Goal: Transaction & Acquisition: Purchase product/service

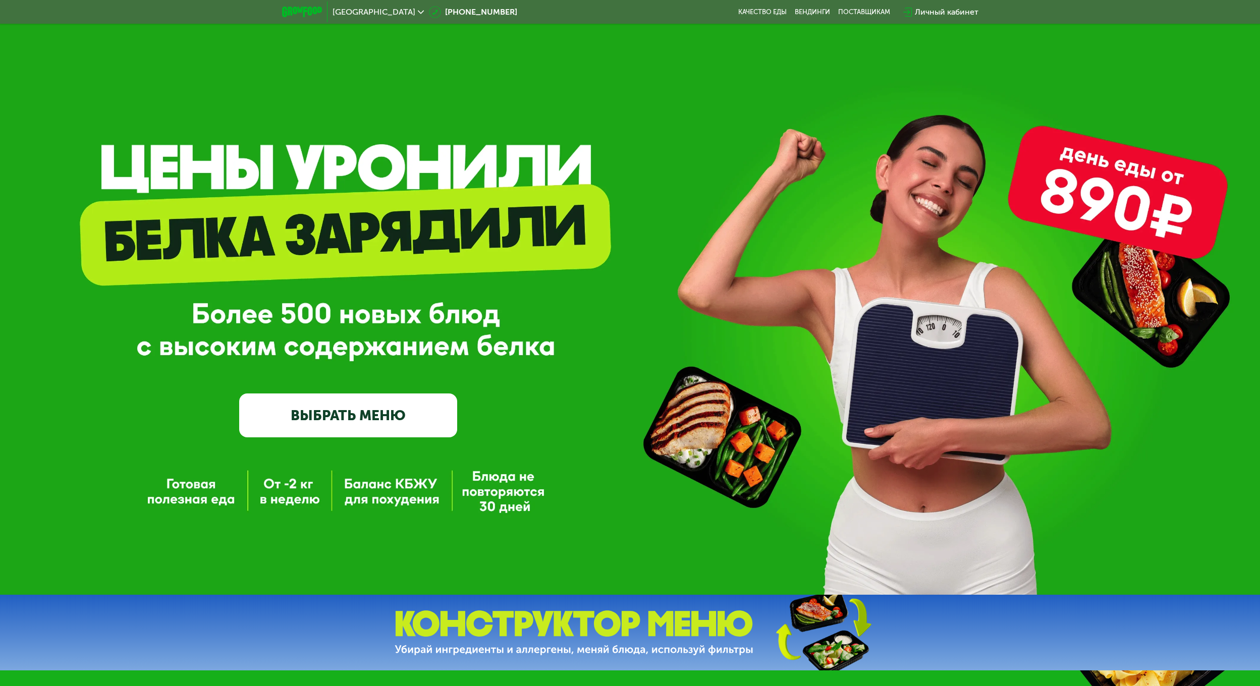
click at [934, 11] on div "Личный кабинет" at bounding box center [947, 12] width 64 height 12
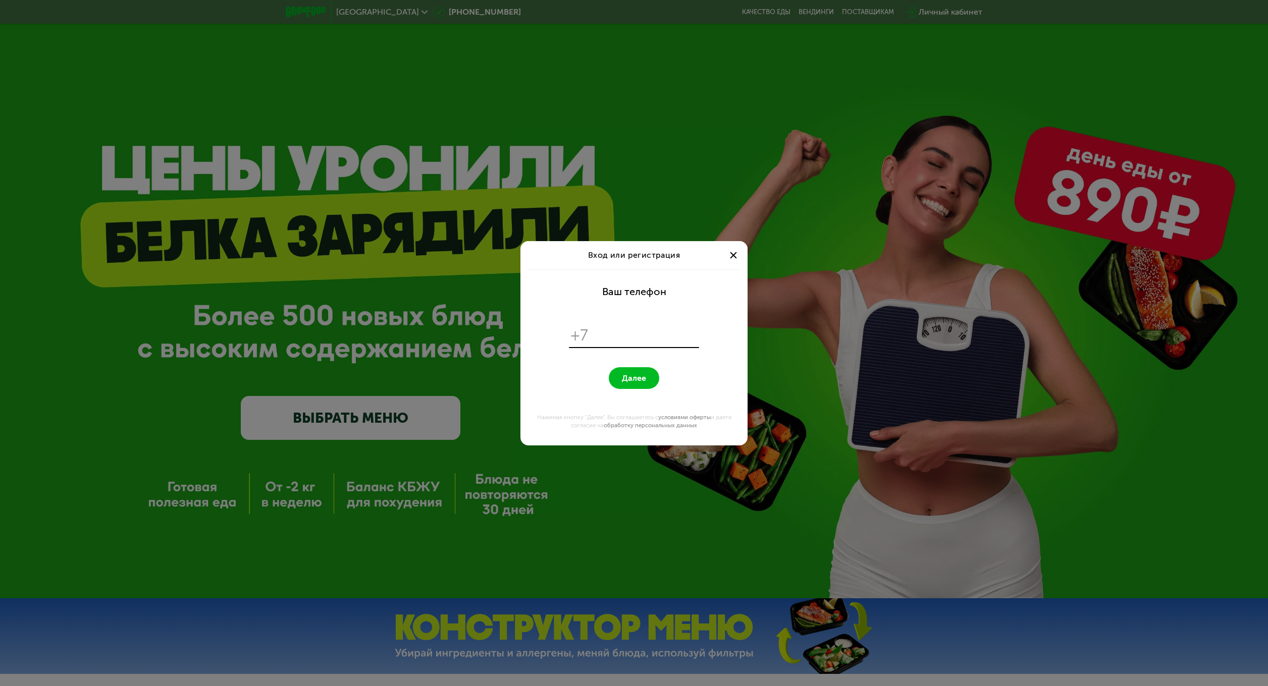
click at [641, 339] on input "tel" at bounding box center [645, 335] width 103 height 19
type input "**********"
click at [609, 367] on button "Далее" at bounding box center [634, 378] width 50 height 22
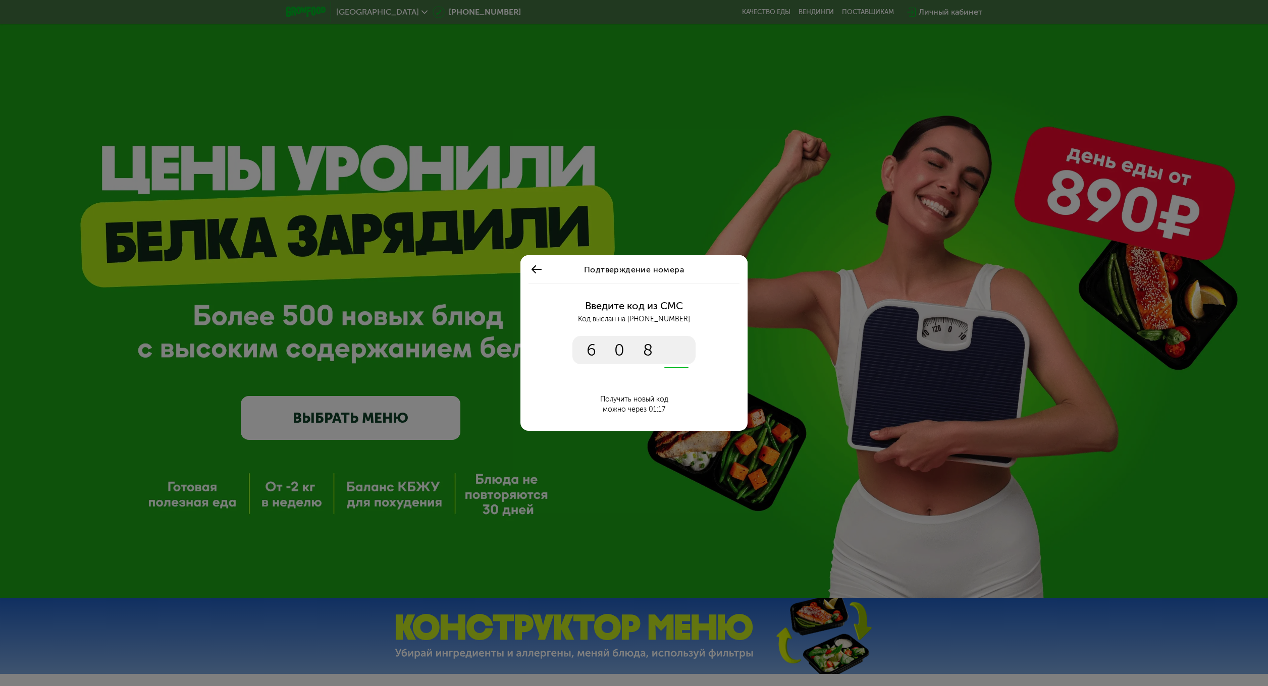
type input "****"
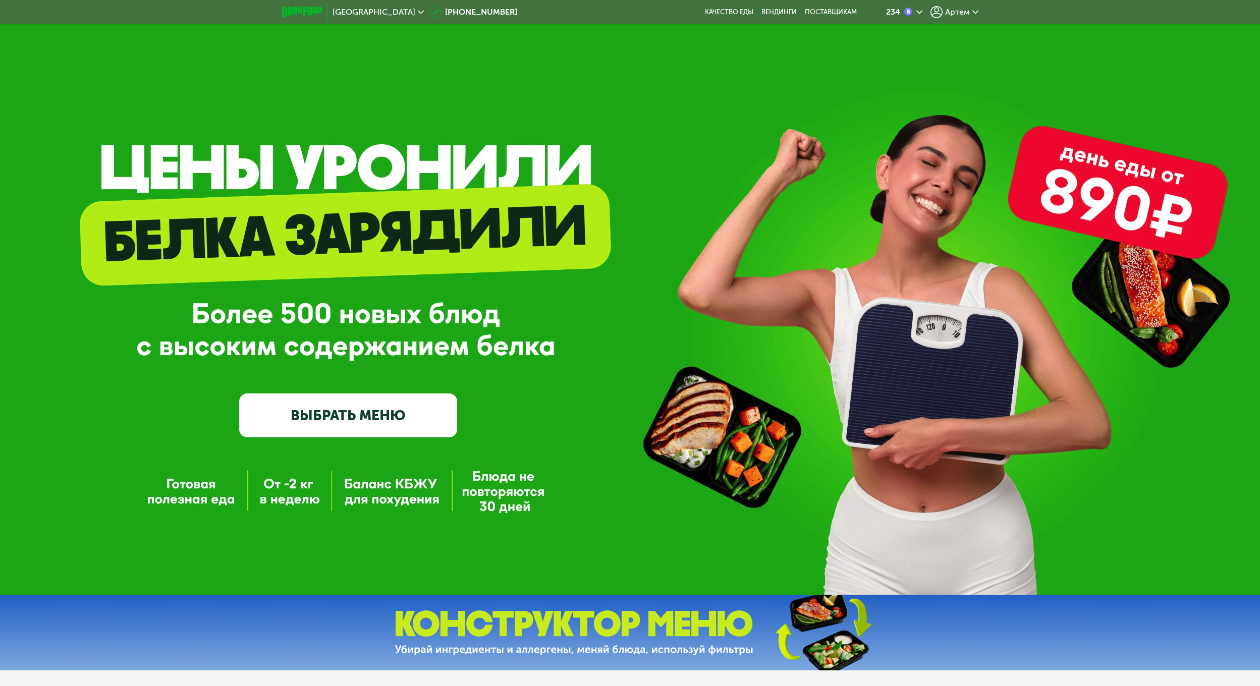
click at [961, 10] on span "Артем" at bounding box center [957, 12] width 25 height 8
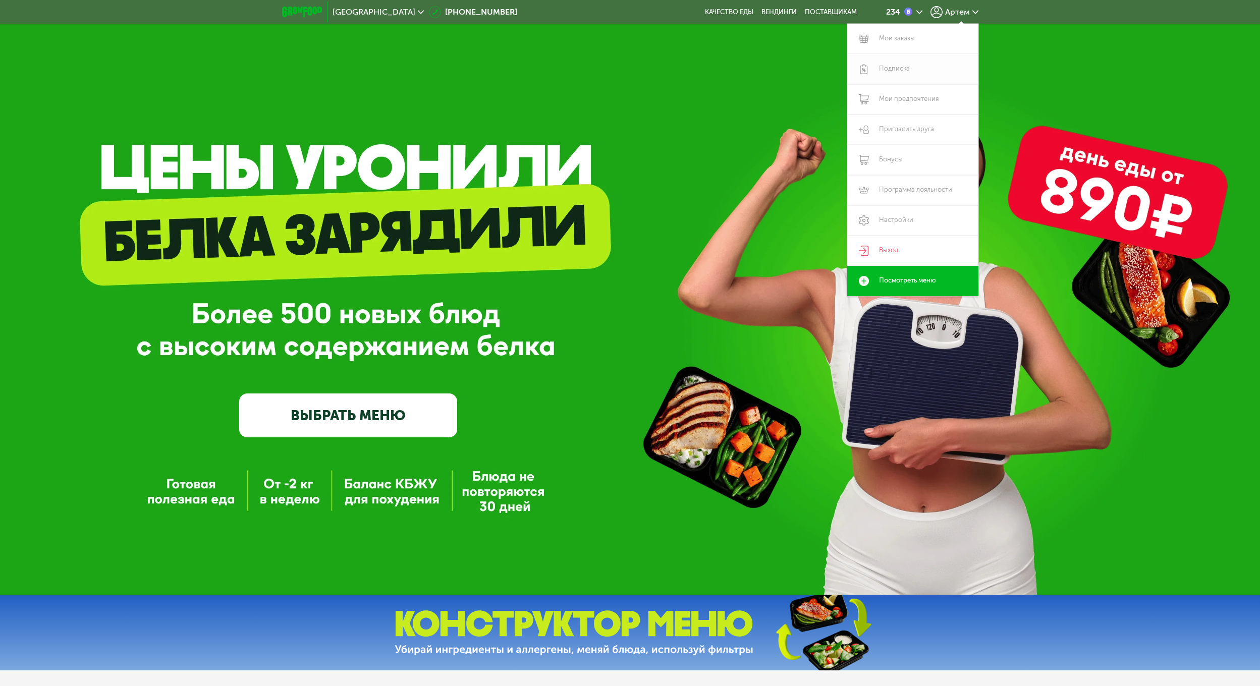
click at [917, 65] on link "Подписка" at bounding box center [912, 69] width 131 height 30
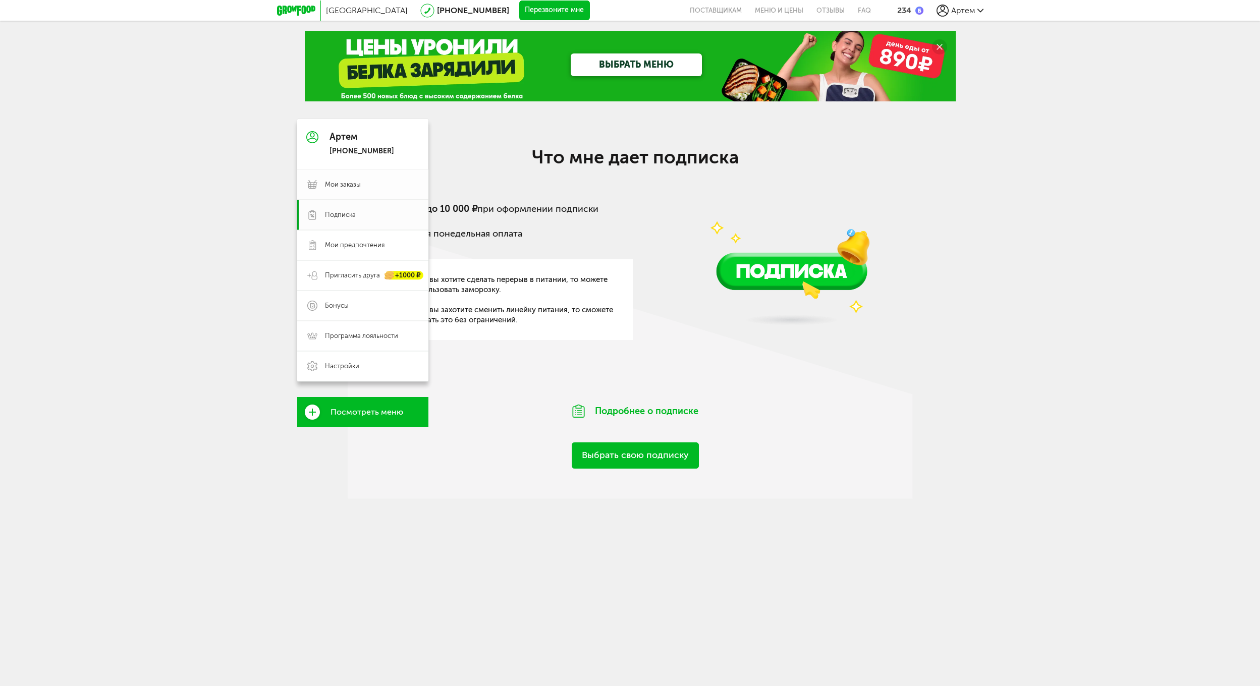
click at [313, 183] on use at bounding box center [312, 185] width 10 height 8
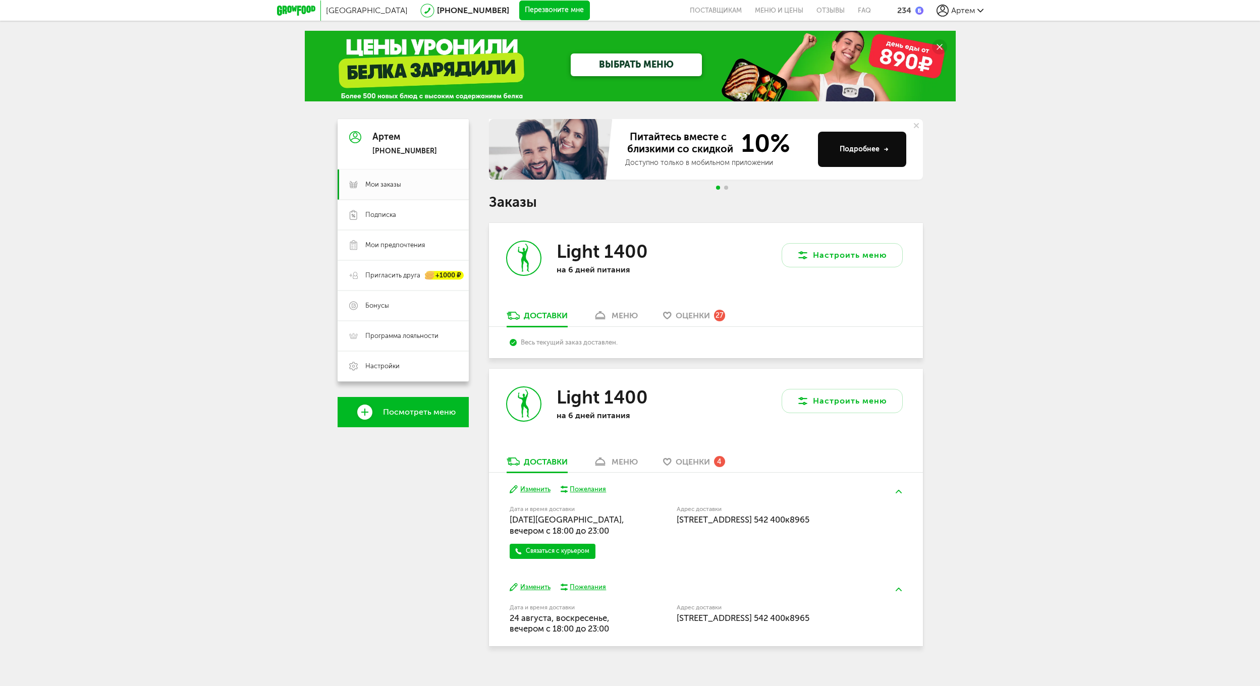
scroll to position [11, 0]
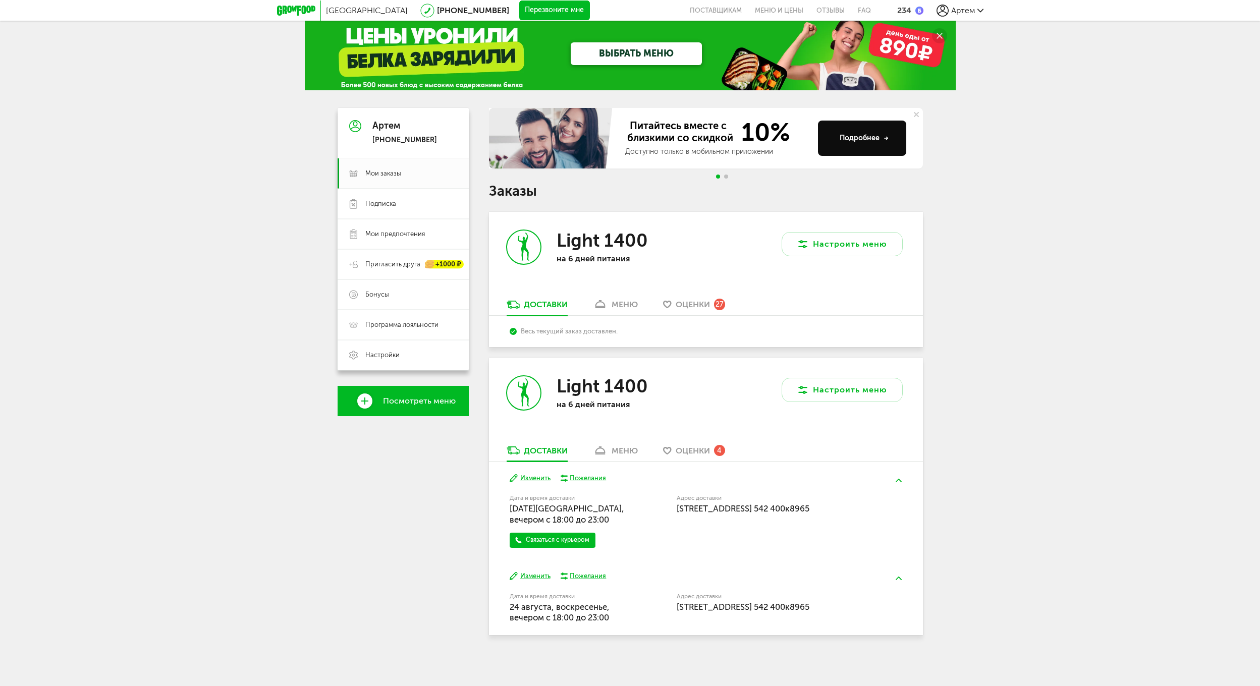
click at [624, 447] on div "меню" at bounding box center [625, 451] width 26 height 10
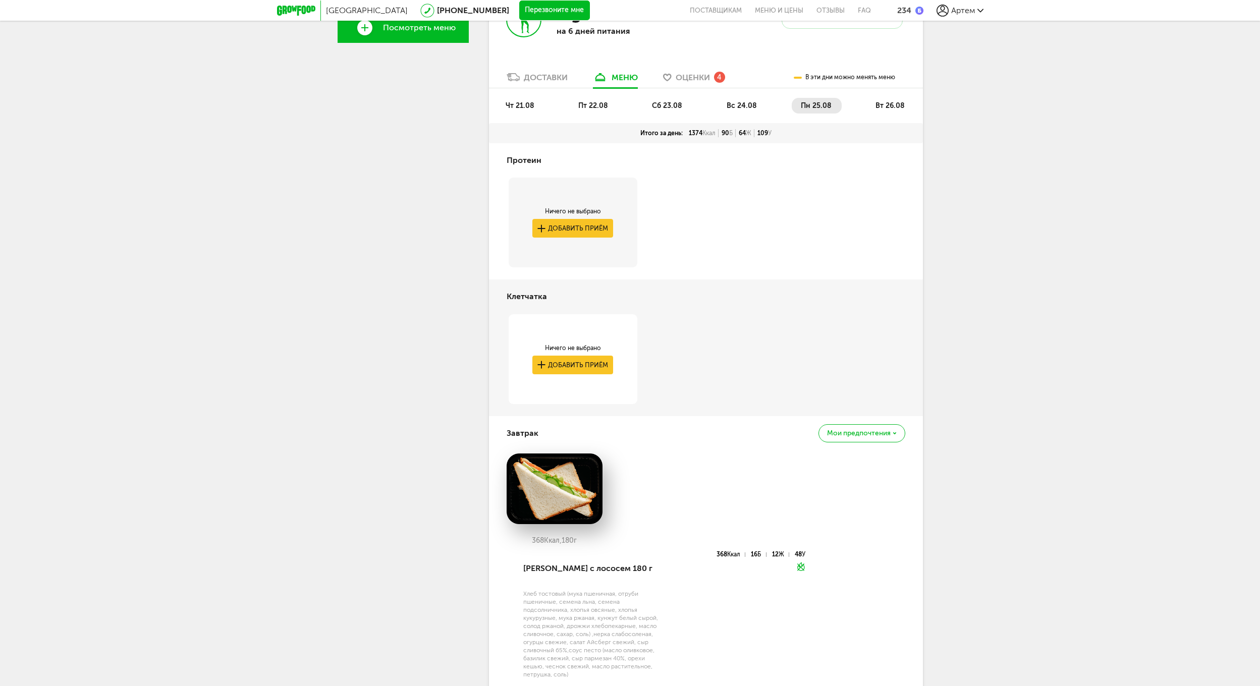
scroll to position [377, 0]
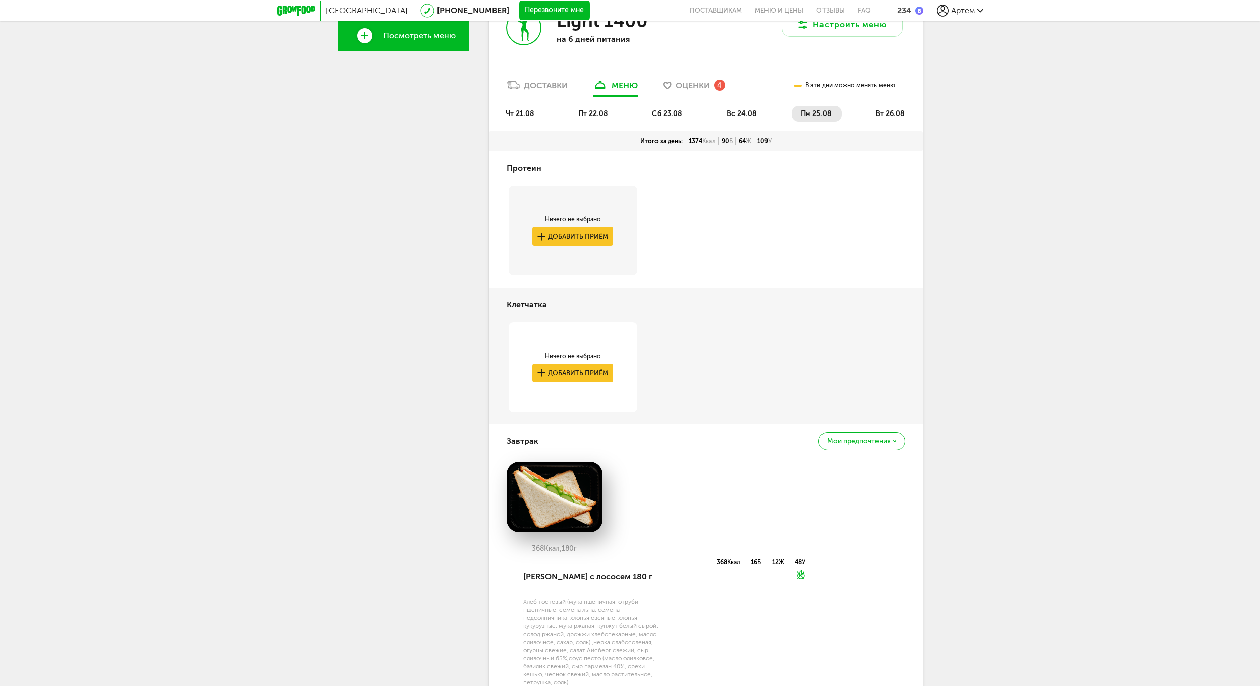
click at [867, 115] on li "вт 26.08" at bounding box center [891, 114] width 48 height 16
click at [818, 111] on span "пн 25.08" at bounding box center [816, 114] width 31 height 9
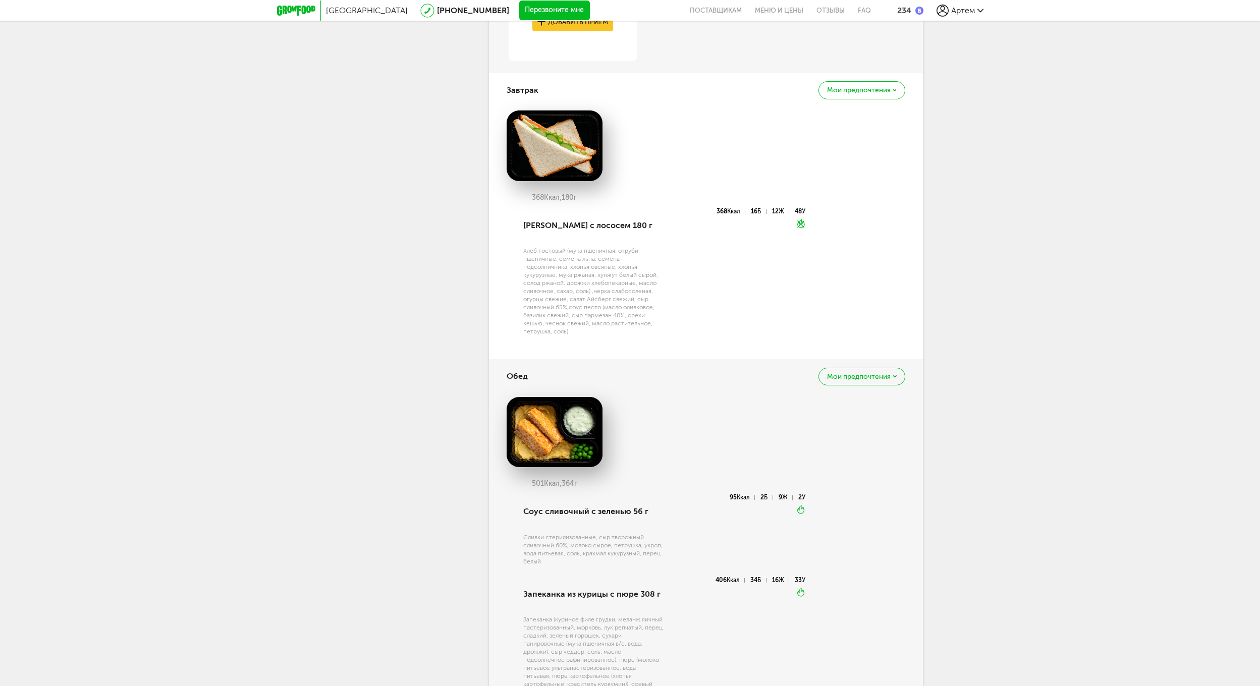
scroll to position [730, 0]
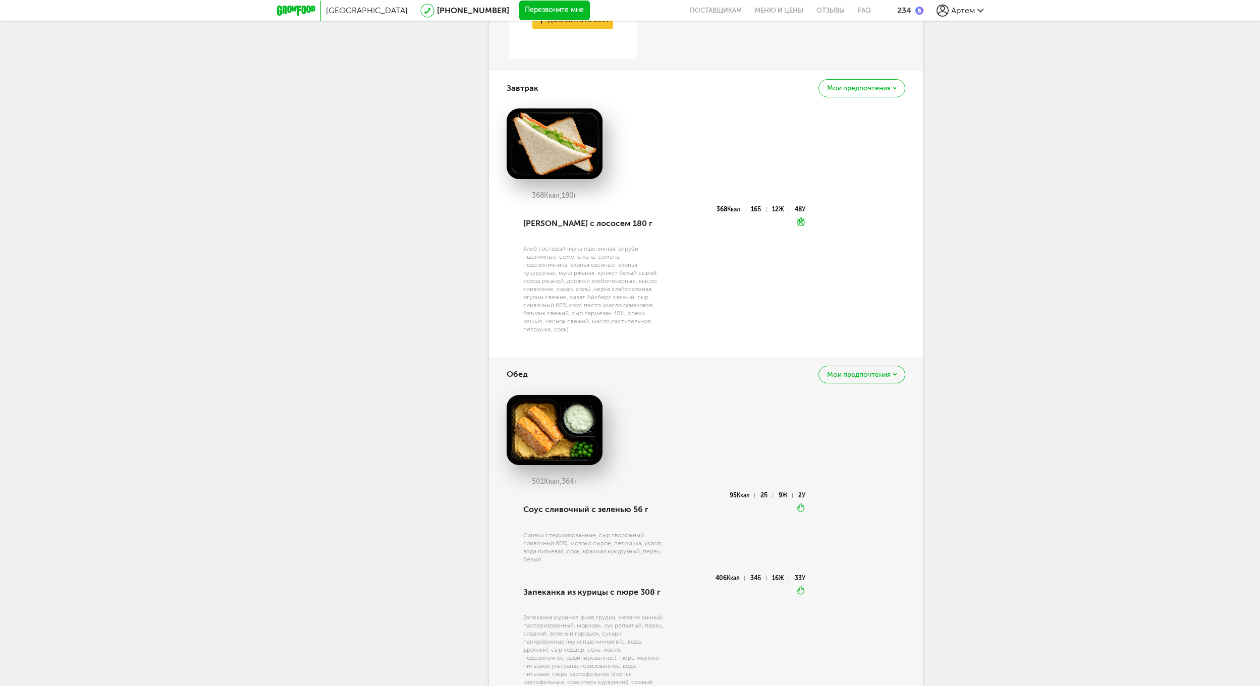
click at [849, 93] on div "Мои предпочтения" at bounding box center [862, 88] width 86 height 18
click at [934, 95] on div "Москва 8 (800) 555-21-78 Перезвоните мне поставщикам Меню и цены Отзывы FAQ 234…" at bounding box center [630, 223] width 1260 height 1907
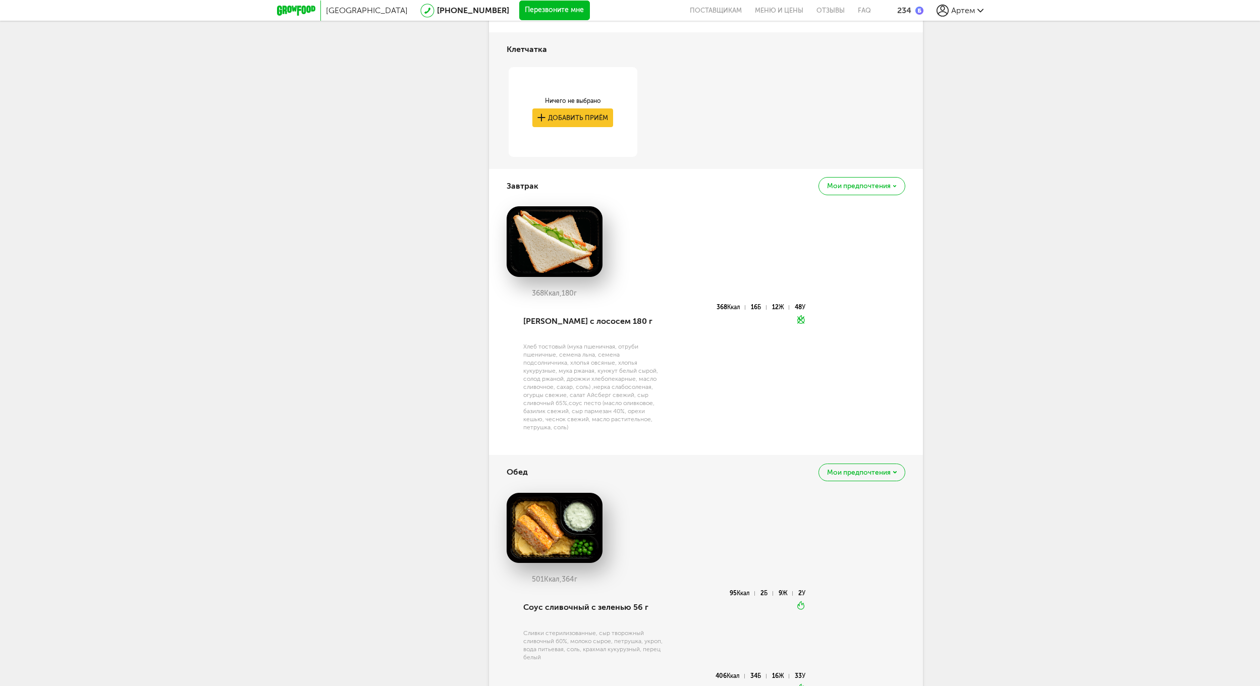
scroll to position [377, 0]
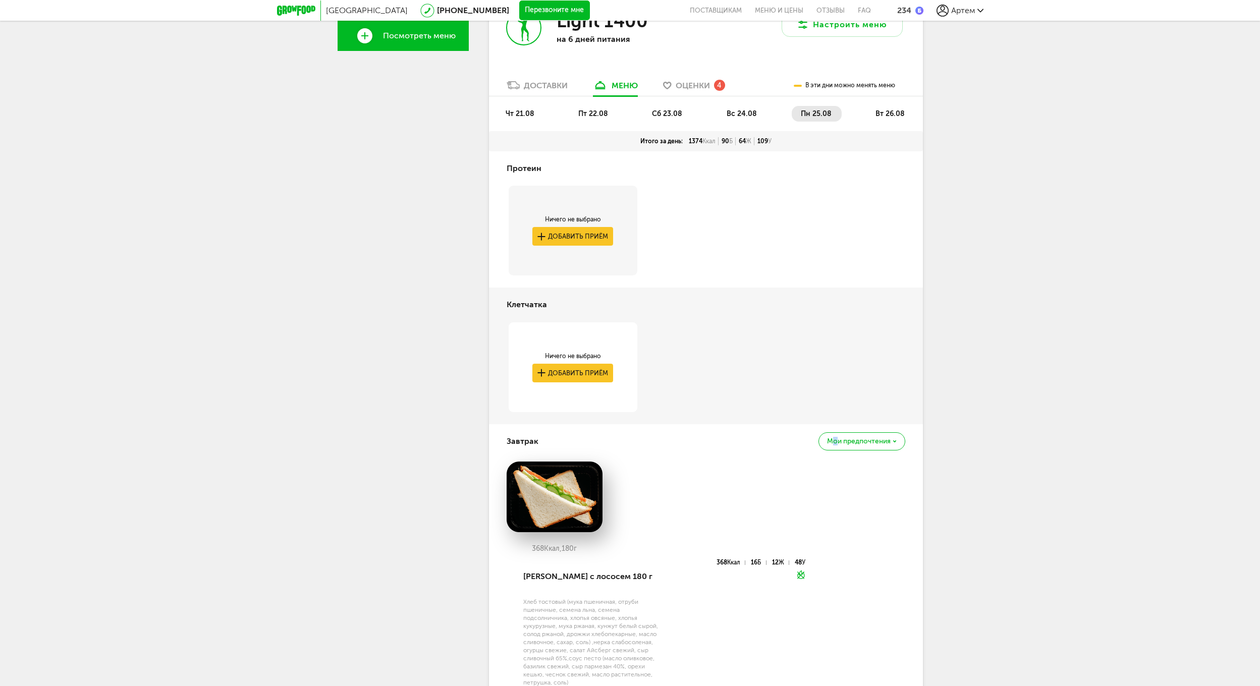
click at [835, 438] on span "Мои предпочтения" at bounding box center [859, 441] width 64 height 7
click at [817, 524] on div "Добавить в избранное Мы отметим это блюдо, чтобы вам было легче его найти" at bounding box center [832, 527] width 112 height 32
click at [744, 113] on span "вс 24.08" at bounding box center [742, 114] width 30 height 9
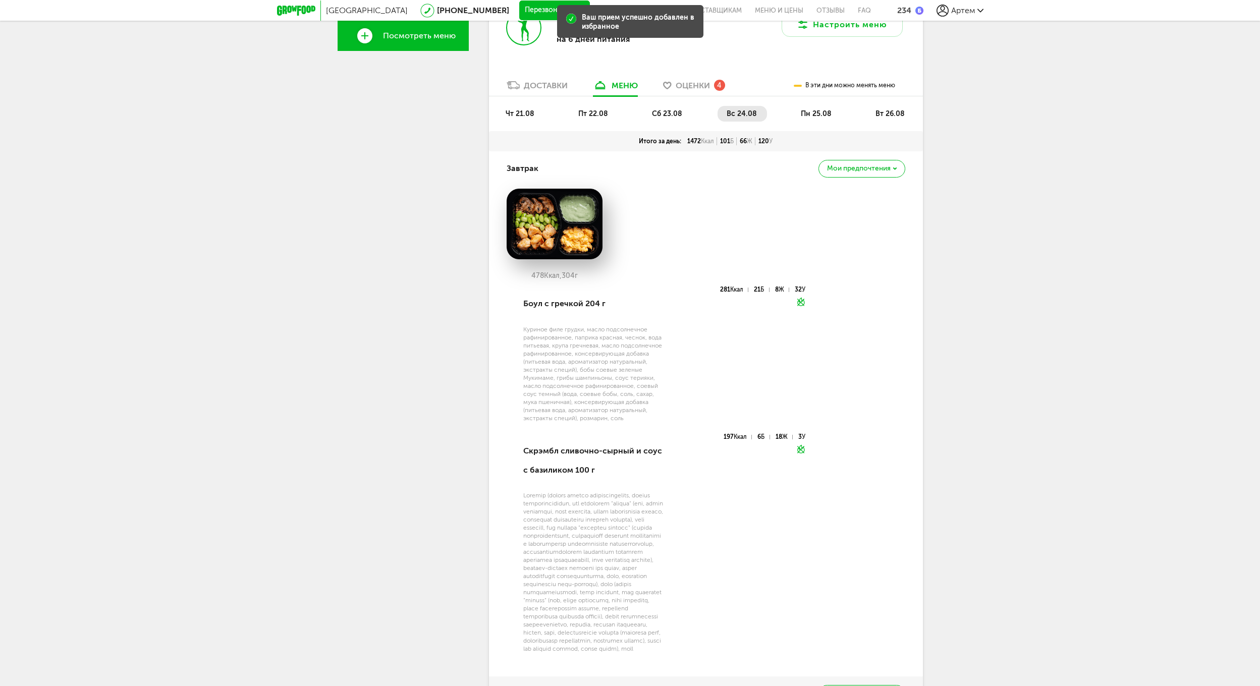
click at [650, 121] on li "сб 23.08" at bounding box center [667, 114] width 49 height 16
click at [660, 117] on span "сб 23.08" at bounding box center [667, 114] width 30 height 9
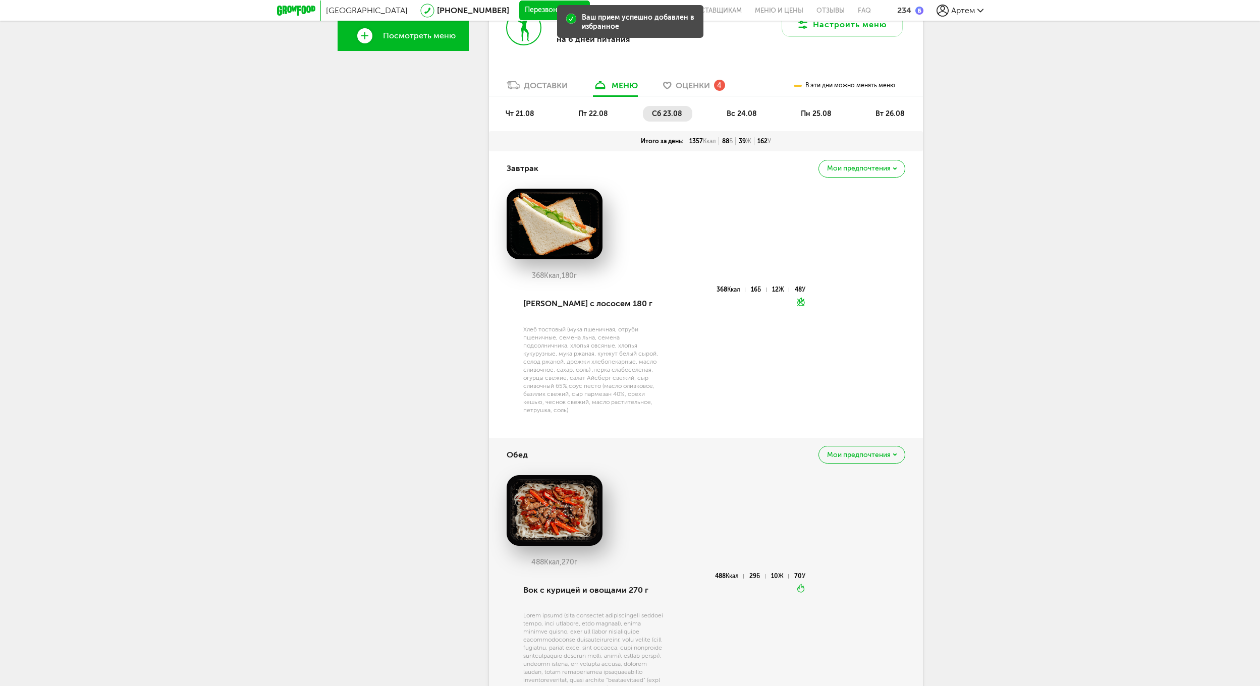
click at [595, 110] on span "пт 22.08" at bounding box center [593, 114] width 30 height 9
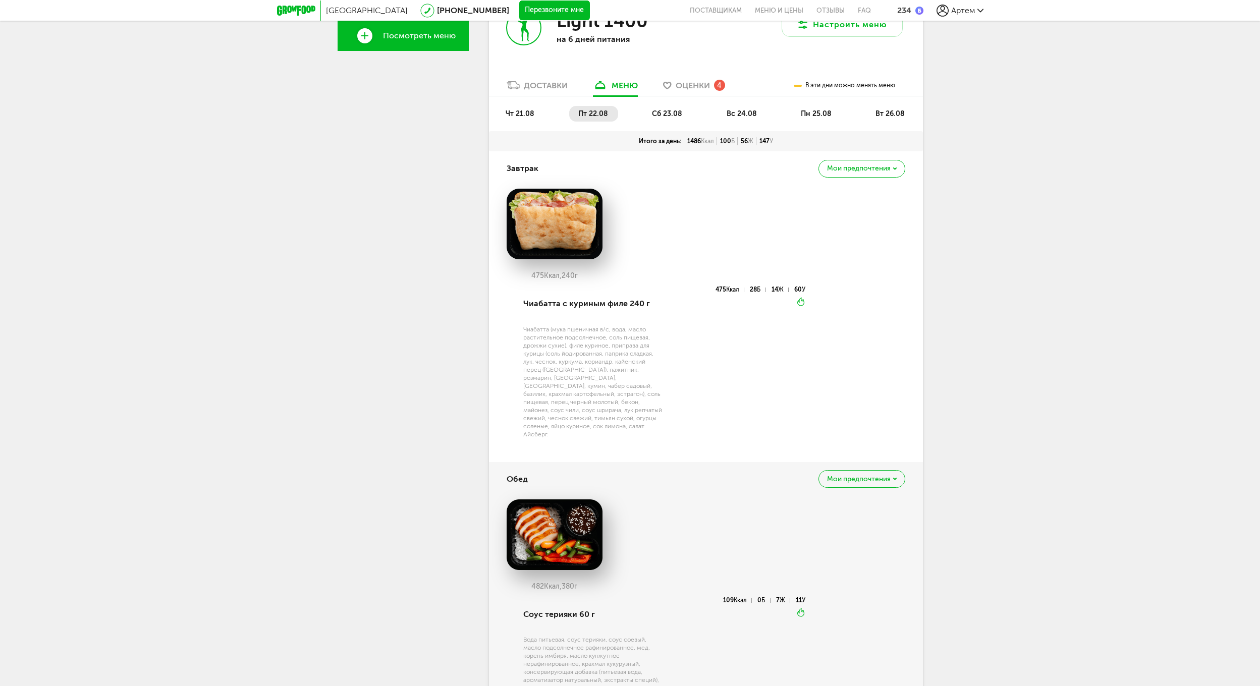
click at [863, 171] on span "Мои предпочтения" at bounding box center [859, 168] width 64 height 7
click at [847, 255] on p "Мы отметим это блюдо, чтобы вам было легче его найти" at bounding box center [832, 262] width 112 height 16
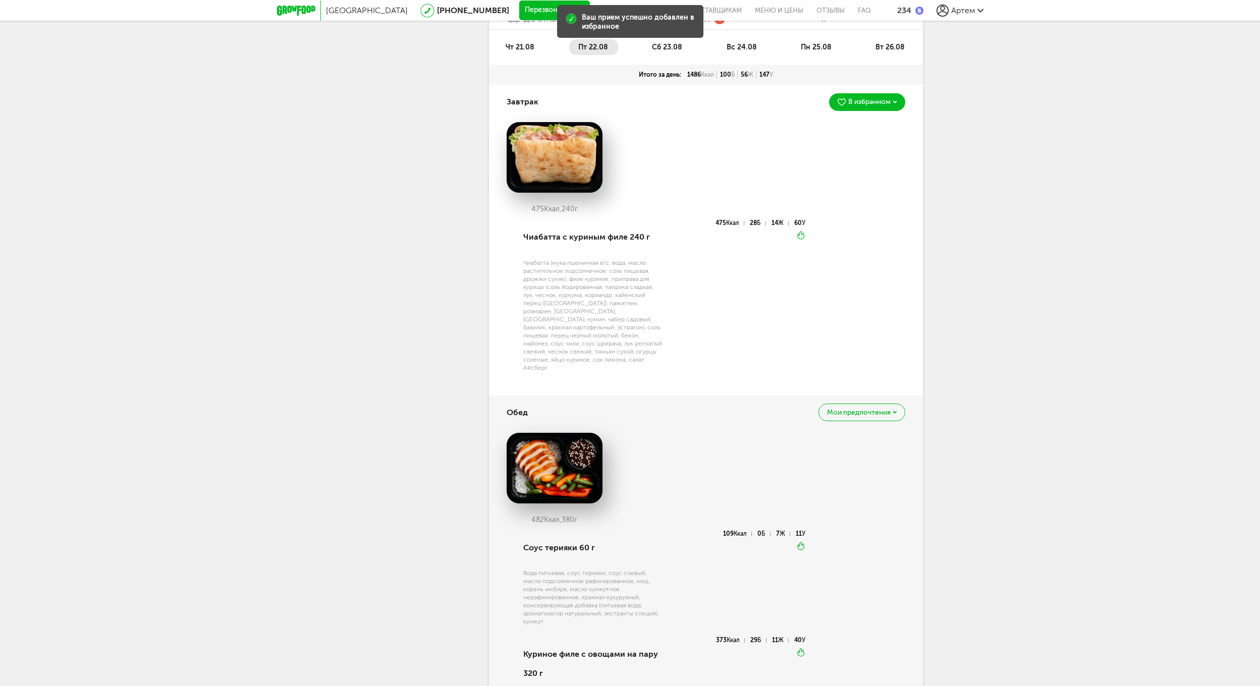
scroll to position [276, 0]
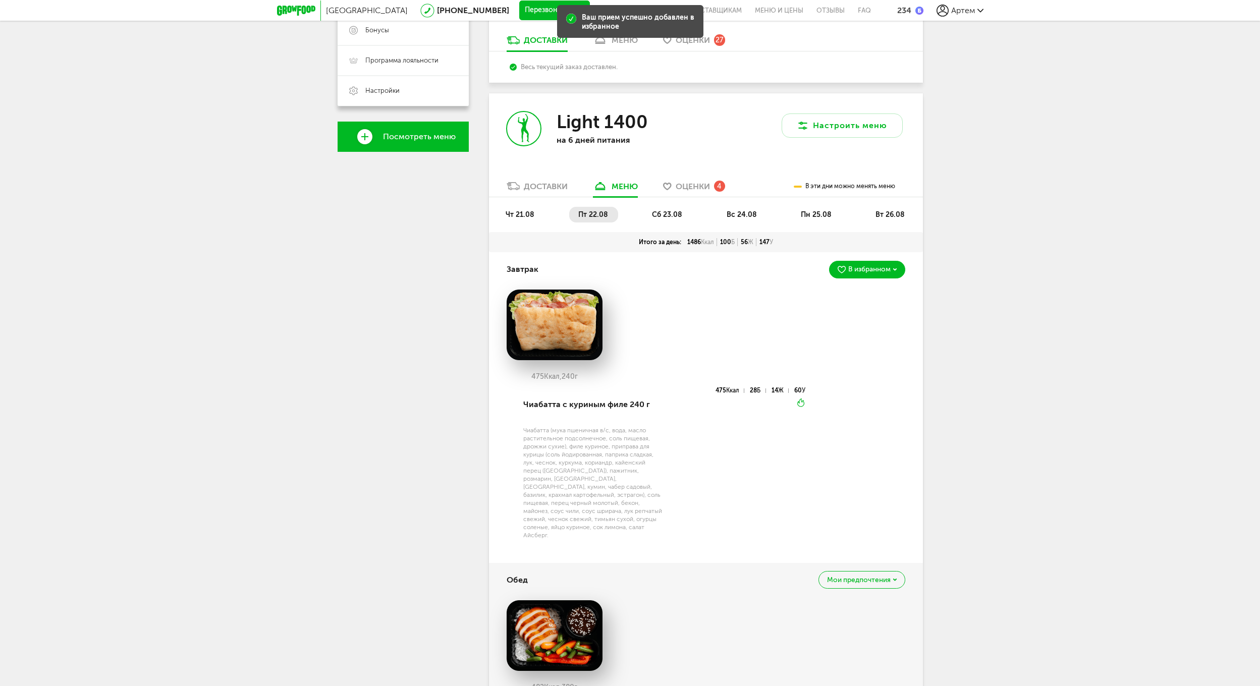
click at [521, 220] on li "чт 21.08" at bounding box center [521, 215] width 48 height 16
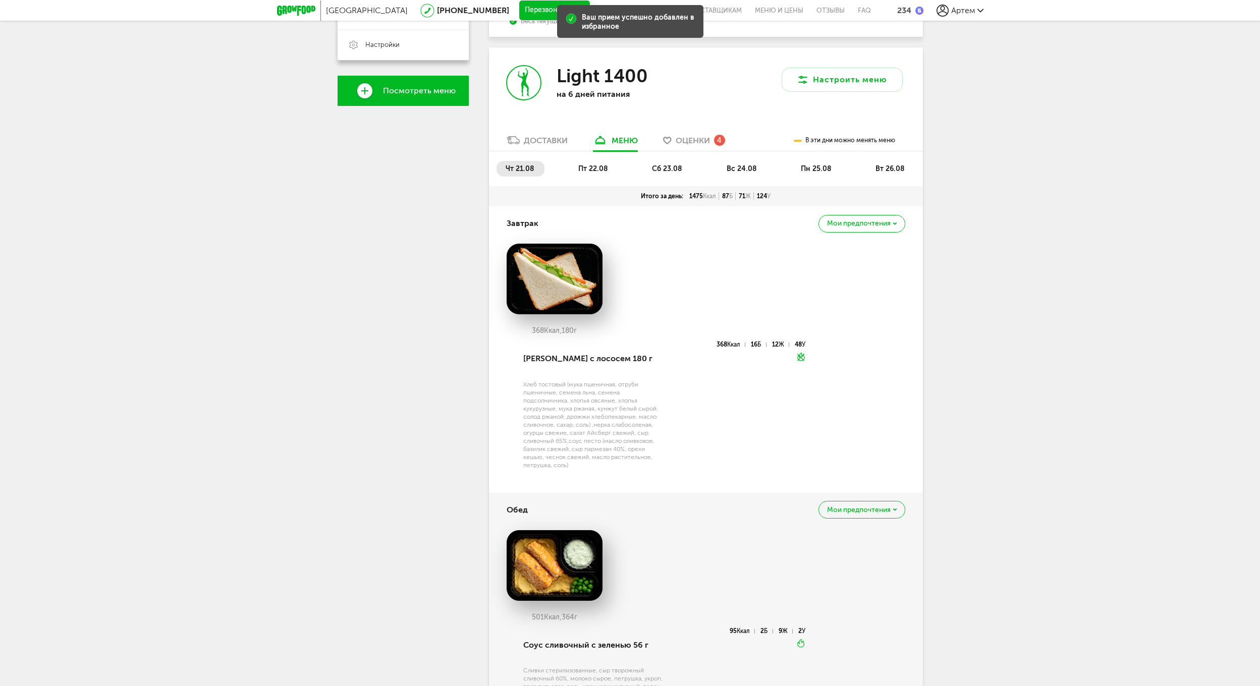
scroll to position [326, 0]
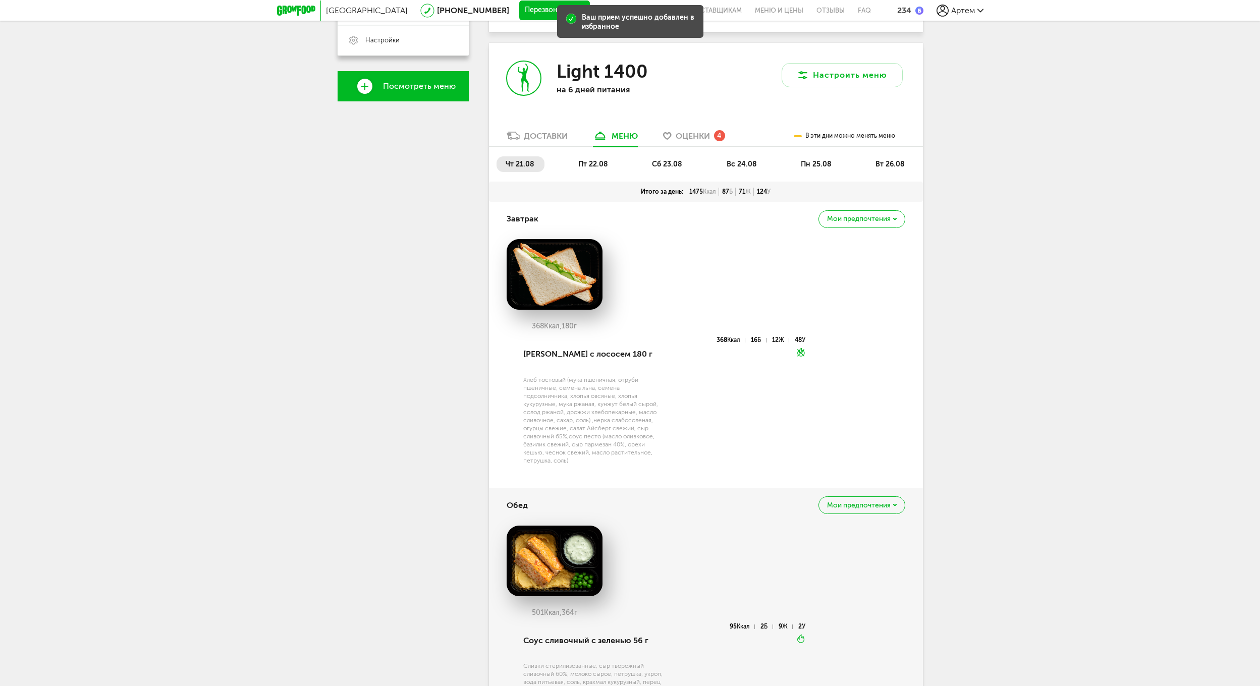
click at [853, 495] on div "Обед Мои предпочтения" at bounding box center [706, 506] width 399 height 34
click at [860, 506] on span "Мои предпочтения" at bounding box center [859, 505] width 64 height 7
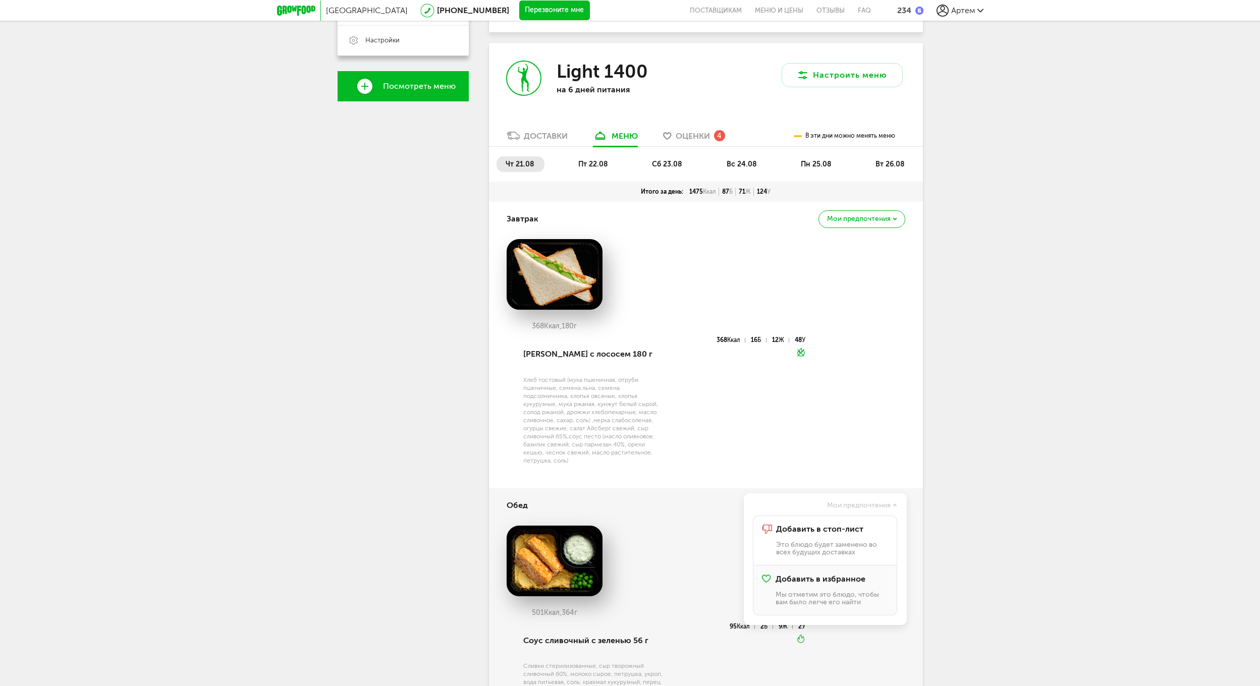
click at [841, 579] on span "Добавить в избранное" at bounding box center [821, 579] width 90 height 9
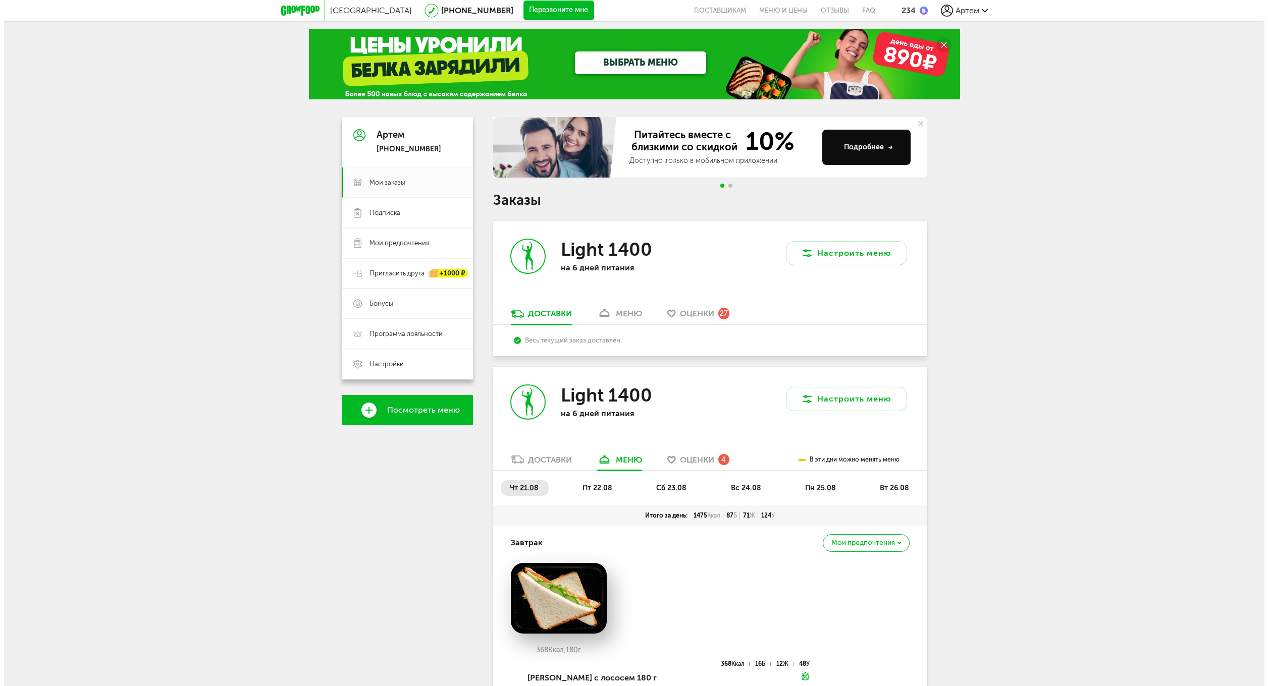
scroll to position [0, 0]
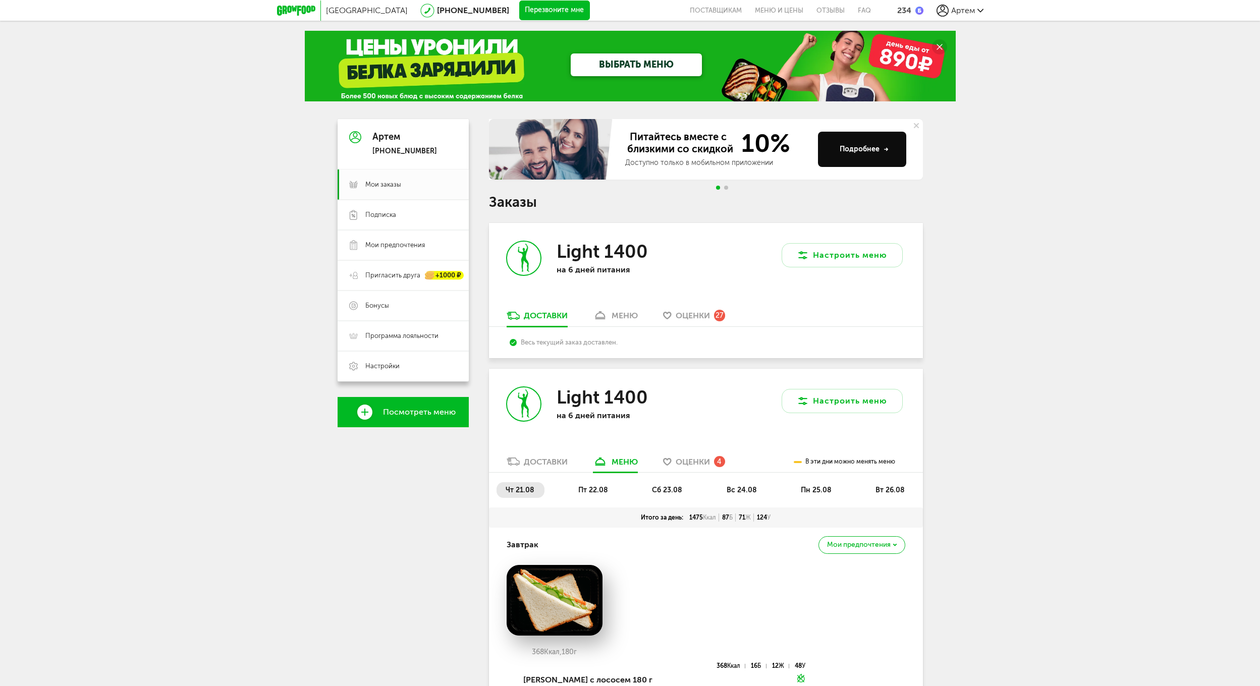
click at [677, 66] on link "ВЫБРАТЬ МЕНЮ" at bounding box center [636, 64] width 131 height 23
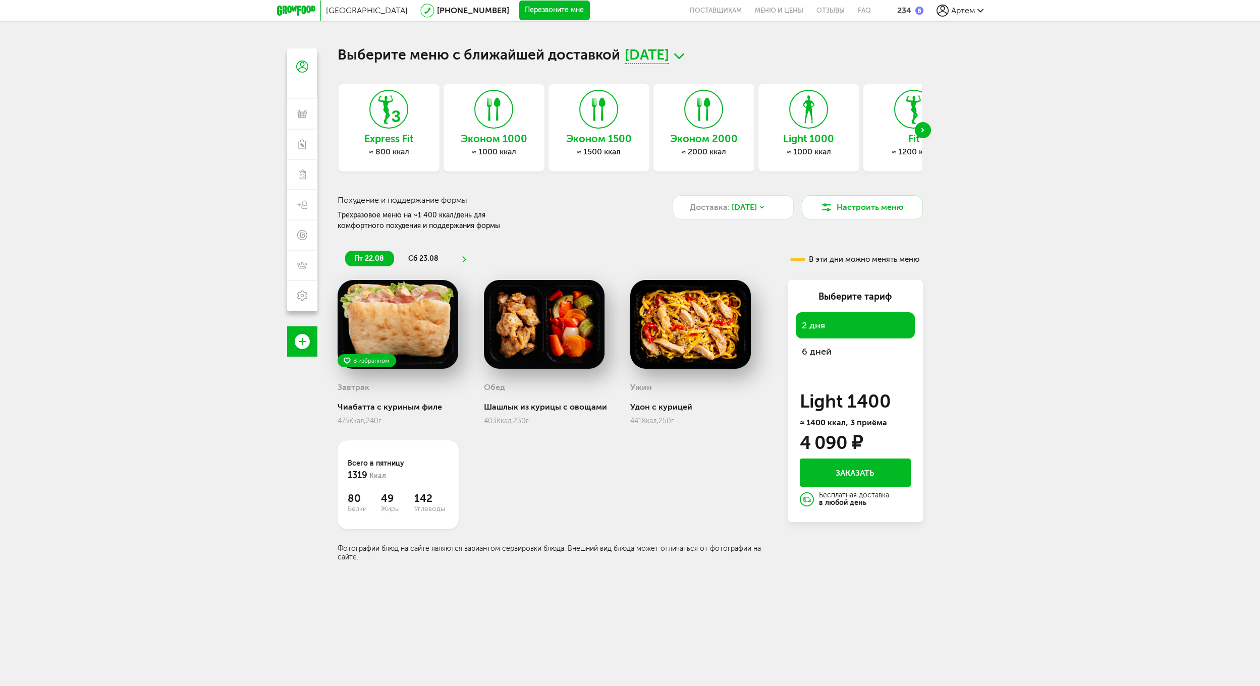
click at [926, 126] on div "Next slide" at bounding box center [923, 130] width 16 height 16
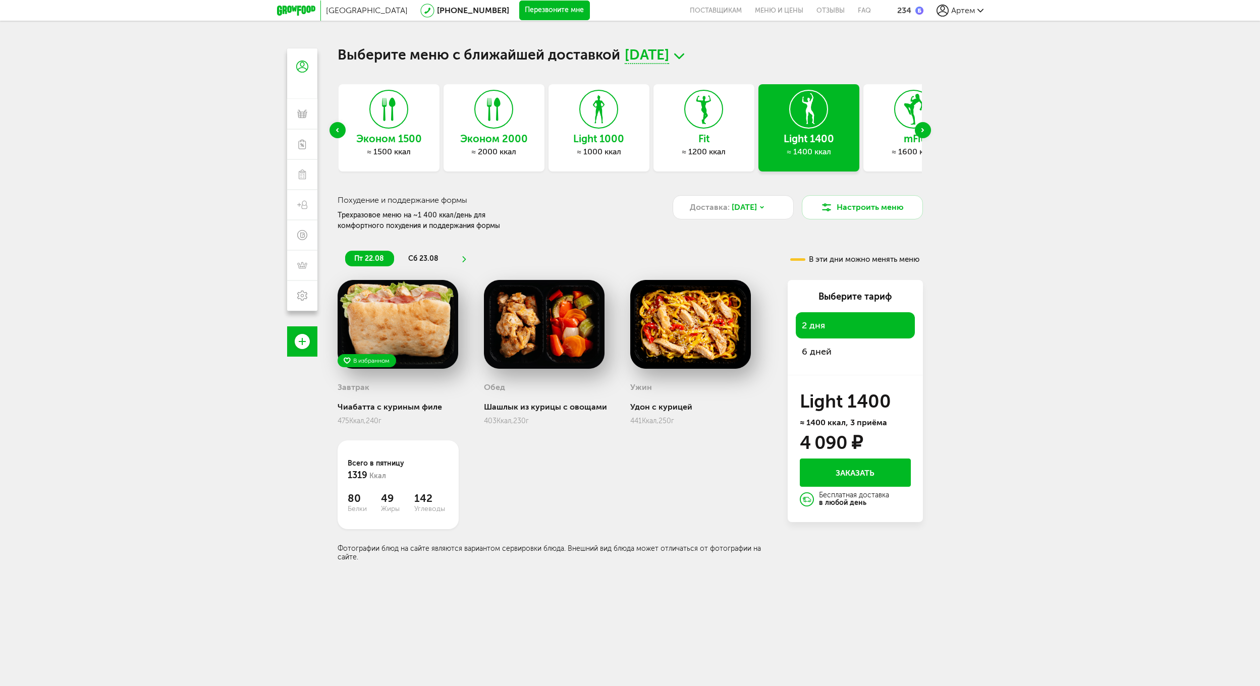
click at [926, 126] on div "Next slide" at bounding box center [923, 130] width 16 height 16
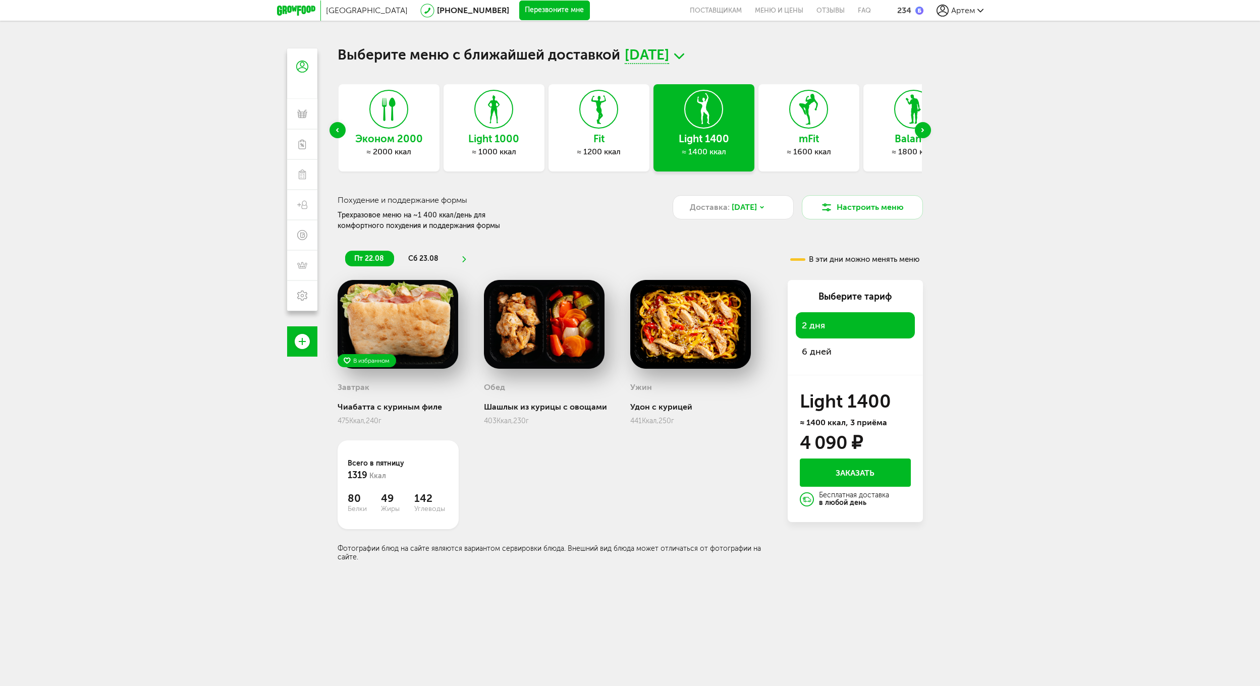
click at [430, 258] on span "сб 23.08" at bounding box center [423, 258] width 30 height 9
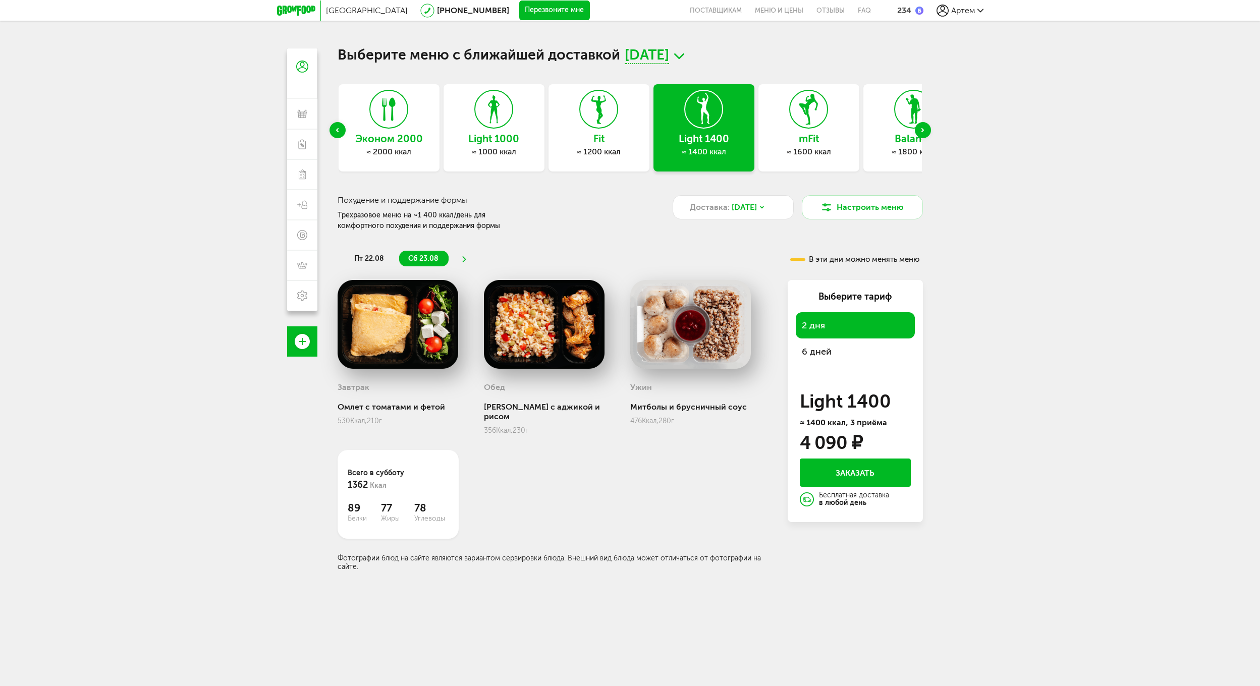
click at [374, 259] on span "пт 22.08" at bounding box center [369, 258] width 30 height 9
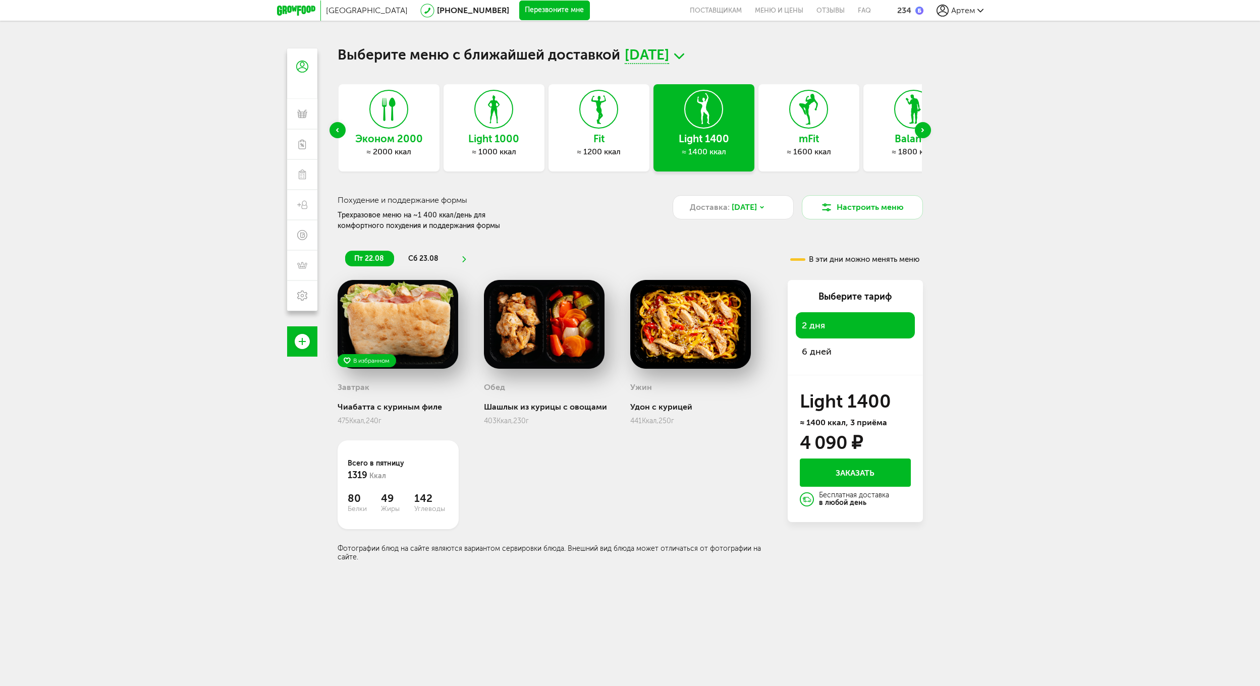
click at [403, 253] on li "сб 23.08" at bounding box center [423, 259] width 49 height 16
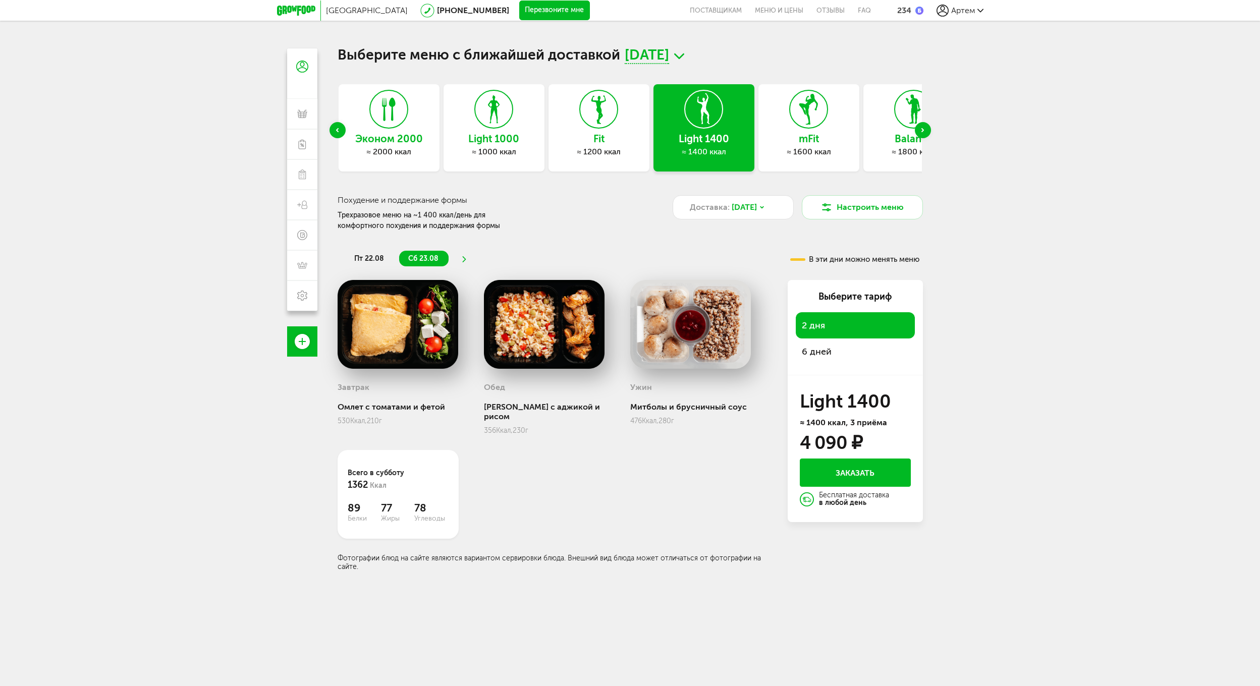
click at [368, 260] on span "пт 22.08" at bounding box center [369, 258] width 30 height 9
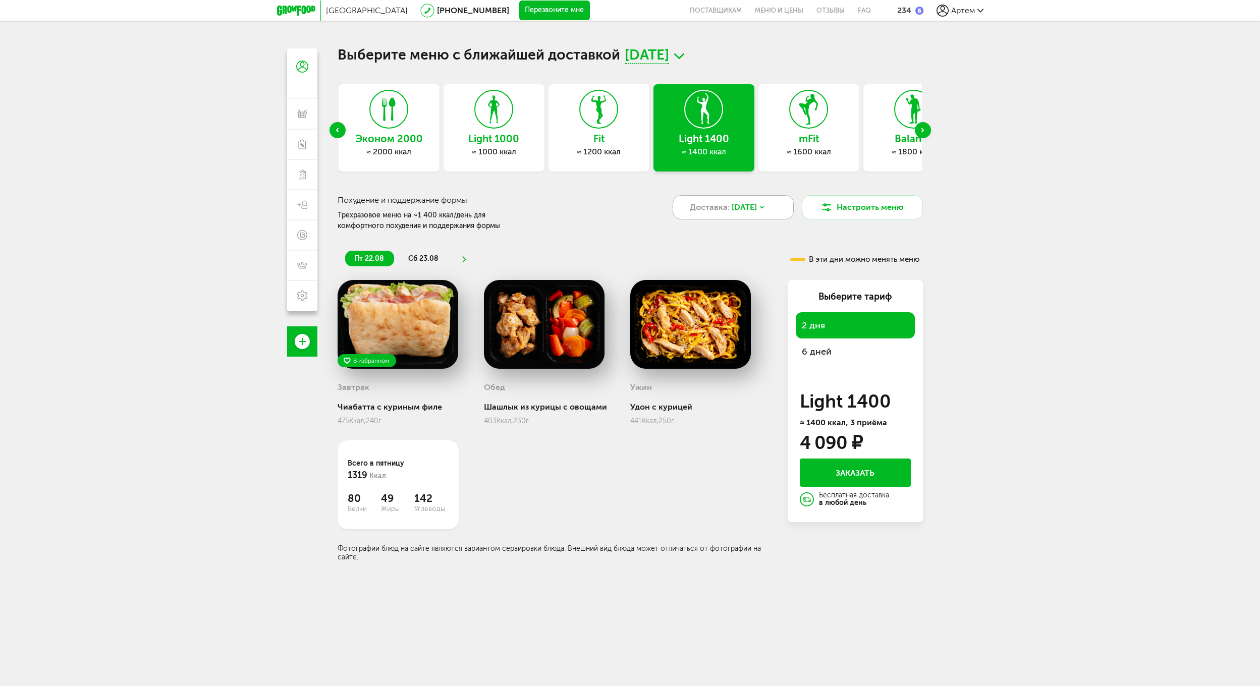
click at [765, 209] on icon at bounding box center [762, 207] width 6 height 6
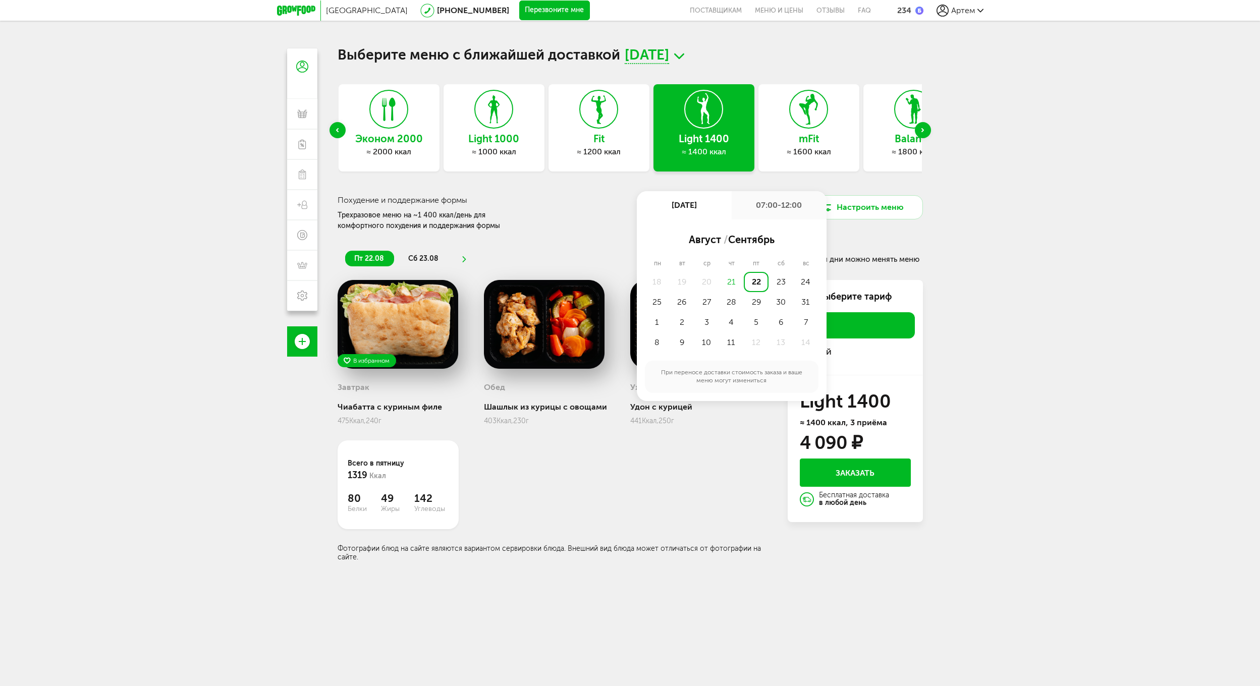
click at [760, 212] on div "07:00-12:00" at bounding box center [779, 205] width 95 height 28
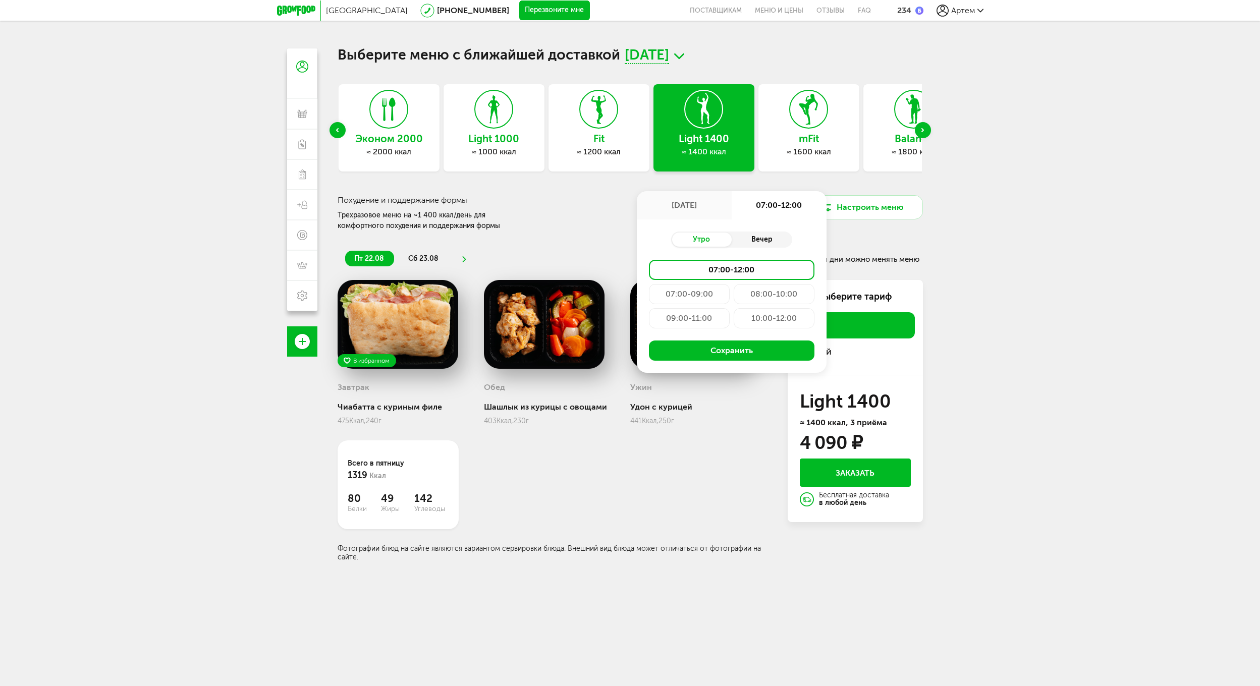
click at [756, 239] on div "Вечер" at bounding box center [762, 240] width 61 height 14
click at [713, 206] on div "22 авг, пт" at bounding box center [684, 205] width 95 height 28
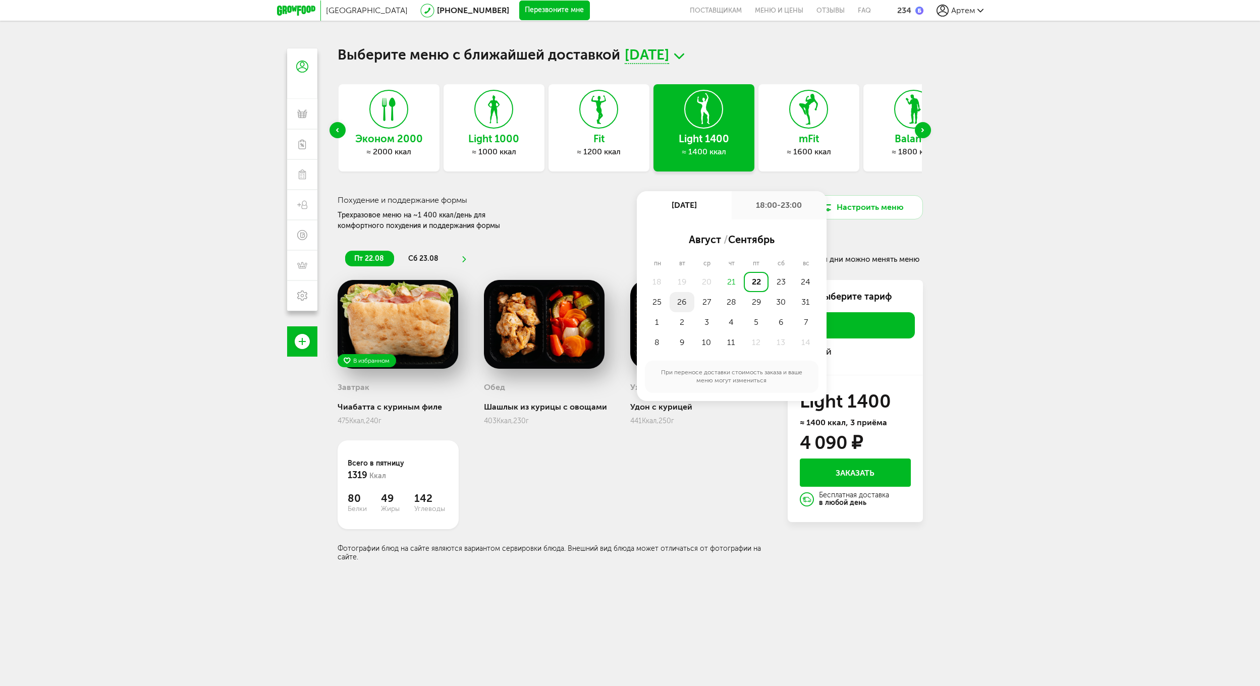
click at [675, 305] on div "26" at bounding box center [682, 302] width 25 height 20
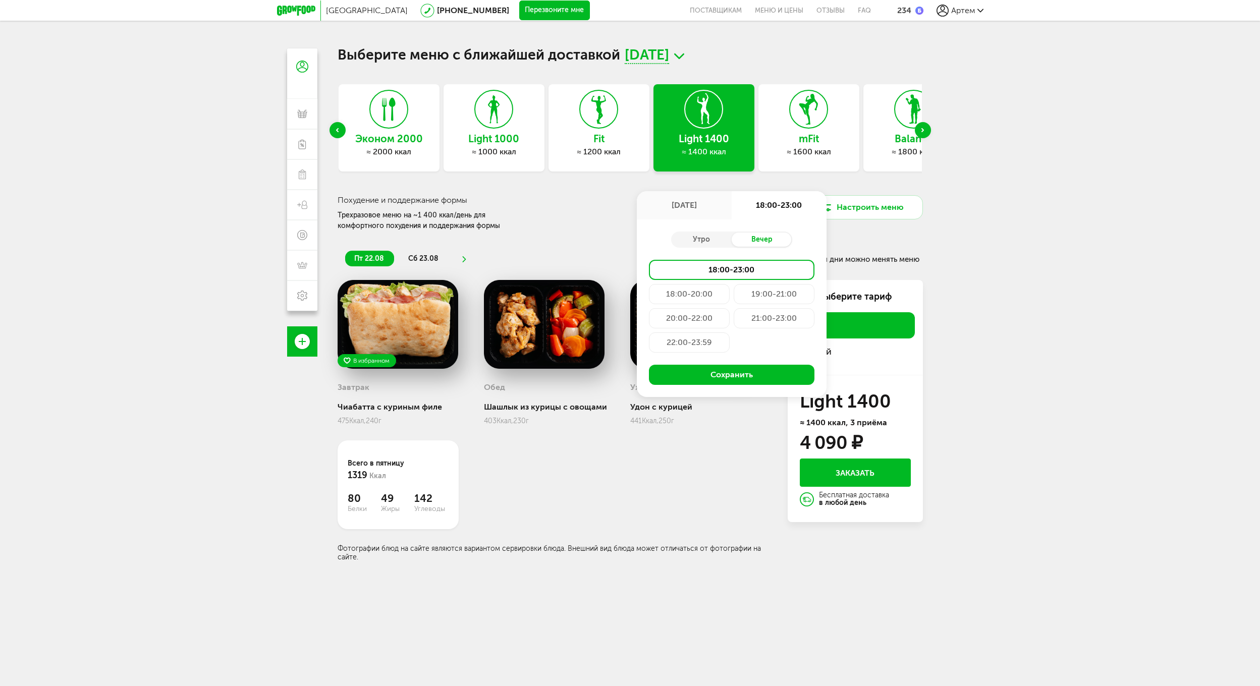
click at [592, 249] on div "пт 22.08 сб 23.08" at bounding box center [547, 253] width 419 height 25
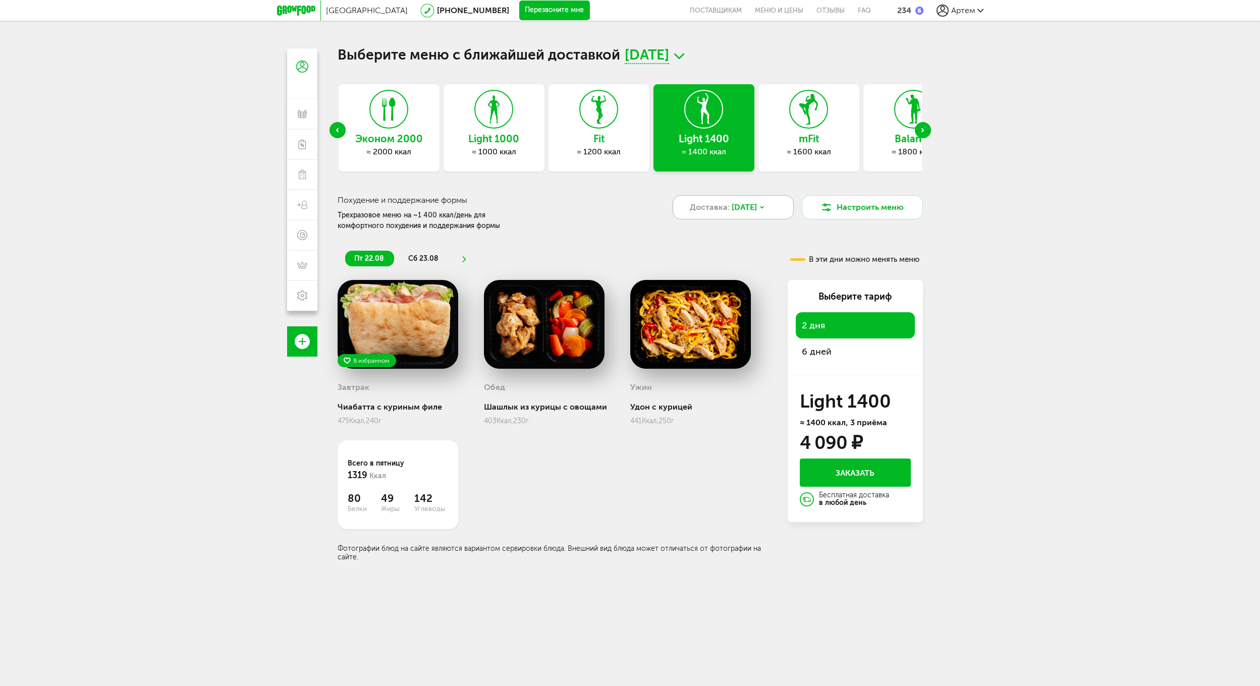
click at [775, 200] on div "Доставка: 22 авг, пт" at bounding box center [733, 207] width 121 height 24
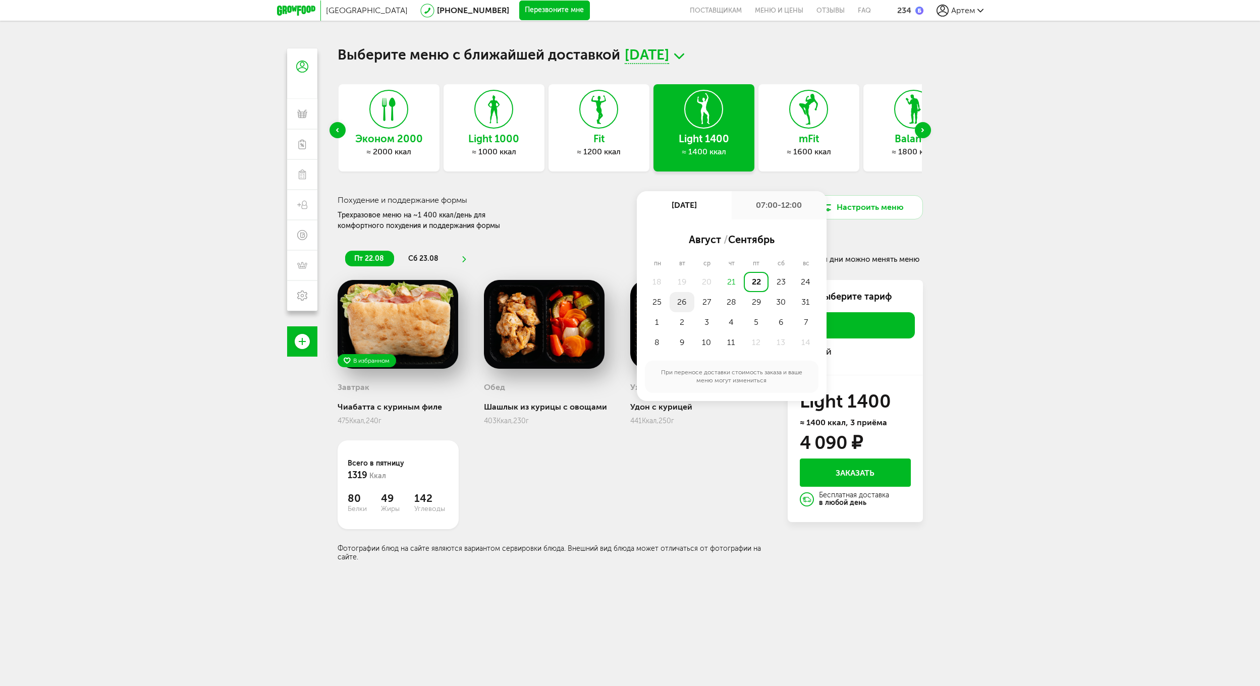
click at [674, 295] on div "26" at bounding box center [682, 302] width 25 height 20
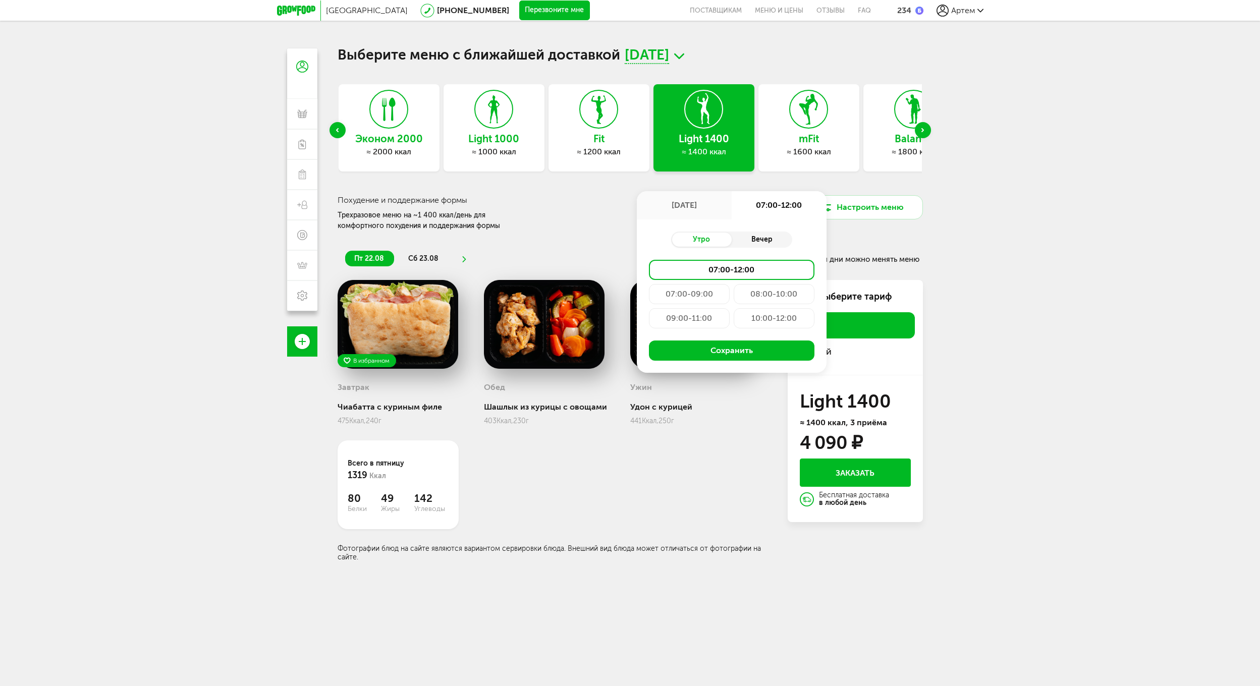
click at [750, 235] on div "Вечер" at bounding box center [762, 240] width 61 height 14
click at [753, 379] on button "Сохранить" at bounding box center [732, 375] width 166 height 20
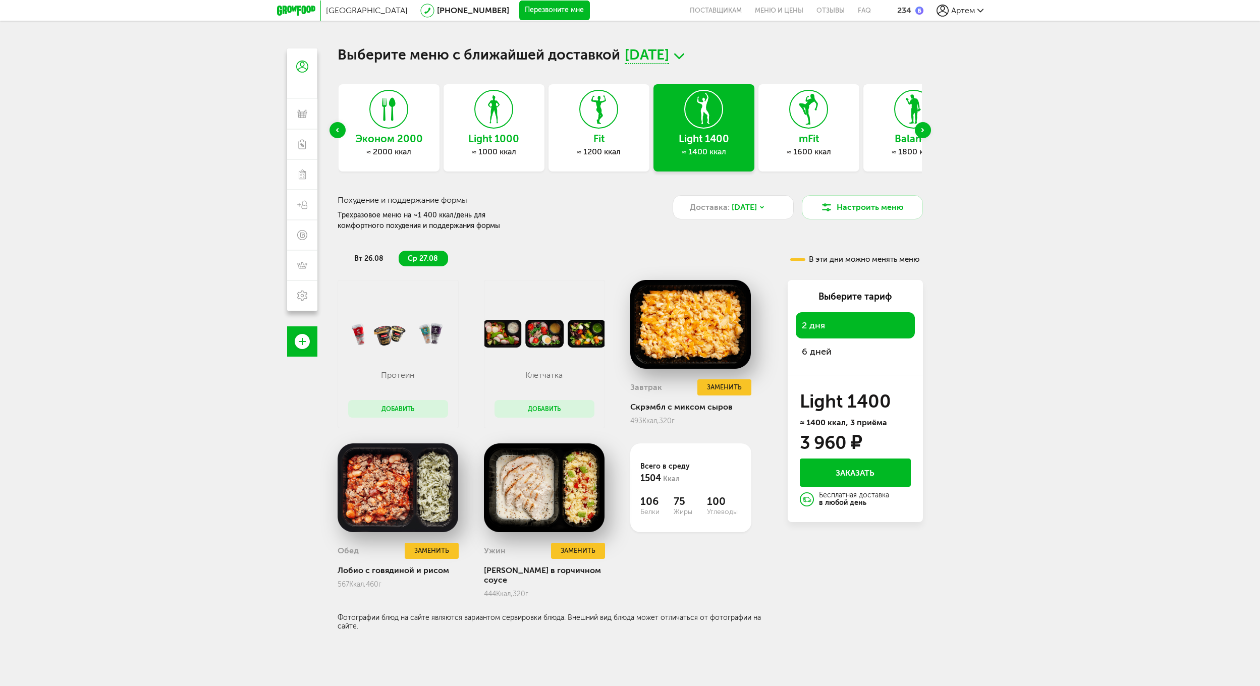
click at [873, 354] on div "6 дней" at bounding box center [855, 352] width 119 height 26
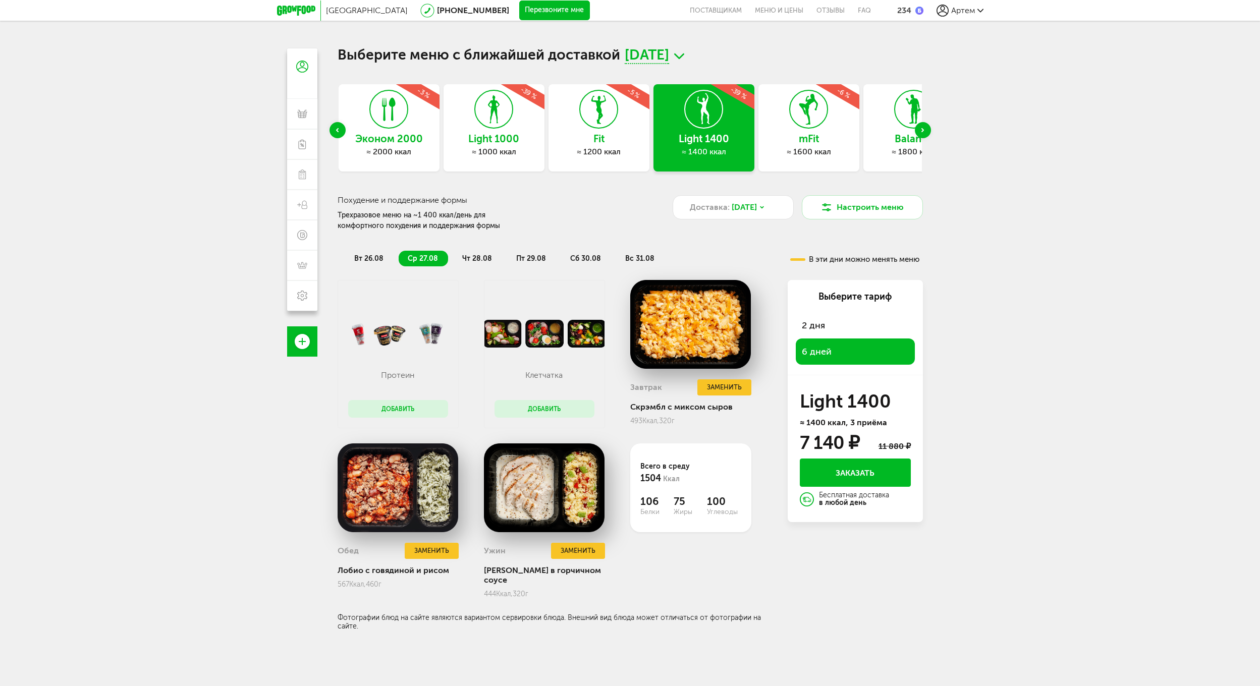
click at [858, 324] on div "2 дня" at bounding box center [855, 325] width 119 height 26
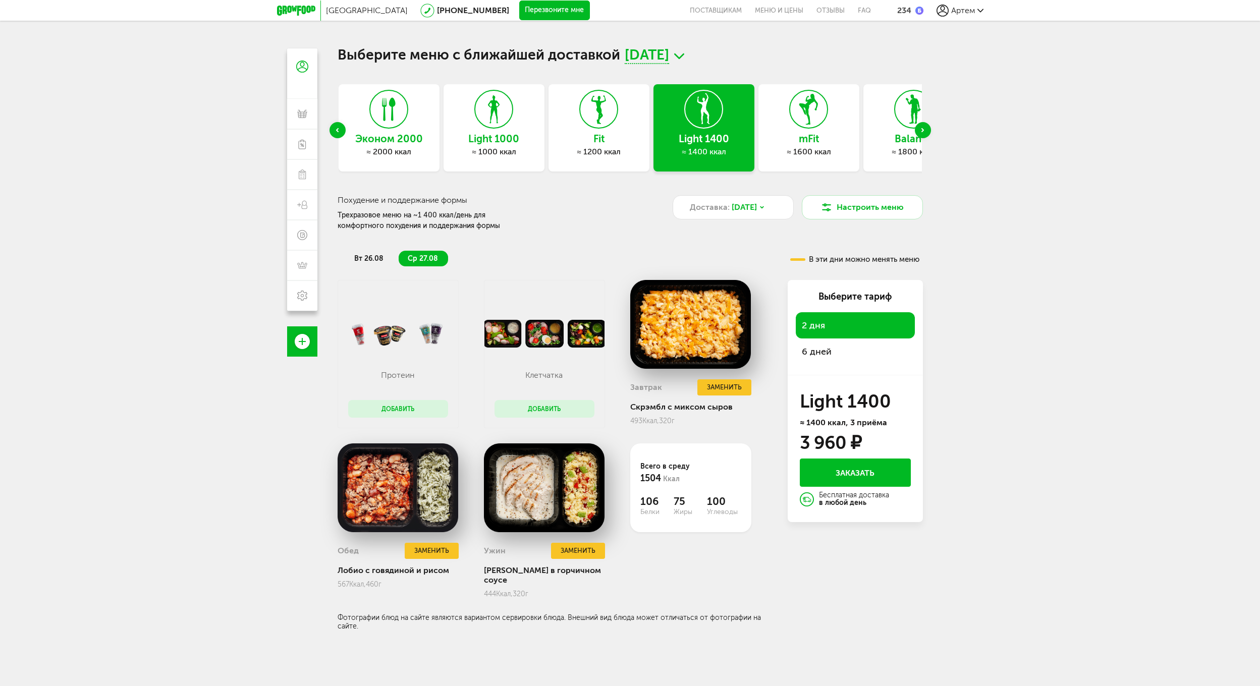
click at [859, 343] on div "6 дней" at bounding box center [855, 352] width 119 height 26
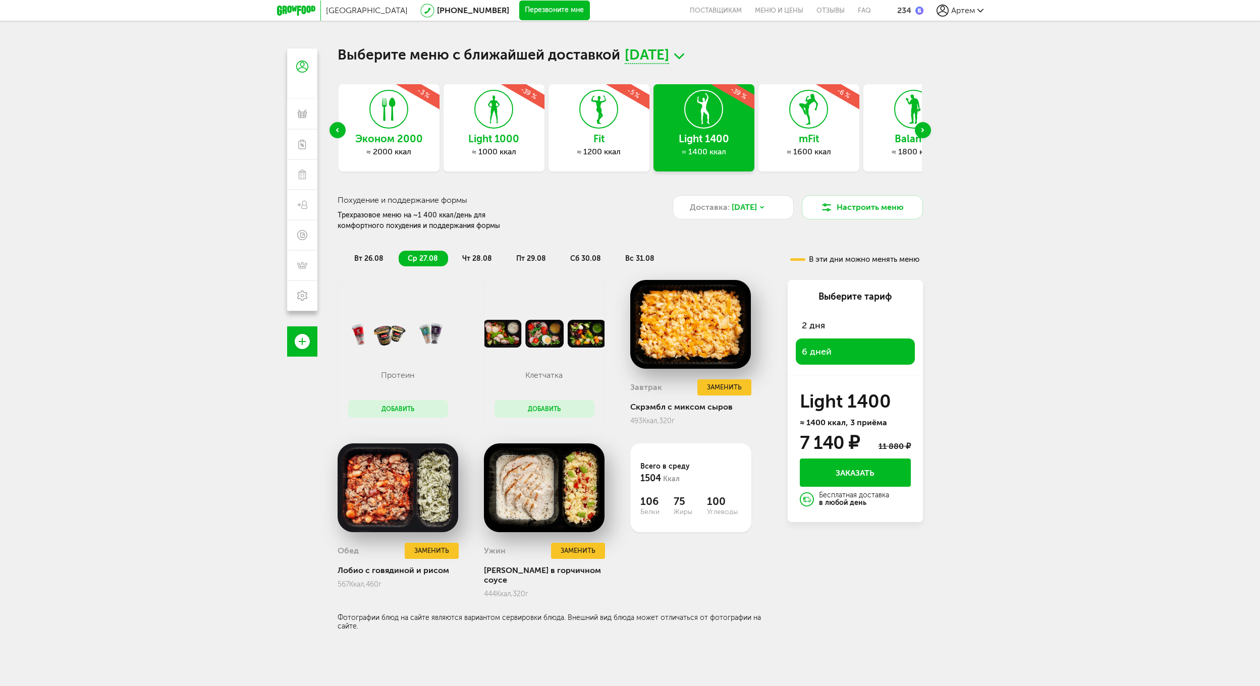
click at [611, 137] on h3 "Fit" at bounding box center [599, 138] width 101 height 11
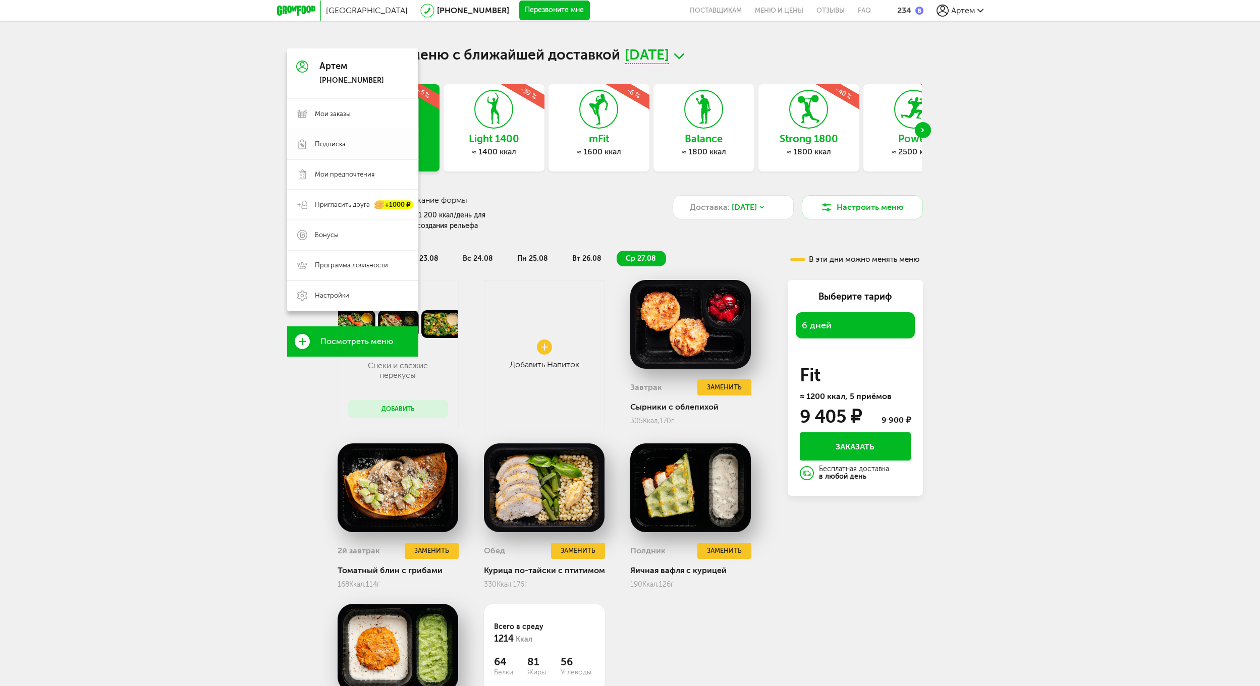
click at [323, 142] on span "Подписка" at bounding box center [330, 144] width 31 height 9
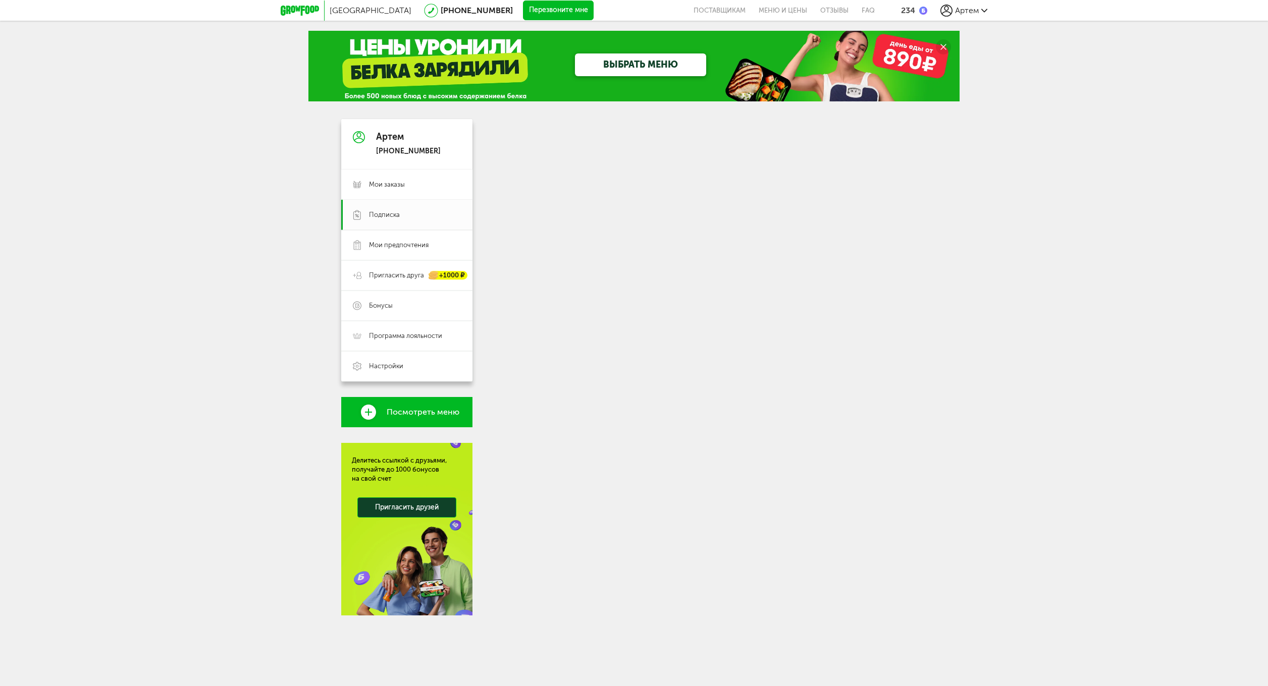
click at [691, 217] on div at bounding box center [710, 367] width 434 height 497
click at [416, 250] on link "Мои предпочтения" at bounding box center [406, 245] width 131 height 30
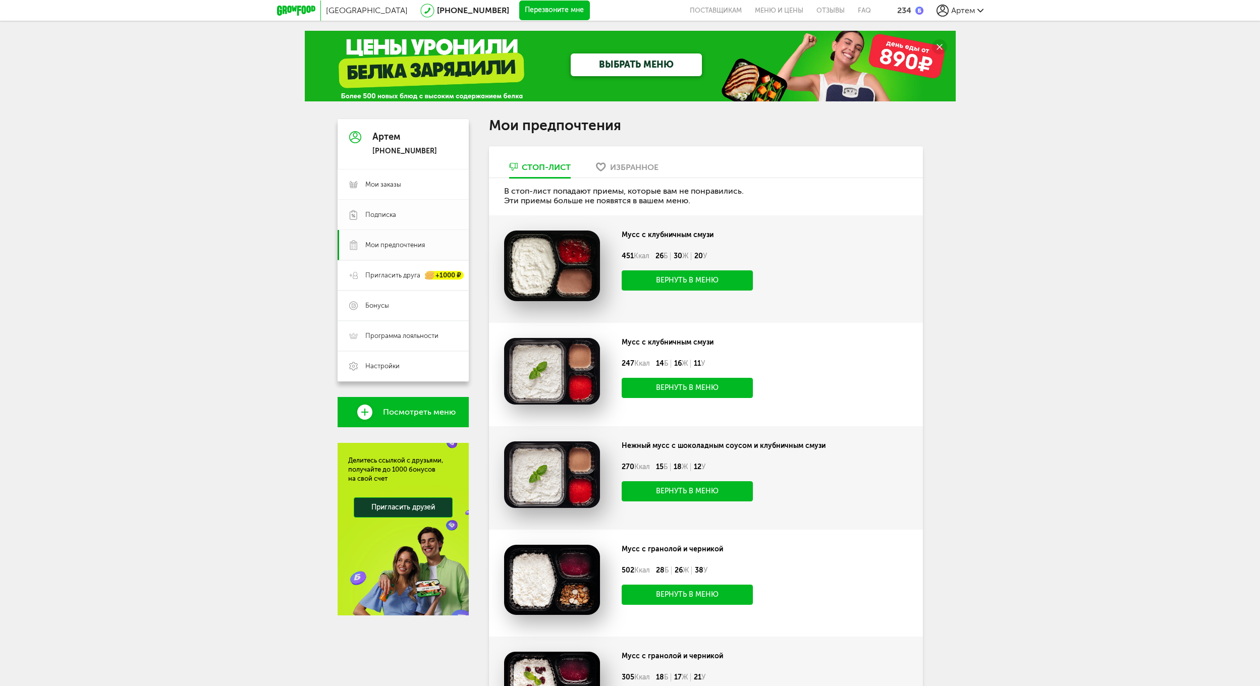
click at [422, 221] on link "Подписка" at bounding box center [403, 215] width 131 height 30
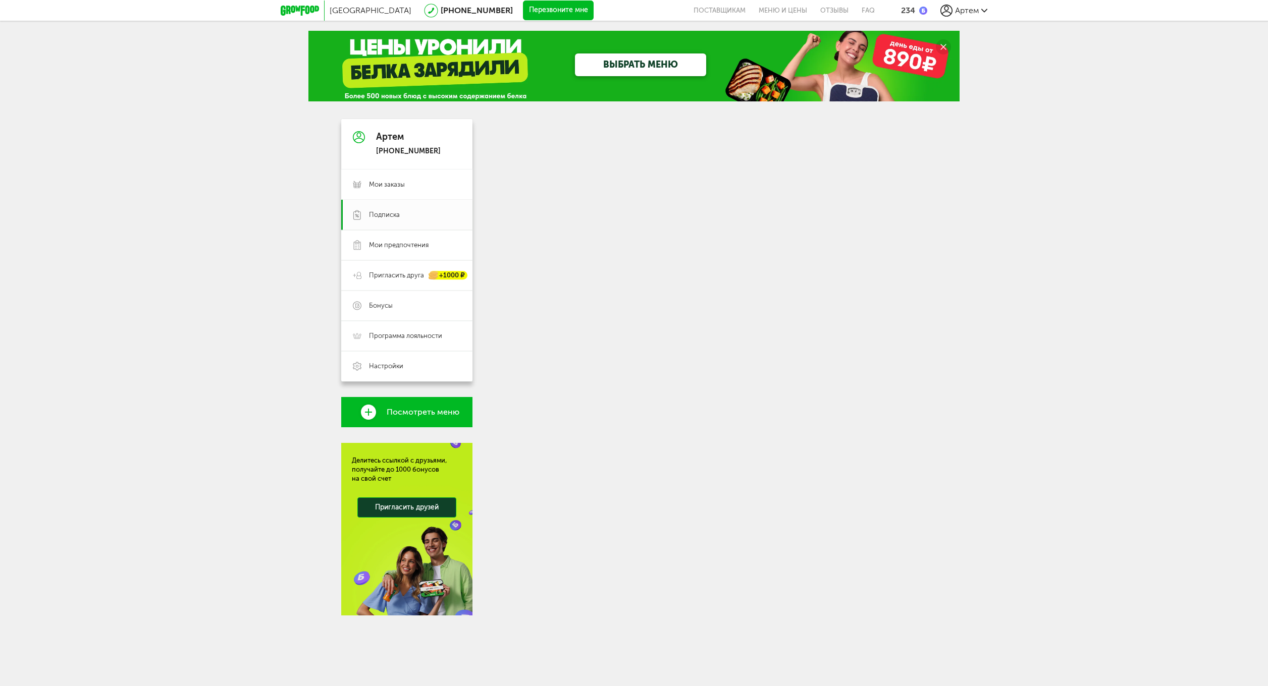
click at [315, 12] on icon at bounding box center [300, 11] width 38 height 10
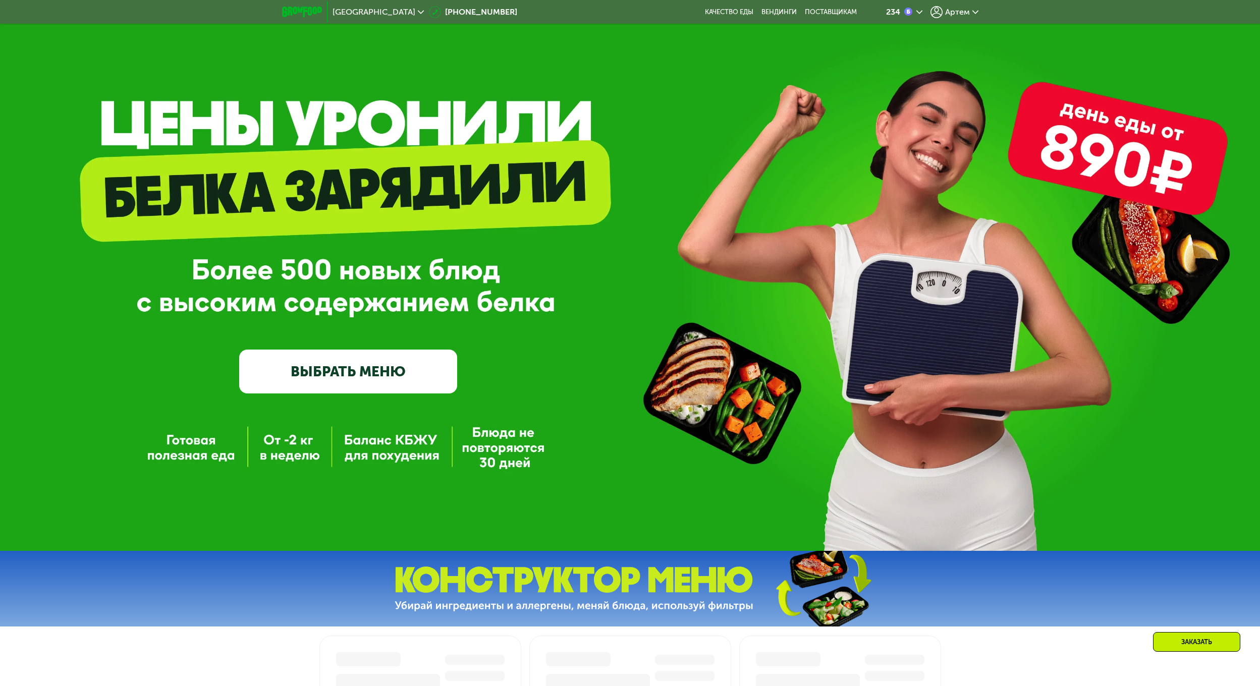
scroll to position [202, 0]
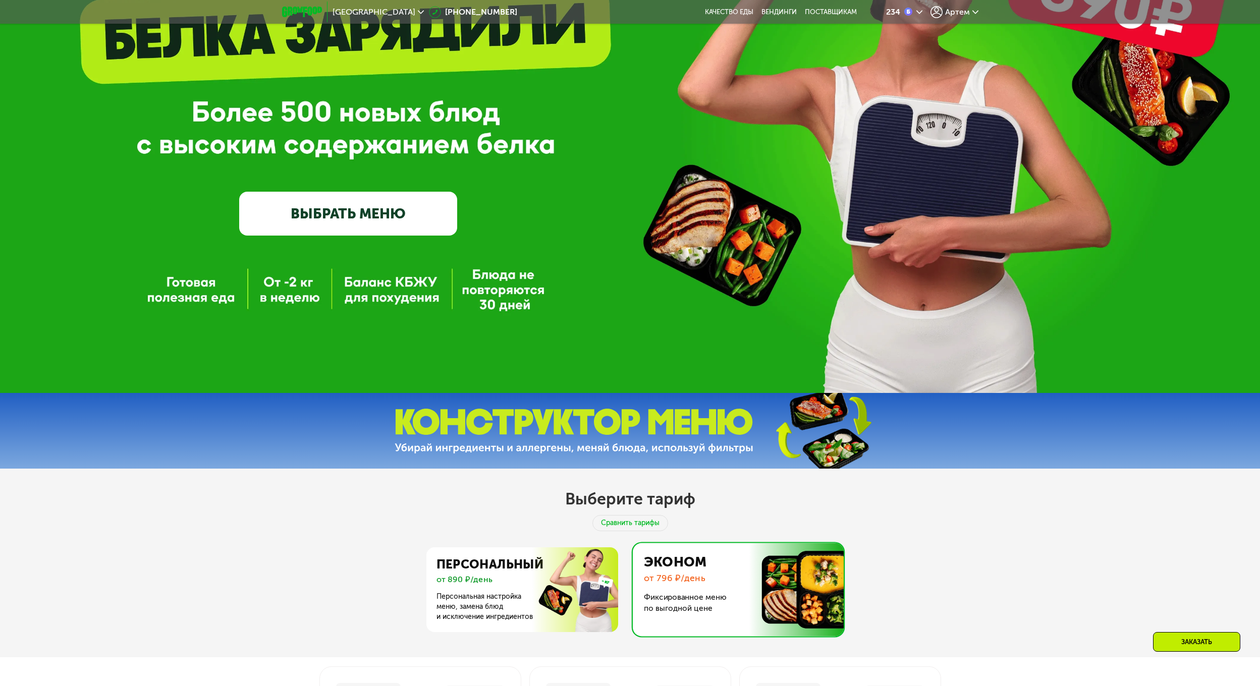
click at [374, 227] on link "ВЫБРАТЬ МЕНЮ" at bounding box center [348, 214] width 218 height 44
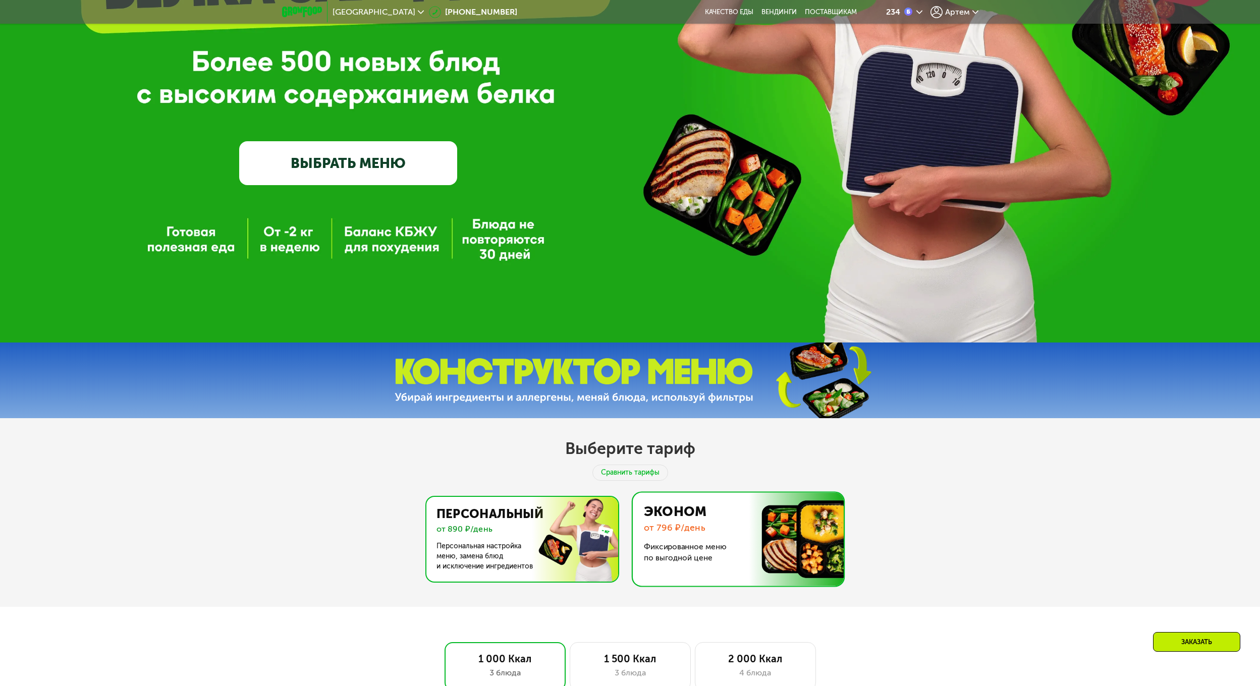
click at [569, 550] on img at bounding box center [519, 539] width 196 height 85
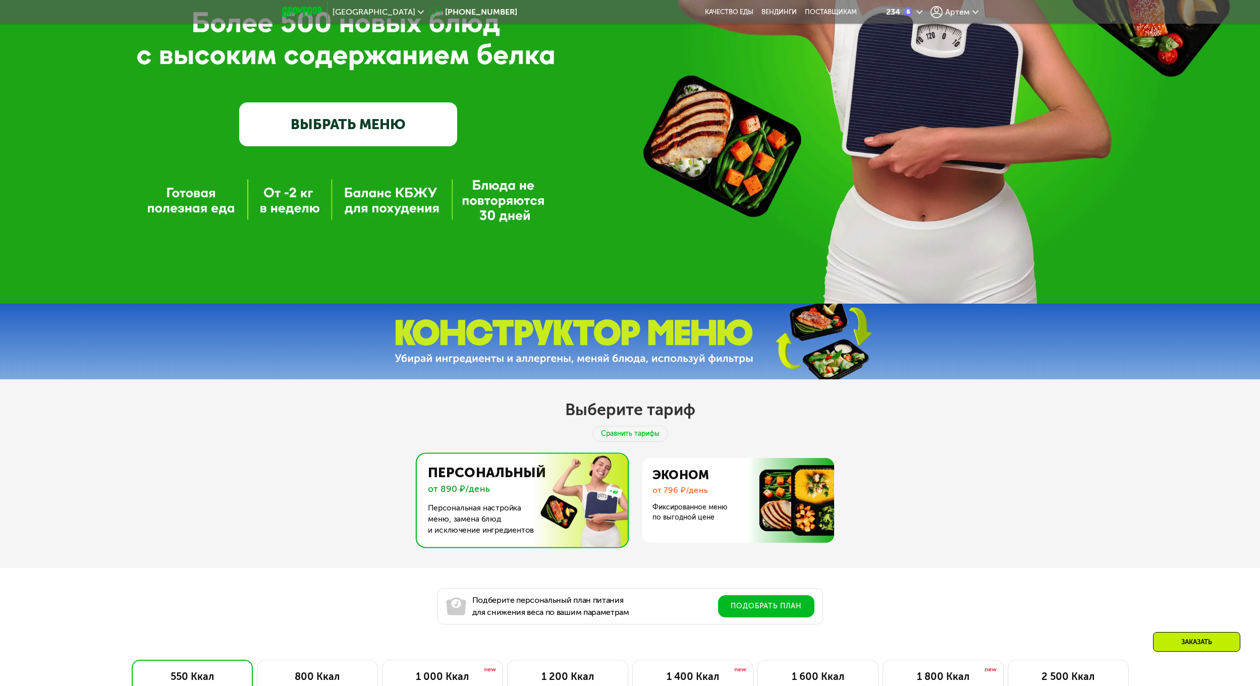
scroll to position [606, 0]
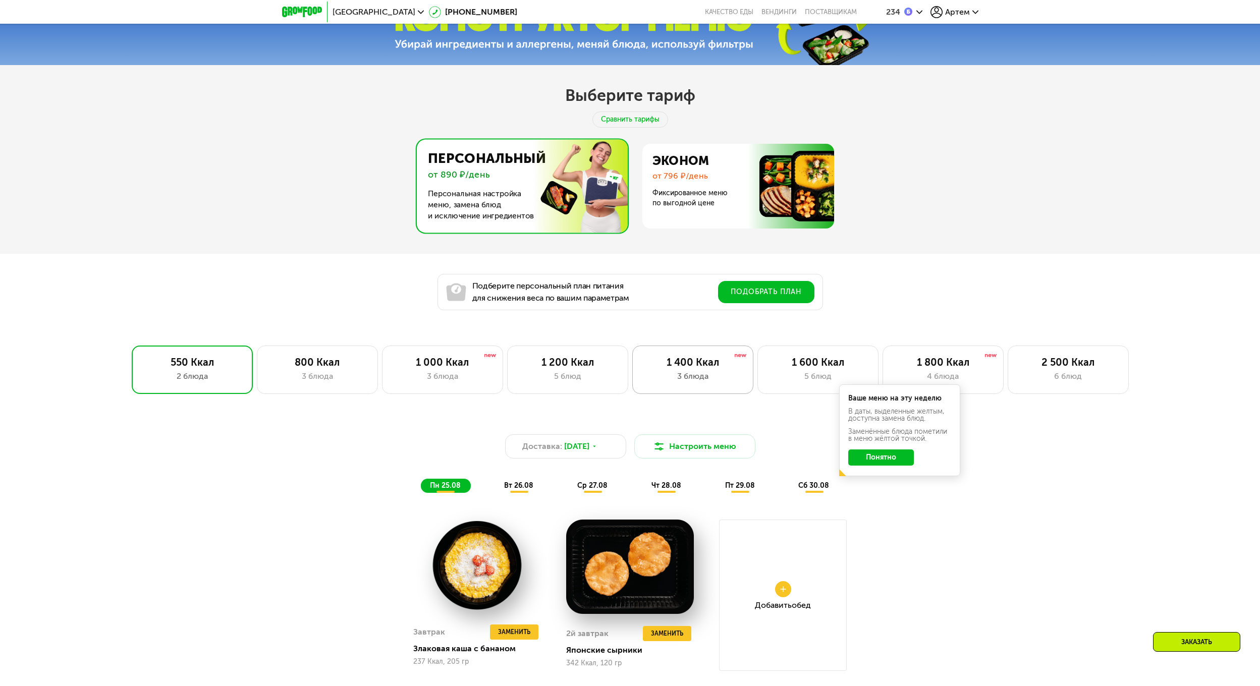
click at [725, 380] on div "3 блюда" at bounding box center [693, 376] width 100 height 12
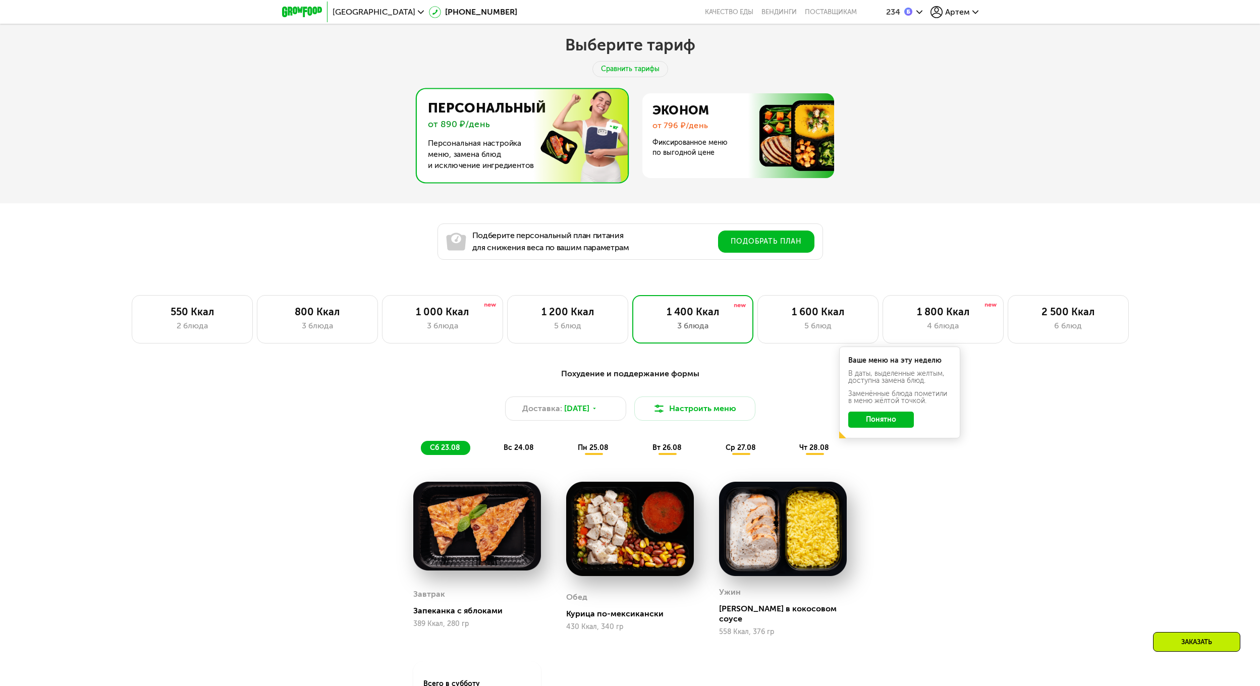
click at [875, 424] on button "Понятно" at bounding box center [881, 420] width 66 height 16
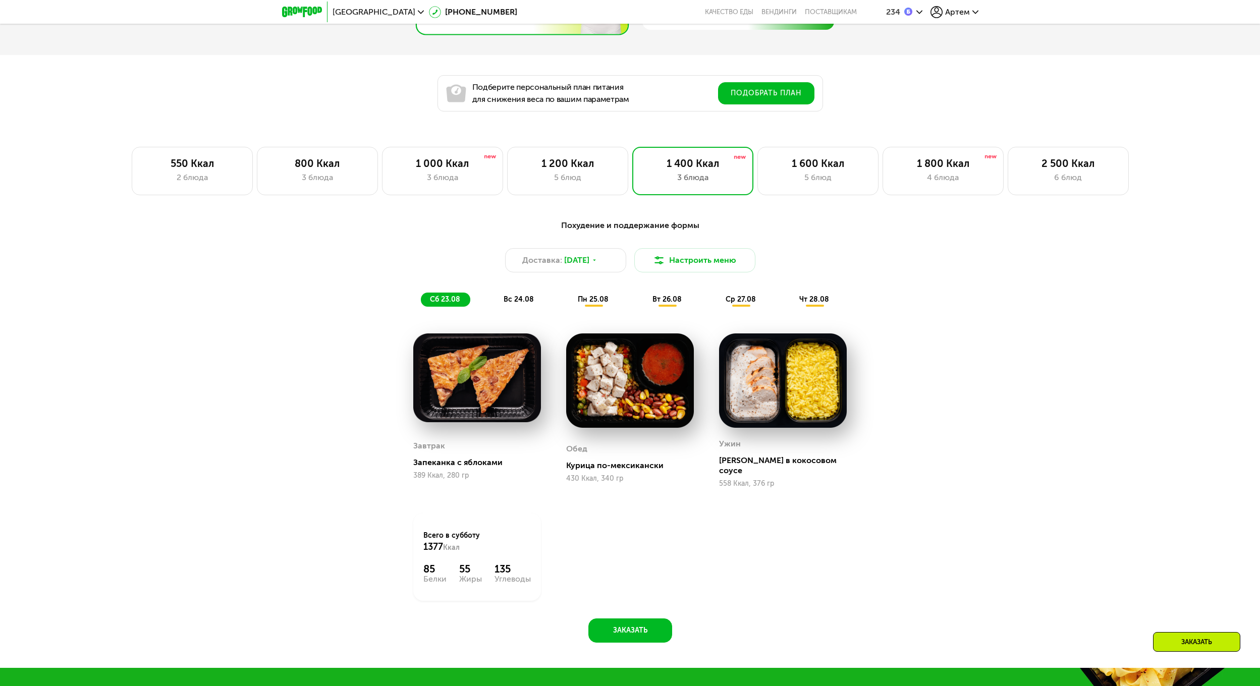
scroll to position [808, 0]
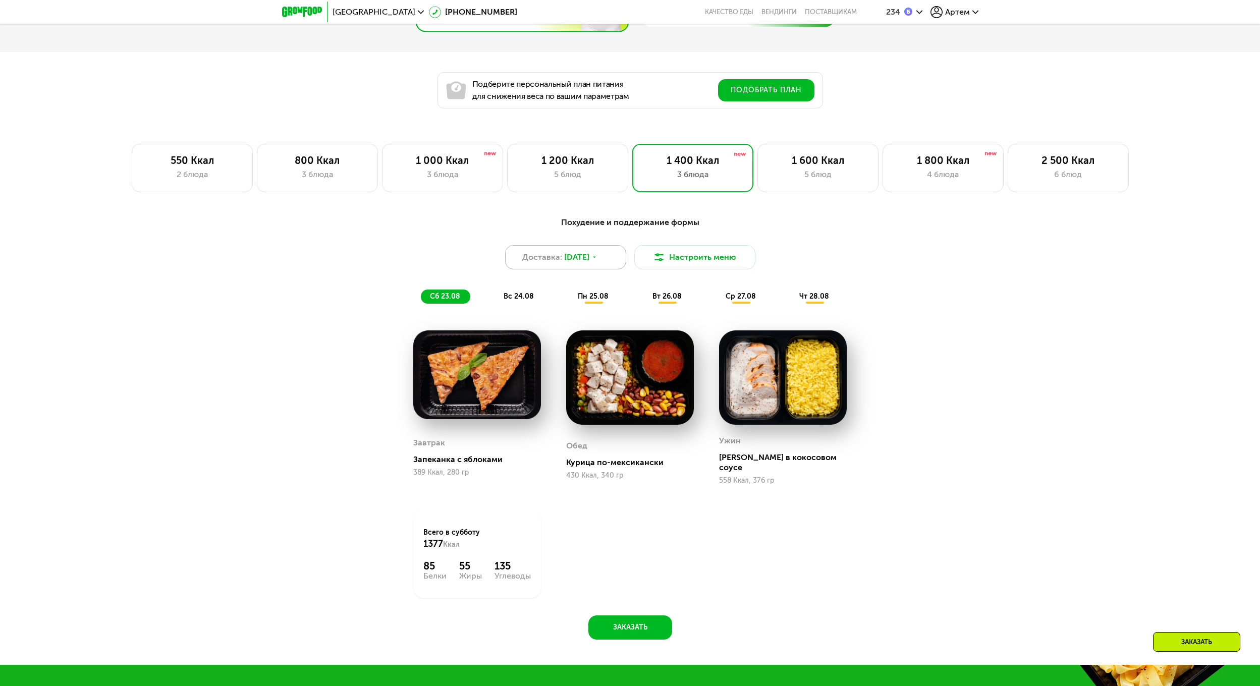
click at [610, 258] on div "Доставка: 22 авг, пт" at bounding box center [565, 257] width 121 height 24
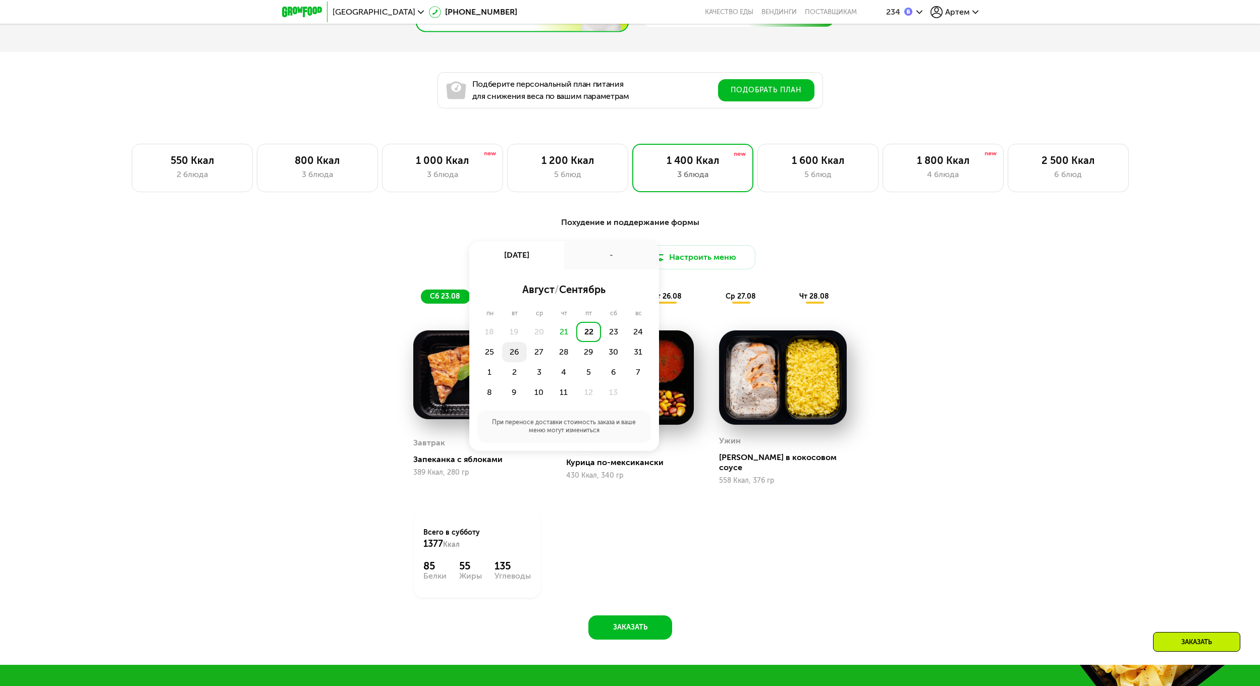
click at [527, 354] on div "26" at bounding box center [539, 352] width 25 height 20
click at [562, 334] on div "18:00-23:00" at bounding box center [521, 344] width 81 height 20
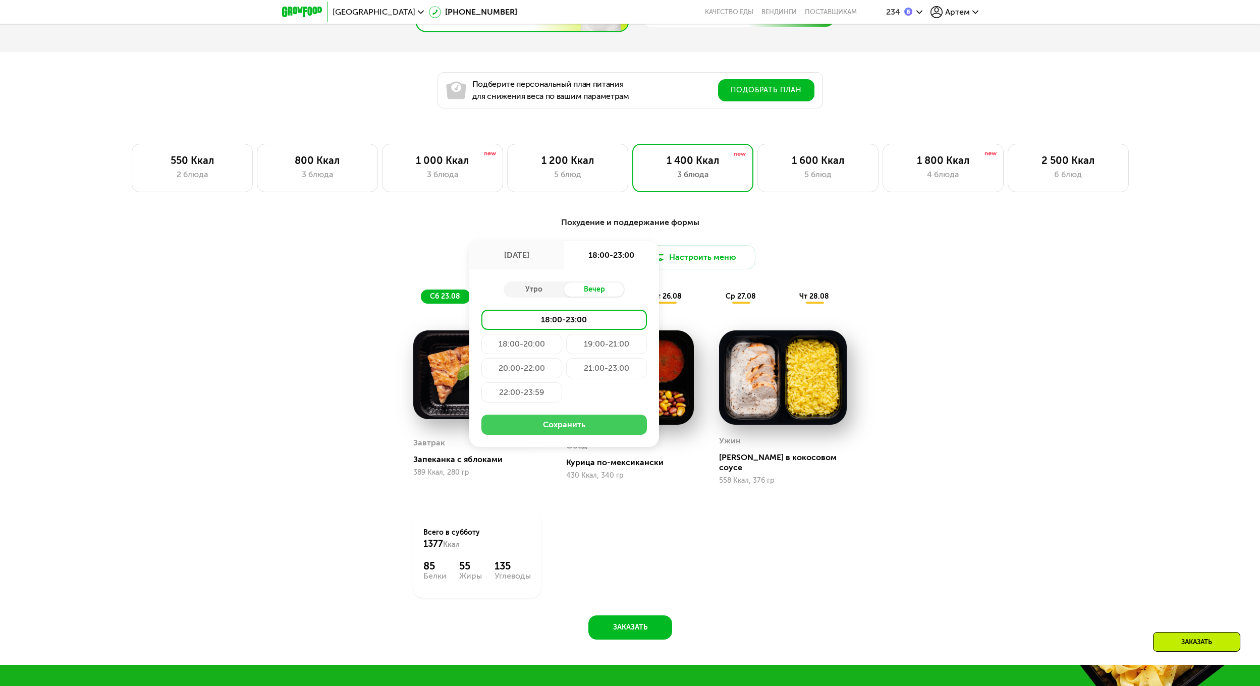
click at [600, 435] on button "Сохранить" at bounding box center [564, 425] width 166 height 20
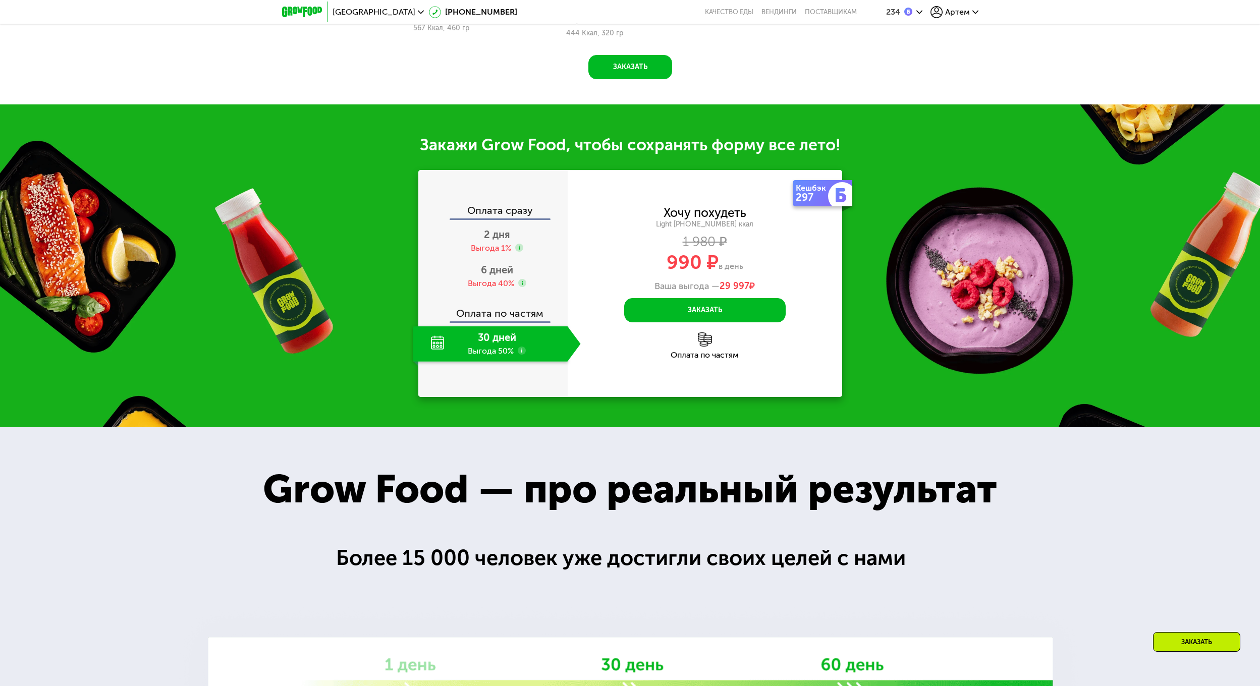
scroll to position [1413, 0]
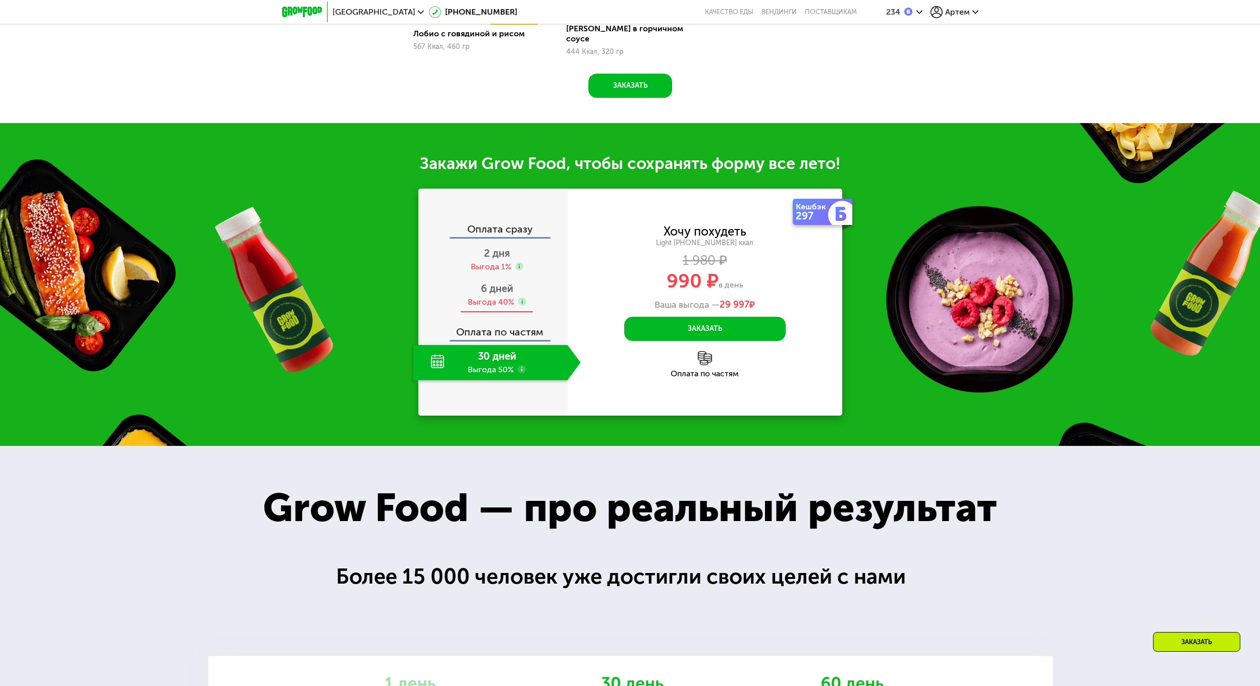
click at [519, 298] on use at bounding box center [522, 302] width 8 height 8
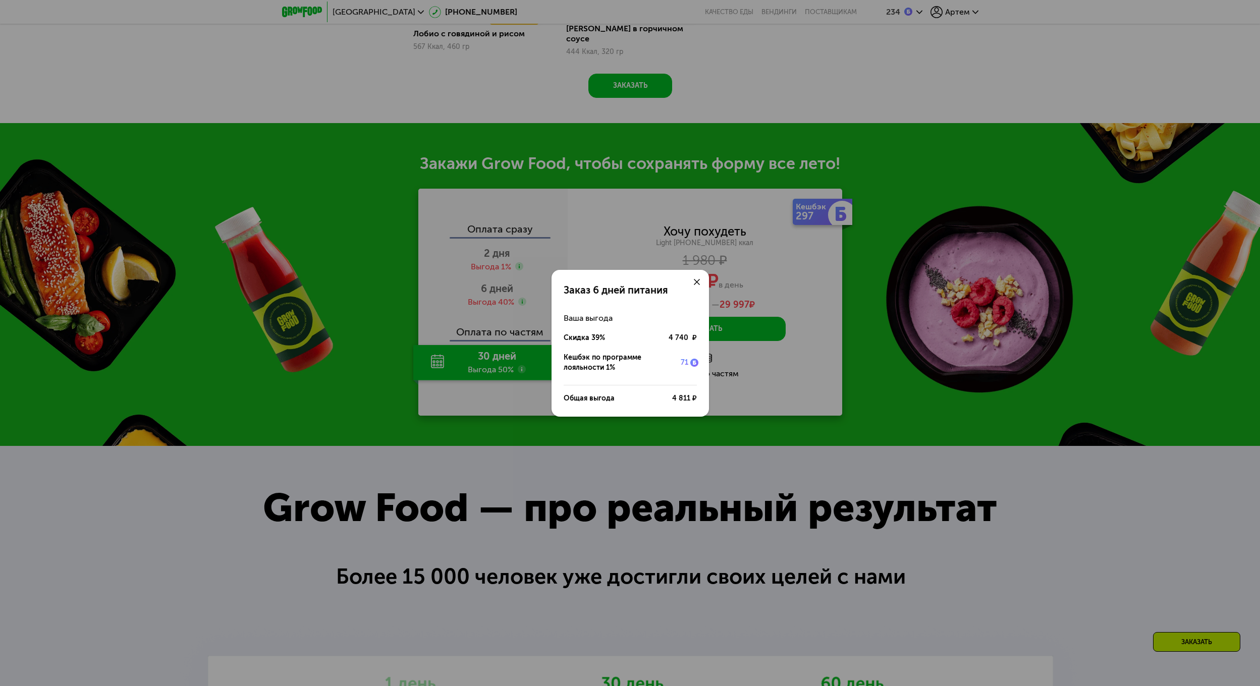
click at [699, 280] on use at bounding box center [697, 282] width 6 height 6
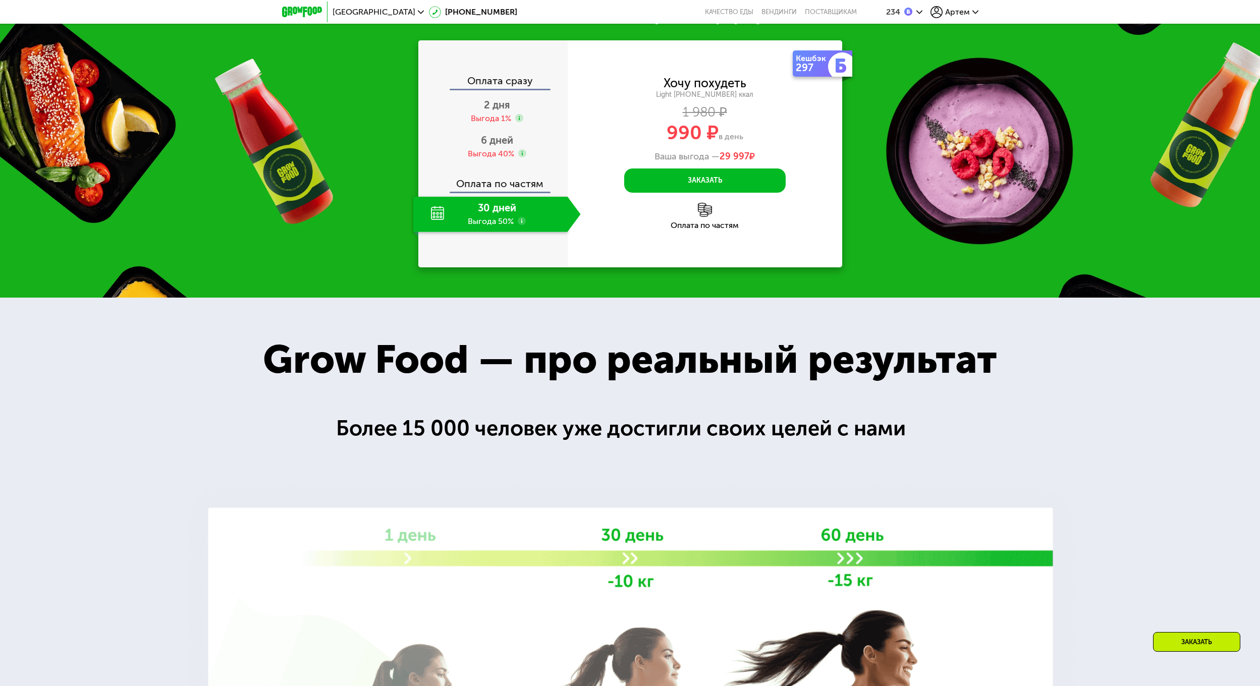
scroll to position [1312, 0]
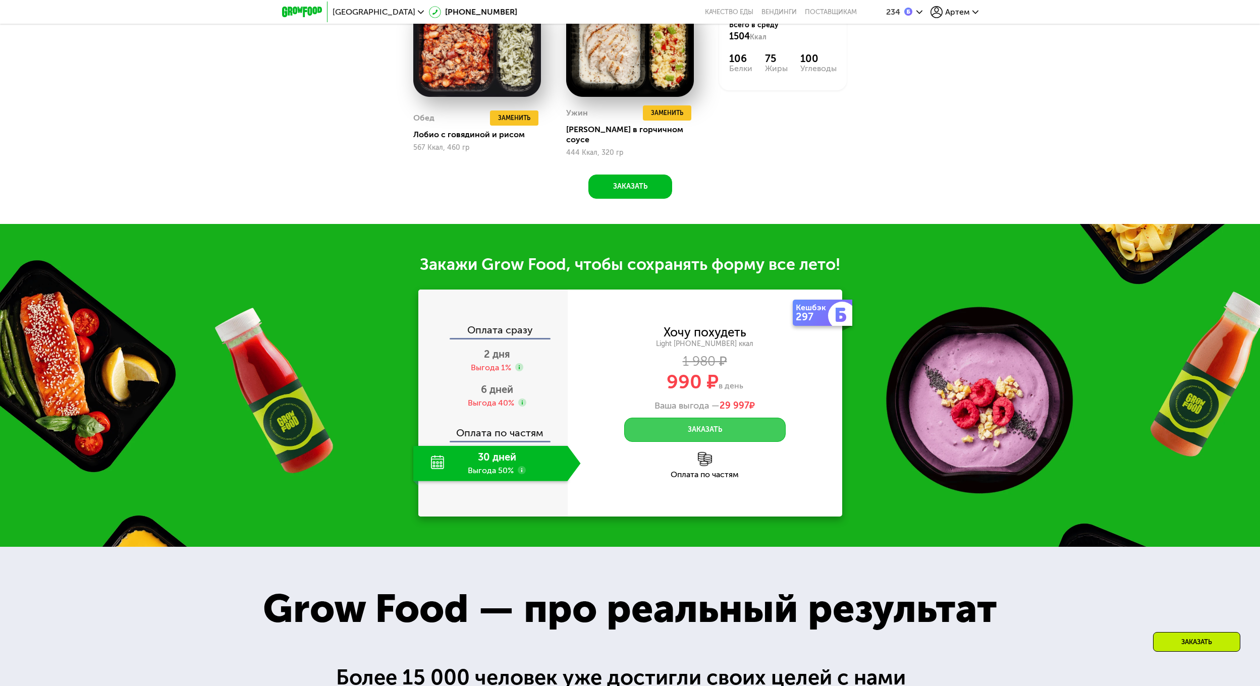
click at [727, 423] on button "Заказать" at bounding box center [705, 430] width 162 height 24
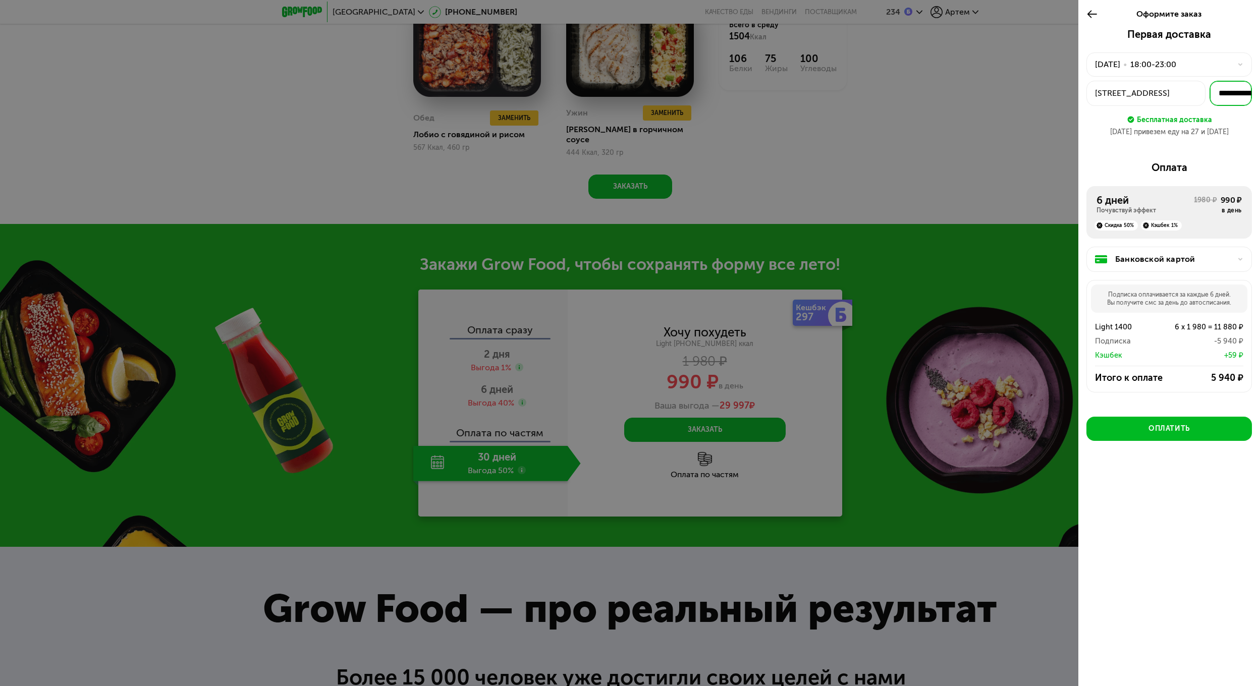
click at [1234, 94] on input "**********" at bounding box center [1231, 93] width 42 height 25
drag, startPoint x: 1228, startPoint y: 98, endPoint x: 1269, endPoint y: 95, distance: 40.5
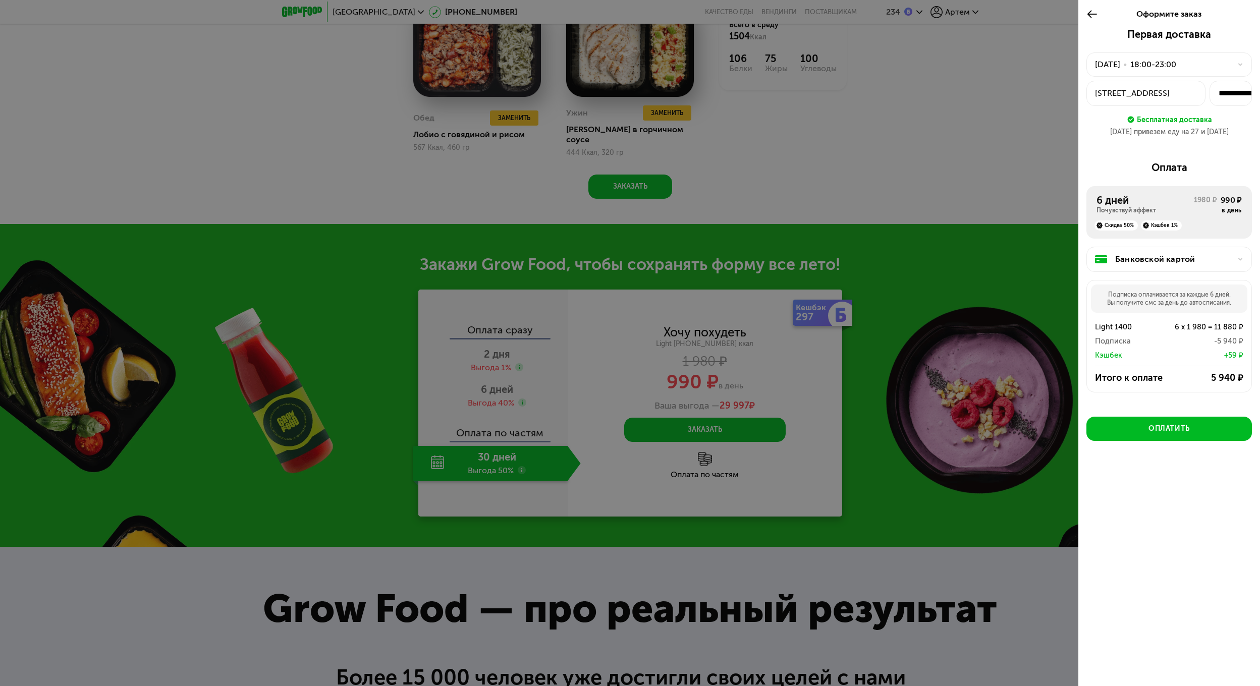
click at [1241, 112] on div "Бесплатная доставка" at bounding box center [1170, 112] width 166 height 13
click at [1233, 95] on input "text" at bounding box center [1231, 93] width 42 height 25
click at [1220, 143] on div "Первая доставка 26 авг, вт • 18:00-23:00 Реутов, ул Транспортная, 27 Бесплатная…" at bounding box center [1170, 86] width 166 height 117
drag, startPoint x: 1225, startPoint y: 95, endPoint x: 1100, endPoint y: 114, distance: 127.0
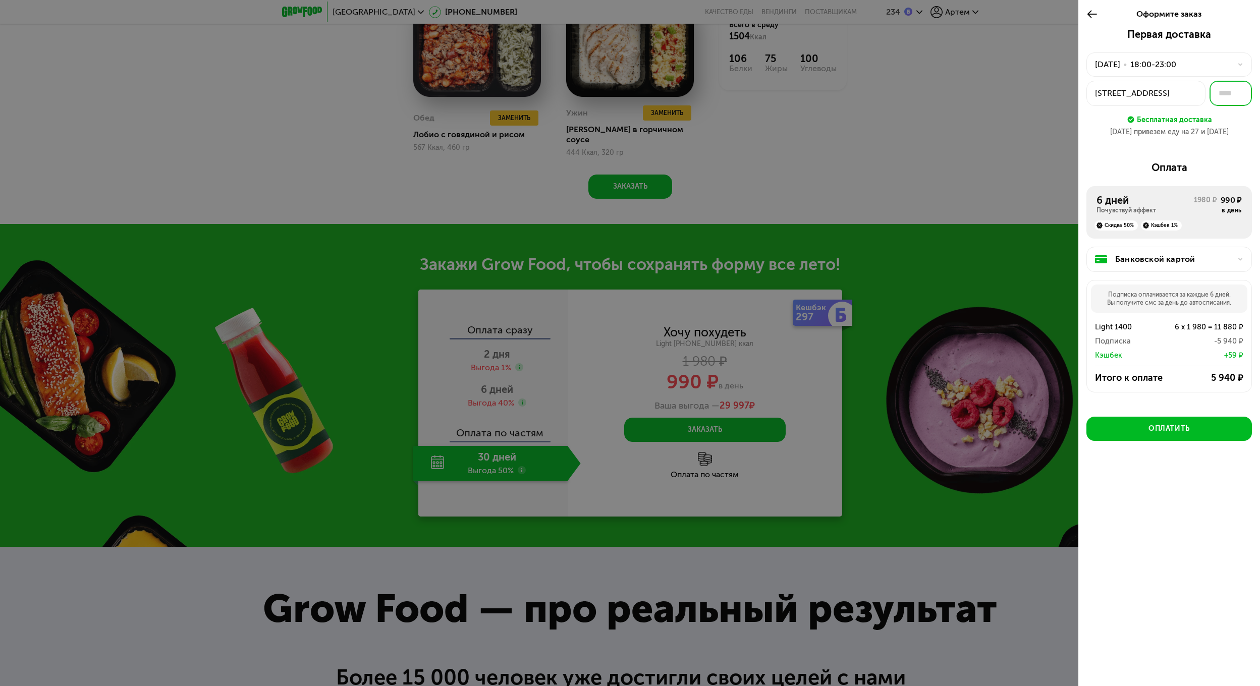
click at [1126, 100] on div "Реутов, ул Транспортная, 27" at bounding box center [1170, 93] width 166 height 25
click at [1097, 17] on icon at bounding box center [1093, 14] width 12 height 12
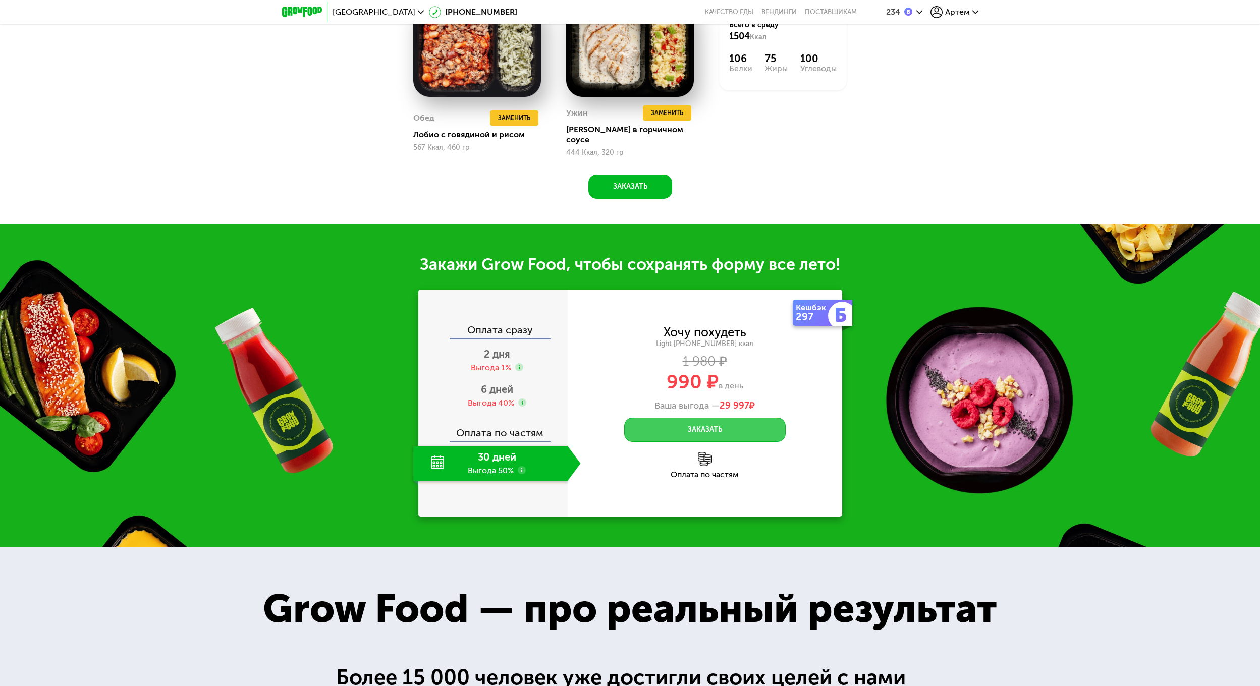
click at [718, 420] on button "Заказать" at bounding box center [705, 430] width 162 height 24
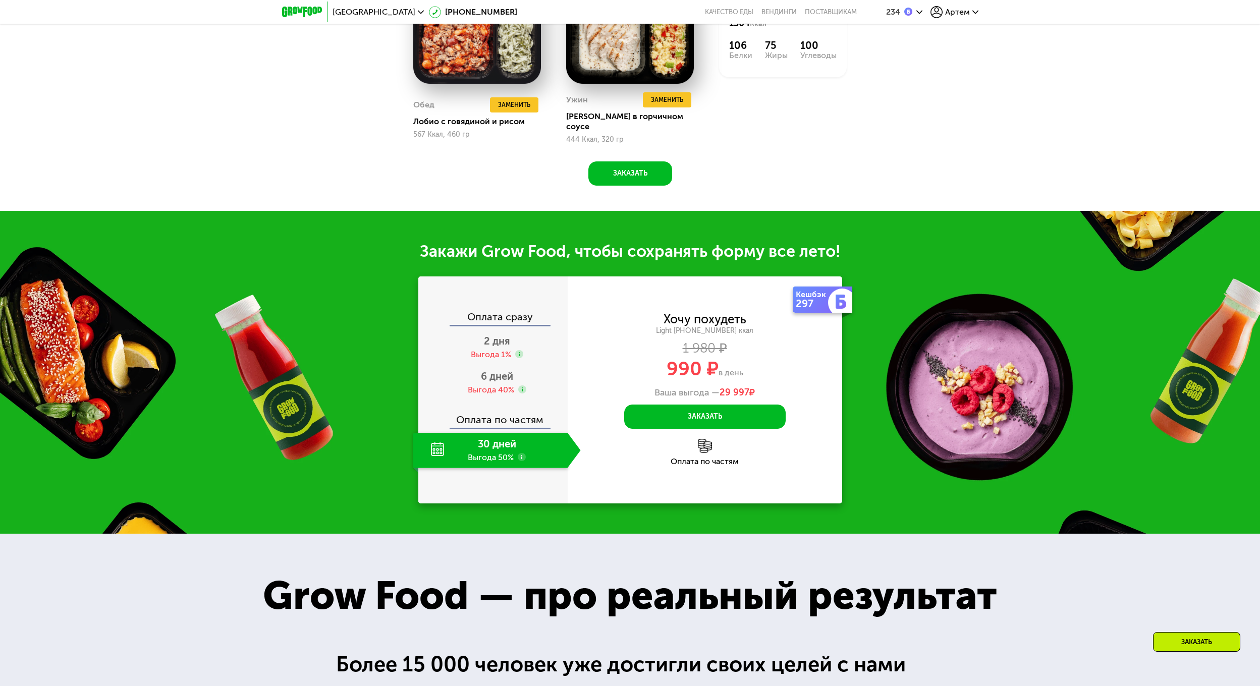
scroll to position [1464, 0]
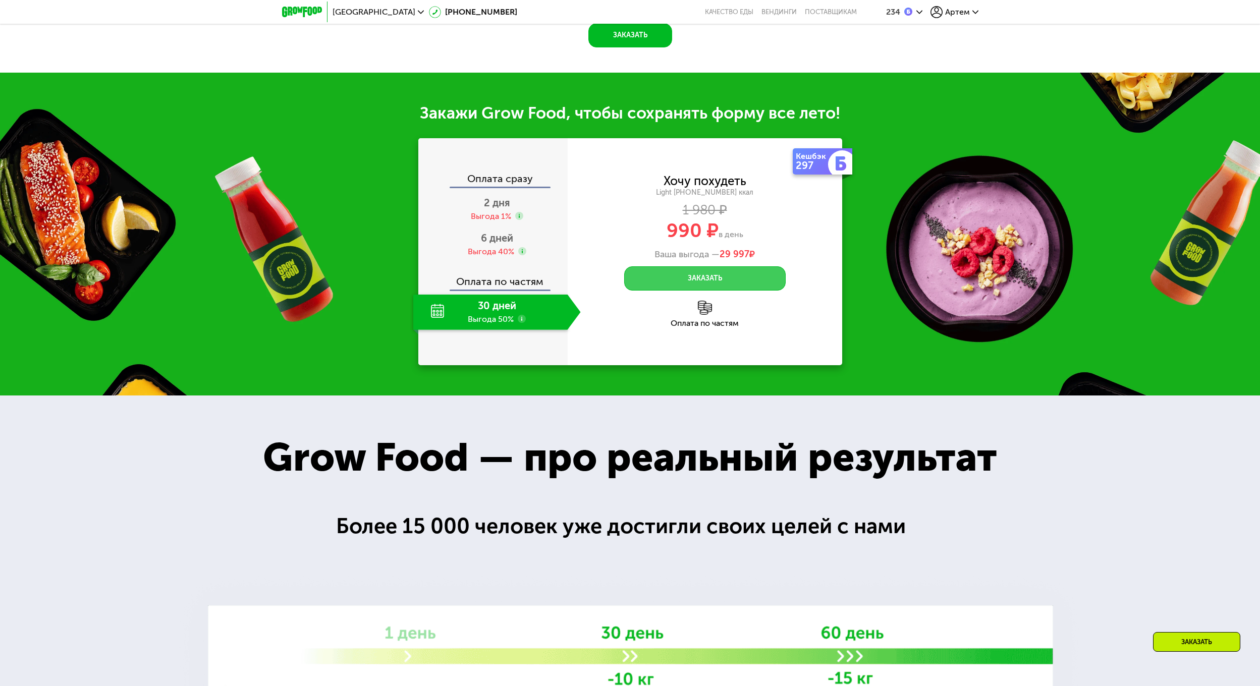
click at [687, 276] on button "Заказать" at bounding box center [705, 278] width 162 height 24
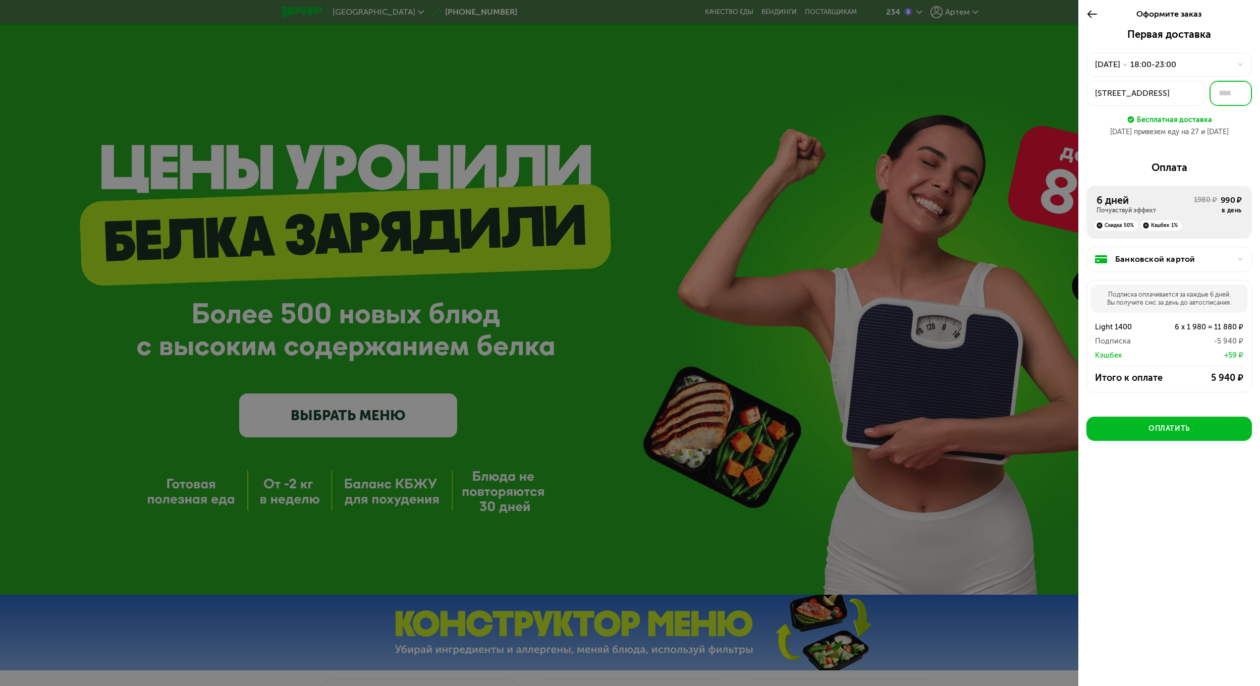
click at [1241, 98] on input "text" at bounding box center [1231, 93] width 42 height 25
click at [1231, 95] on input "text" at bounding box center [1231, 93] width 42 height 25
click at [1001, 123] on div at bounding box center [630, 343] width 1260 height 686
click at [996, 163] on div at bounding box center [630, 343] width 1260 height 686
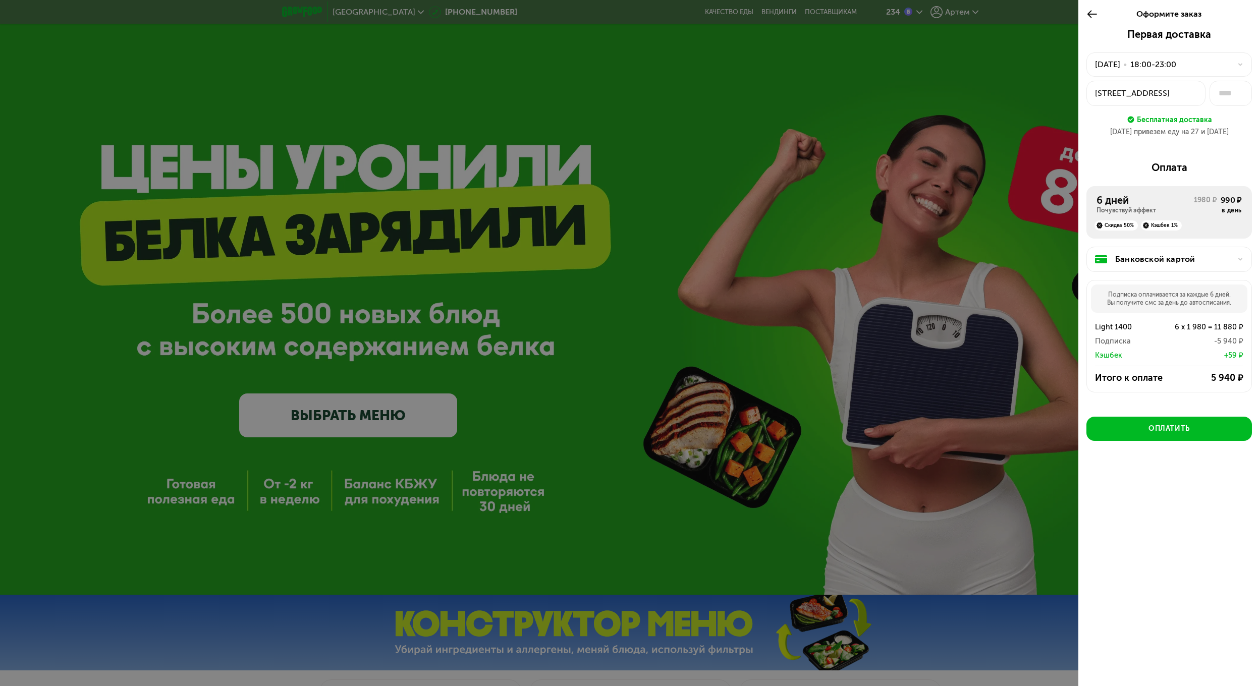
click at [1097, 16] on icon at bounding box center [1093, 14] width 12 height 12
click at [1196, 257] on div "Банковской картой" at bounding box center [1173, 259] width 116 height 12
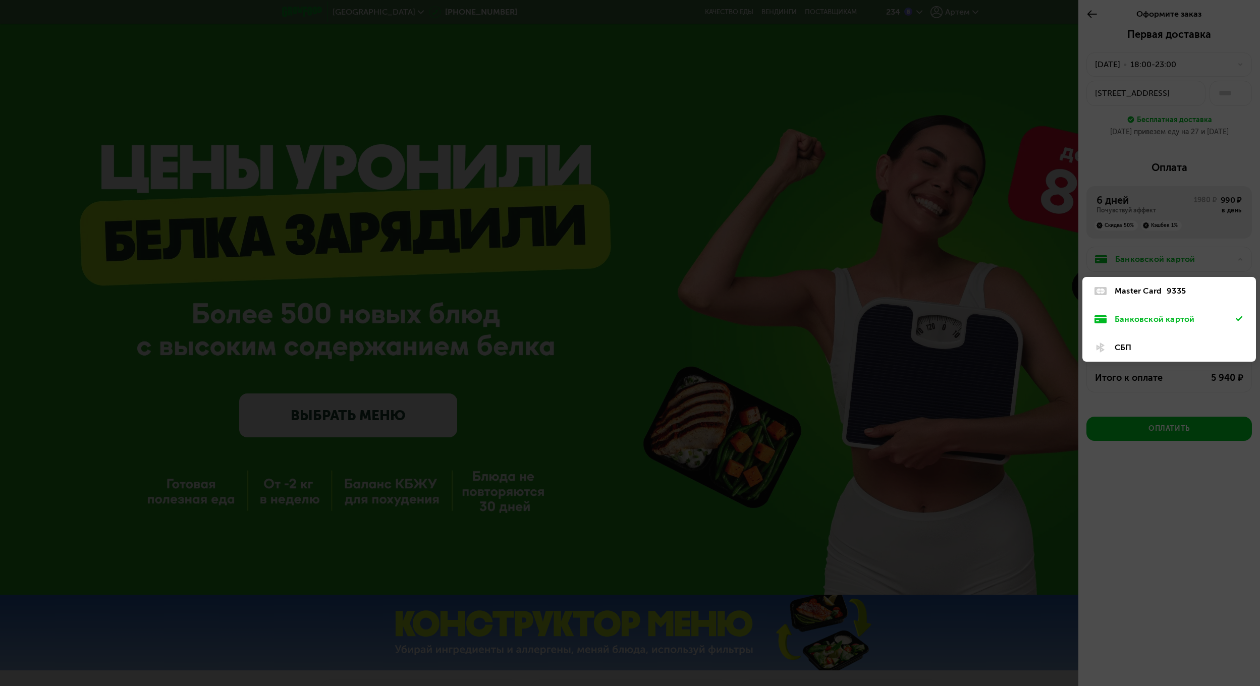
click at [1177, 289] on div "9335" at bounding box center [1176, 291] width 19 height 12
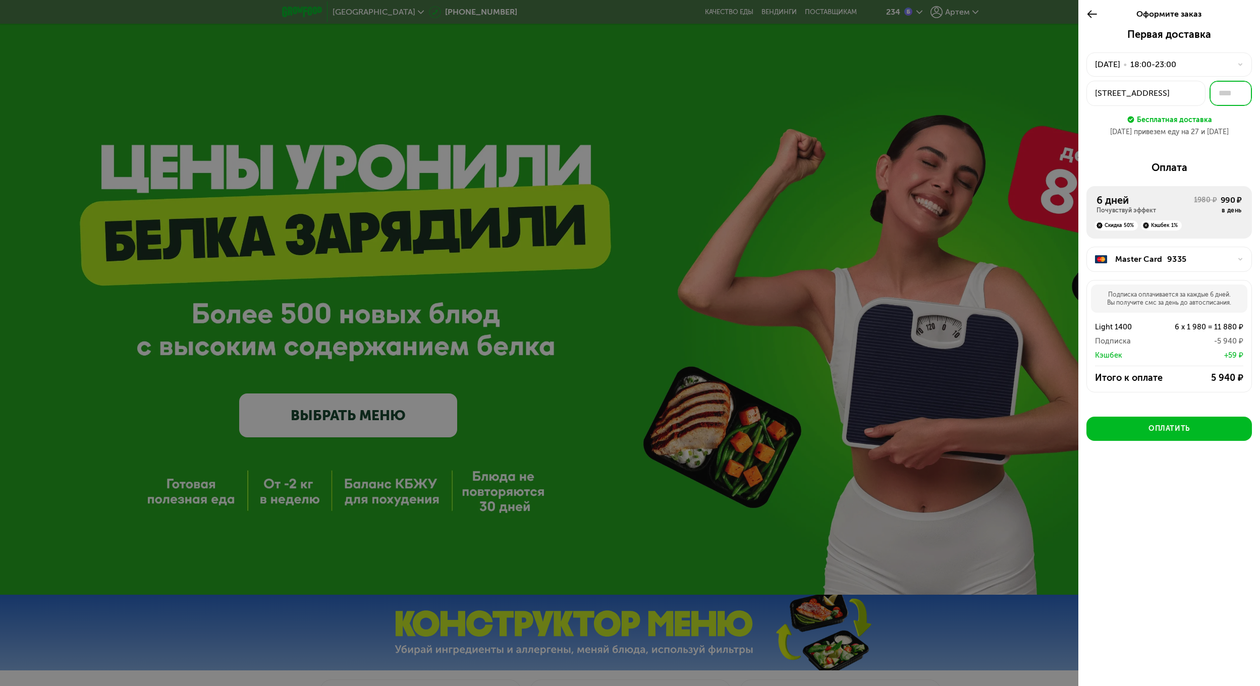
click at [1220, 94] on input "text" at bounding box center [1231, 93] width 42 height 25
type input "***"
click at [1174, 199] on div "6 дней" at bounding box center [1145, 200] width 97 height 12
click at [1166, 211] on div "Почувствуй эффект" at bounding box center [1145, 210] width 97 height 8
click at [1109, 223] on div "Скидка 50%" at bounding box center [1116, 226] width 43 height 10
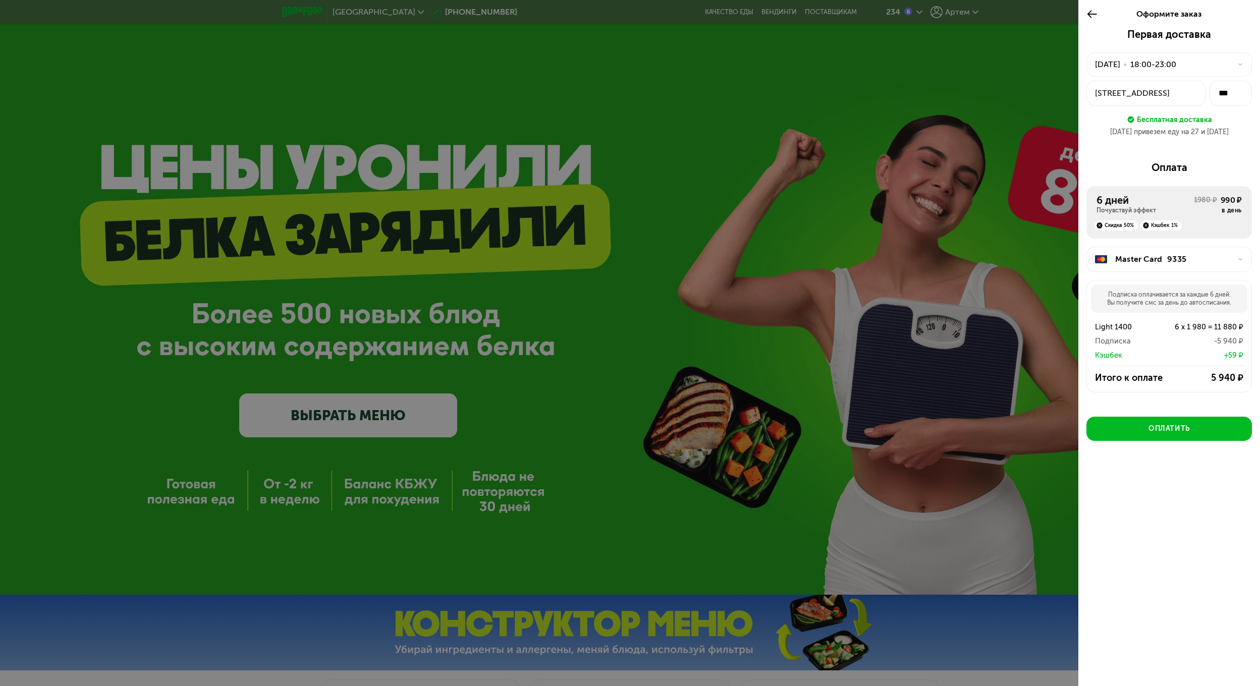
click at [1162, 228] on div "Кэшбек 1%" at bounding box center [1161, 226] width 41 height 10
click at [1218, 432] on button "Оплатить" at bounding box center [1170, 429] width 166 height 24
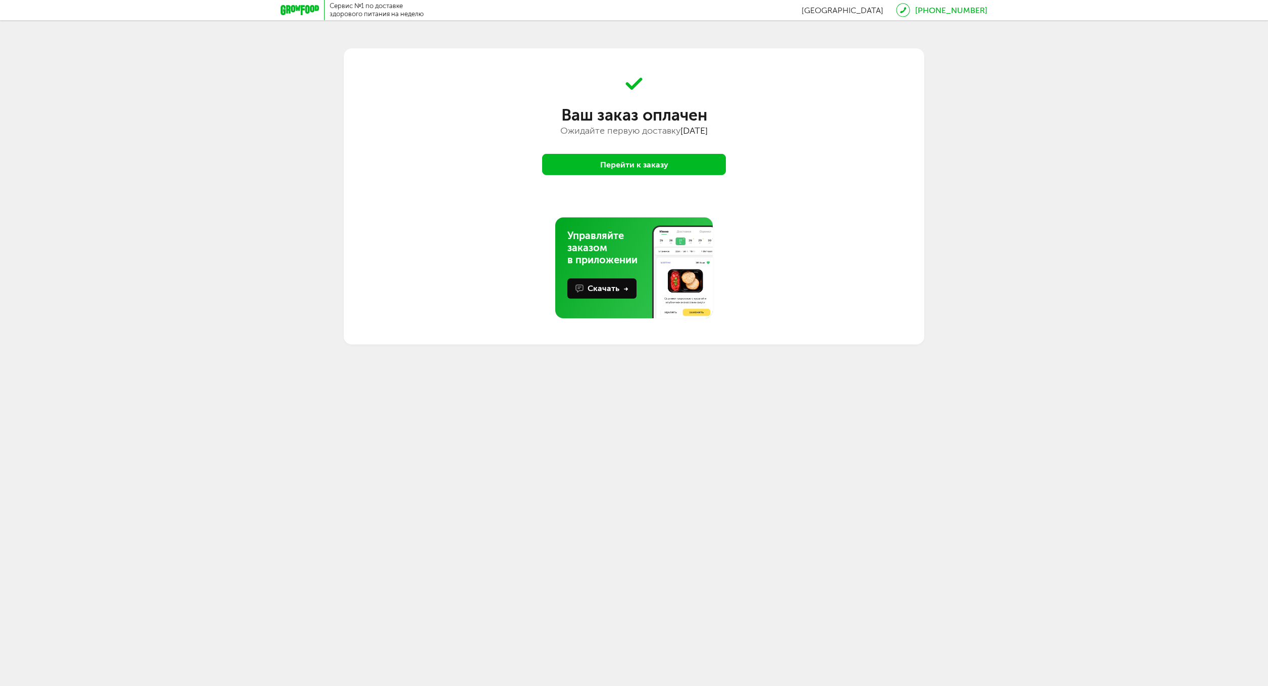
click at [710, 173] on button "Перейти к заказу" at bounding box center [634, 164] width 184 height 21
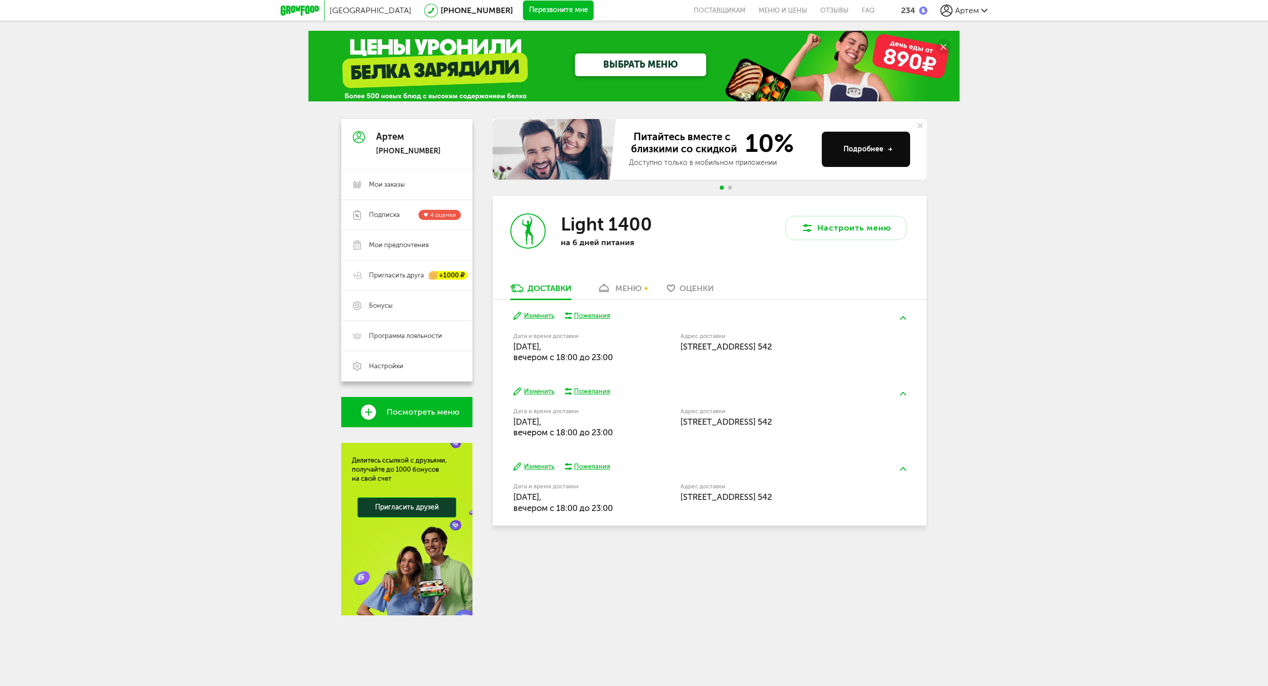
click at [623, 283] on link "меню" at bounding box center [619, 291] width 55 height 16
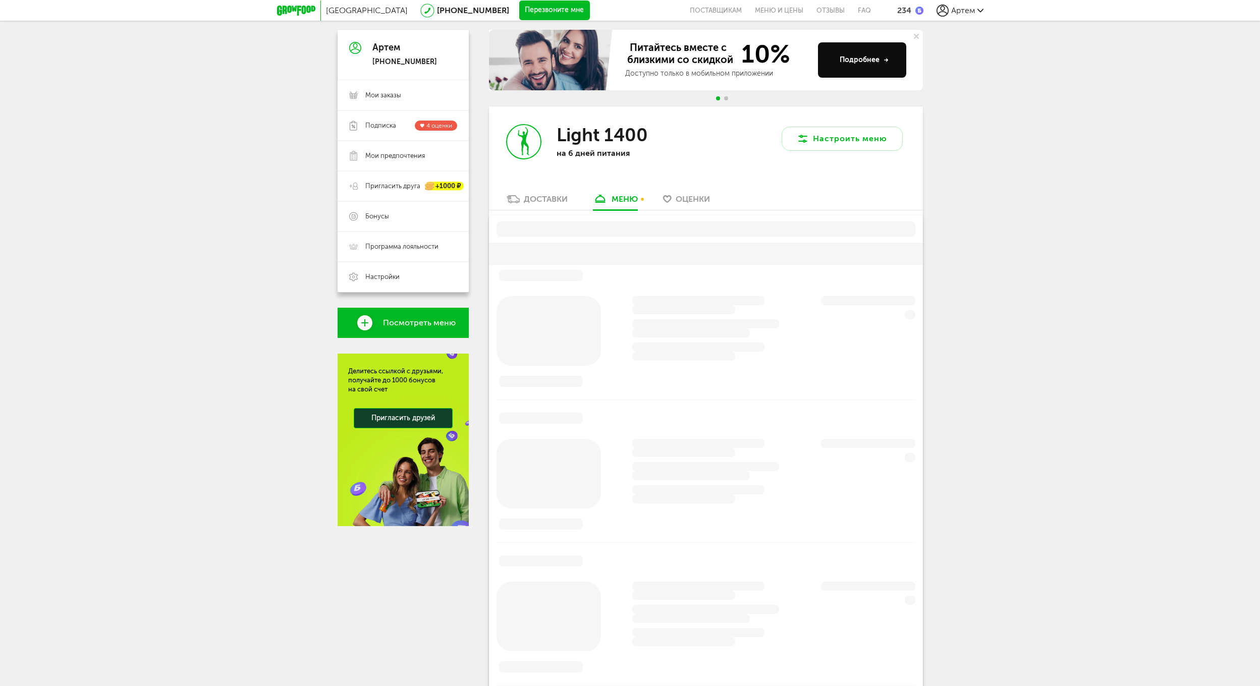
scroll to position [152, 0]
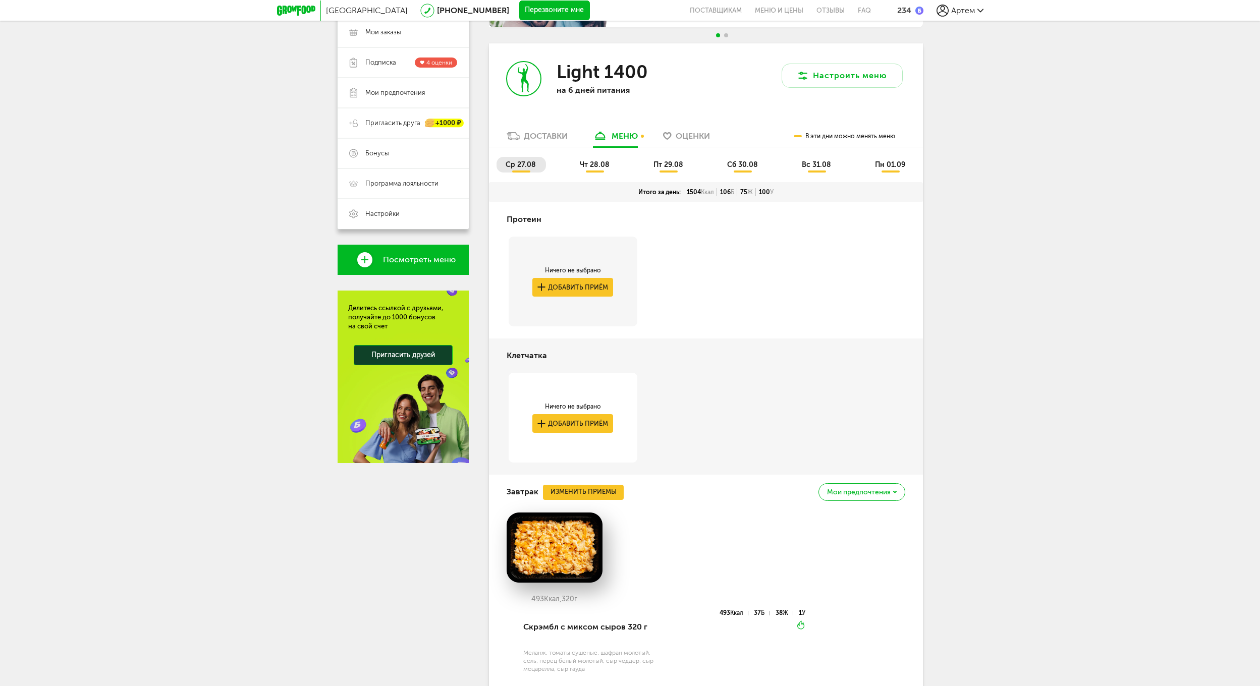
click at [548, 142] on link "Доставки" at bounding box center [537, 139] width 71 height 16
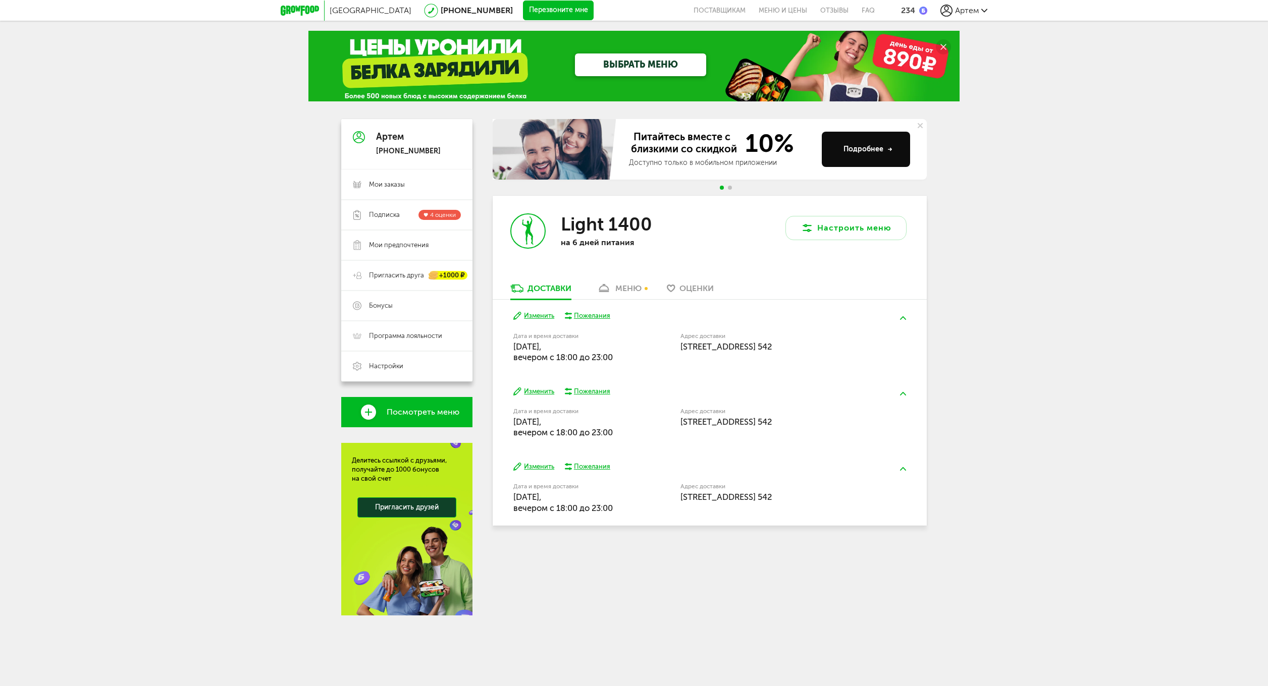
click at [582, 326] on div "Изменить Пожелания Дата и время доставки [DATE], вечером c 18:00 до 23:00 Адрес…" at bounding box center [710, 337] width 434 height 75
click at [578, 340] on div "Дата и время доставки [DATE], вечером c 18:00 до 23:00" at bounding box center [571, 349] width 116 height 30
click at [539, 313] on button "Изменить" at bounding box center [533, 316] width 41 height 10
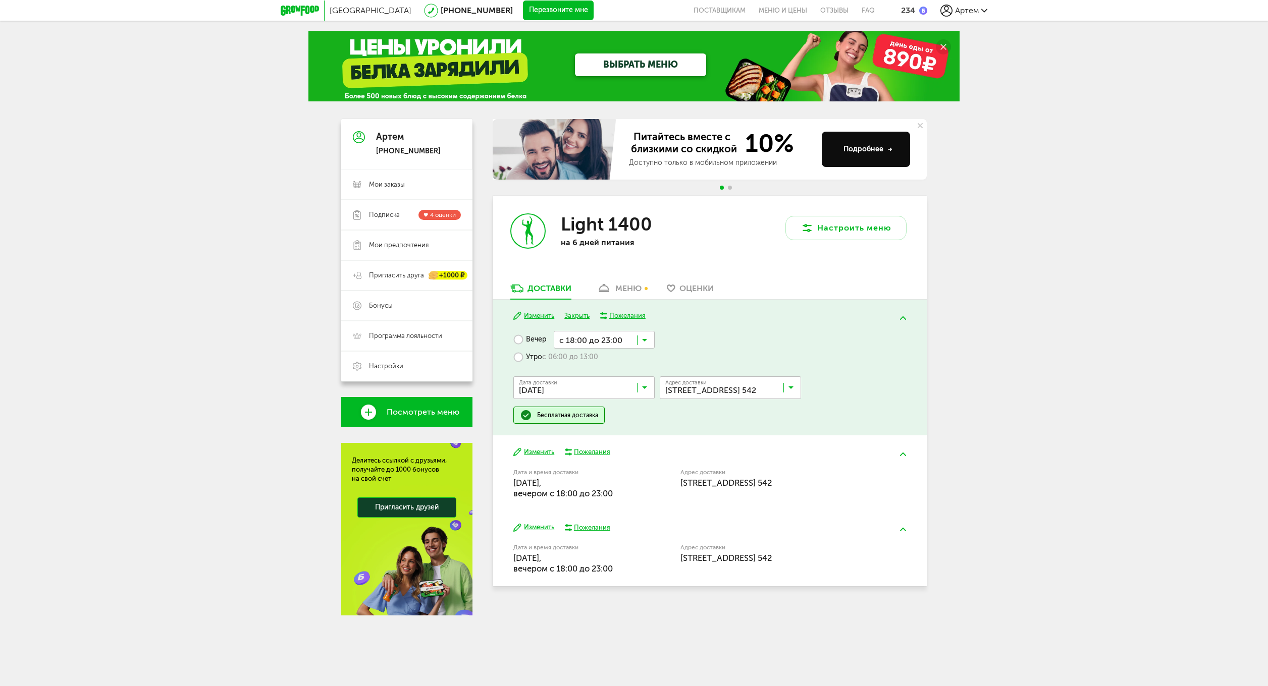
click at [717, 375] on div "Дата доставки [DATE] Загрузка... Адрес Квартира Комментарий для курьера Адрес д…" at bounding box center [709, 386] width 392 height 40
click at [724, 384] on input "Search for option" at bounding box center [732, 390] width 141 height 17
click at [735, 410] on span "[STREET_ADDRESS] 542" at bounding box center [706, 410] width 80 height 21
click at [1034, 346] on div "Москва [PHONE_NUMBER] Перезвоните мне поставщикам Меню и цены Отзывы FAQ 234 [P…" at bounding box center [634, 328] width 1268 height 656
click at [544, 317] on button "Изменить" at bounding box center [533, 316] width 41 height 10
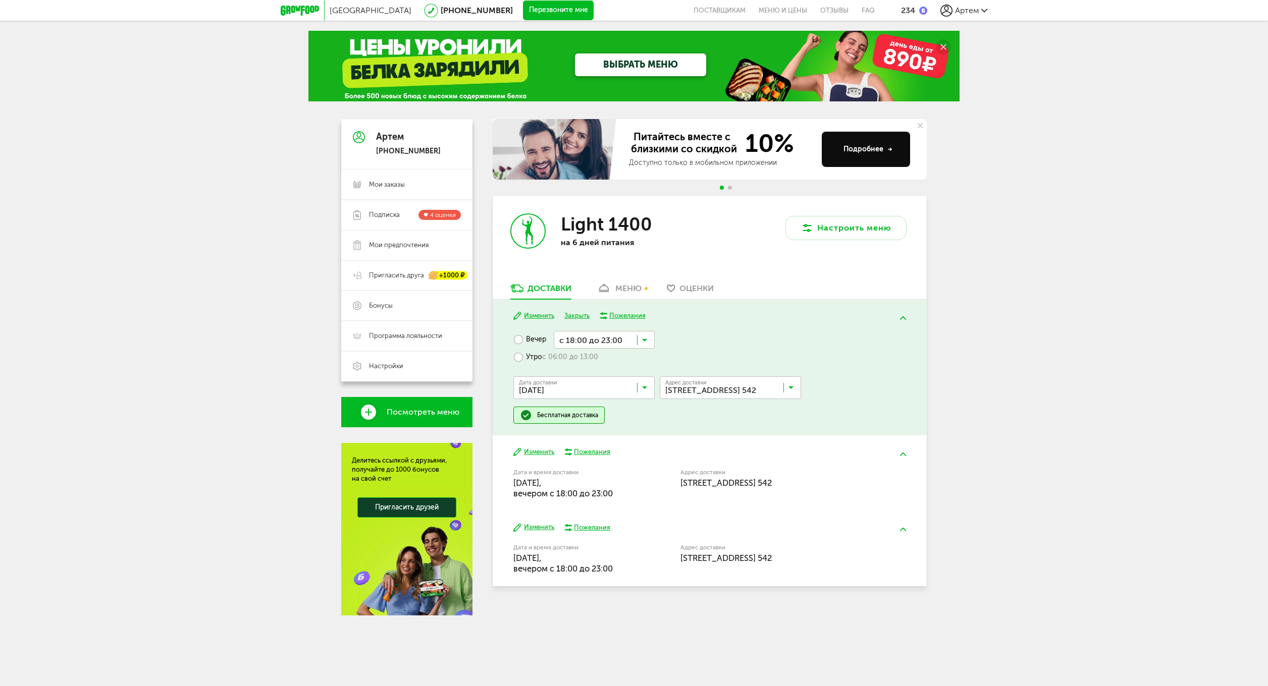
click at [769, 382] on input "Search for option" at bounding box center [732, 390] width 141 height 17
click at [648, 293] on div "Доставки меню Оценки" at bounding box center [710, 291] width 434 height 17
click at [635, 289] on div "меню" at bounding box center [628, 289] width 26 height 10
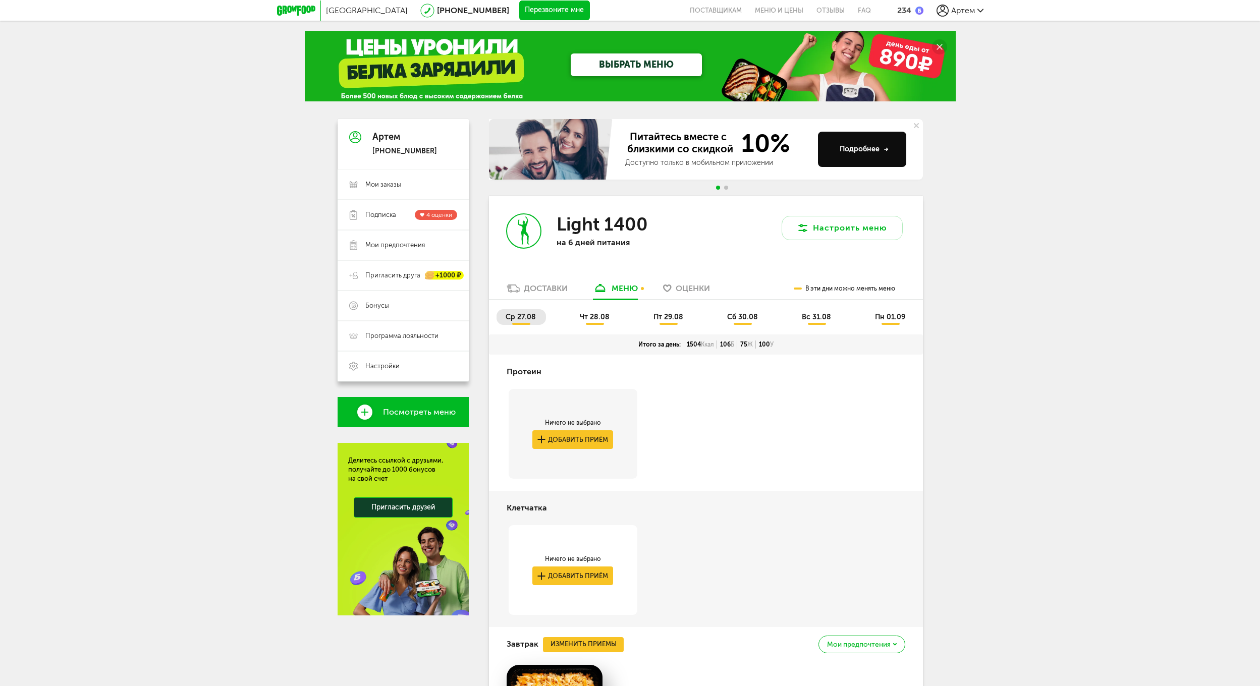
click at [544, 283] on link "Доставки" at bounding box center [537, 291] width 71 height 16
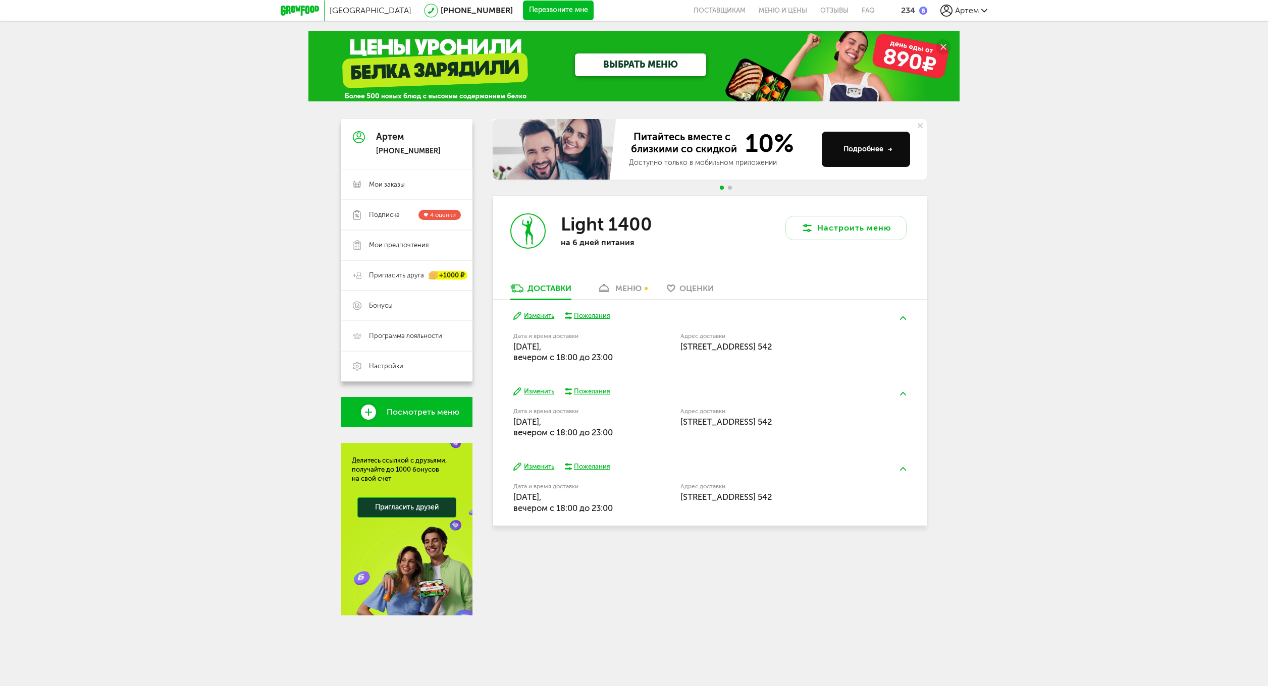
click at [546, 316] on button "Изменить" at bounding box center [533, 316] width 41 height 10
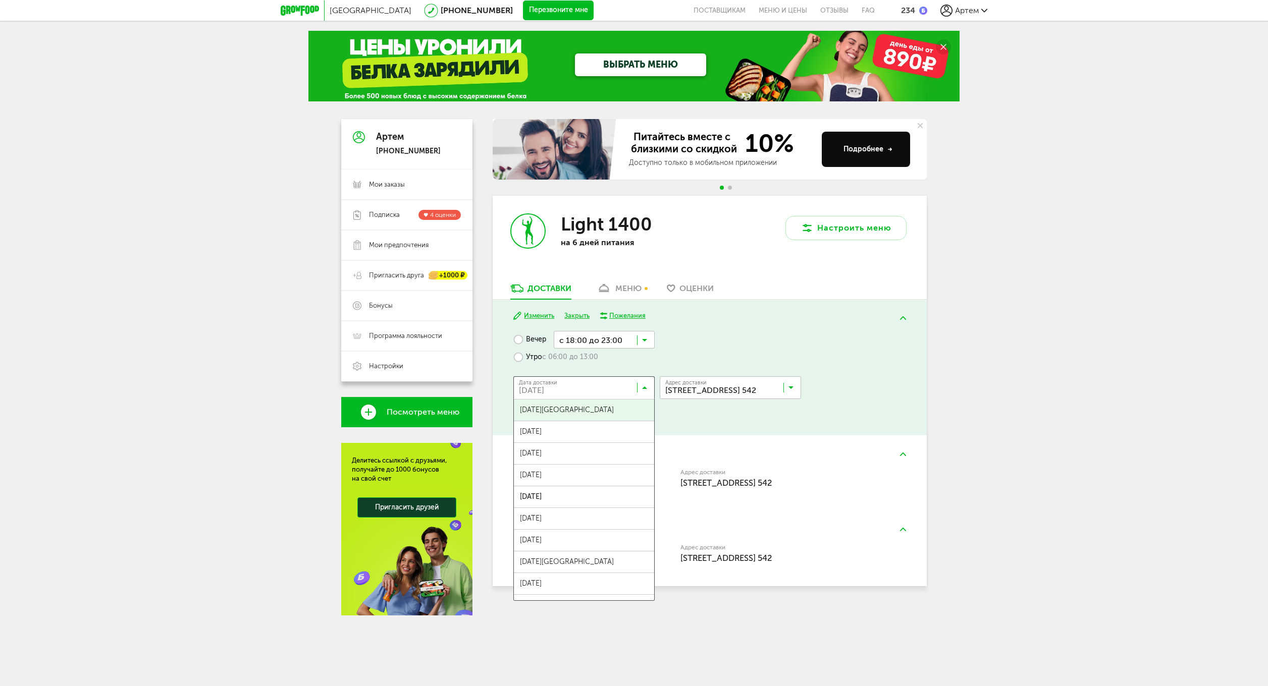
click at [560, 392] on input "Search for option" at bounding box center [586, 390] width 141 height 17
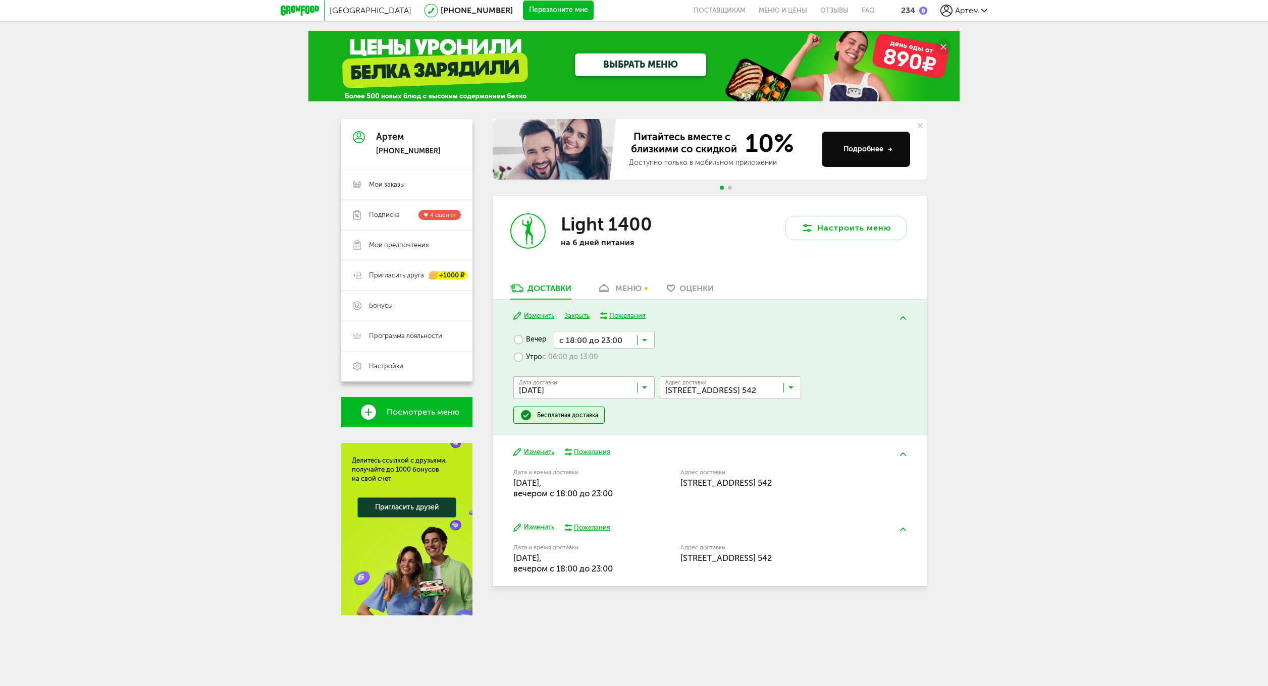
click at [560, 391] on input "Search for option" at bounding box center [586, 390] width 141 height 17
click at [955, 7] on div "Артем" at bounding box center [963, 11] width 47 height 12
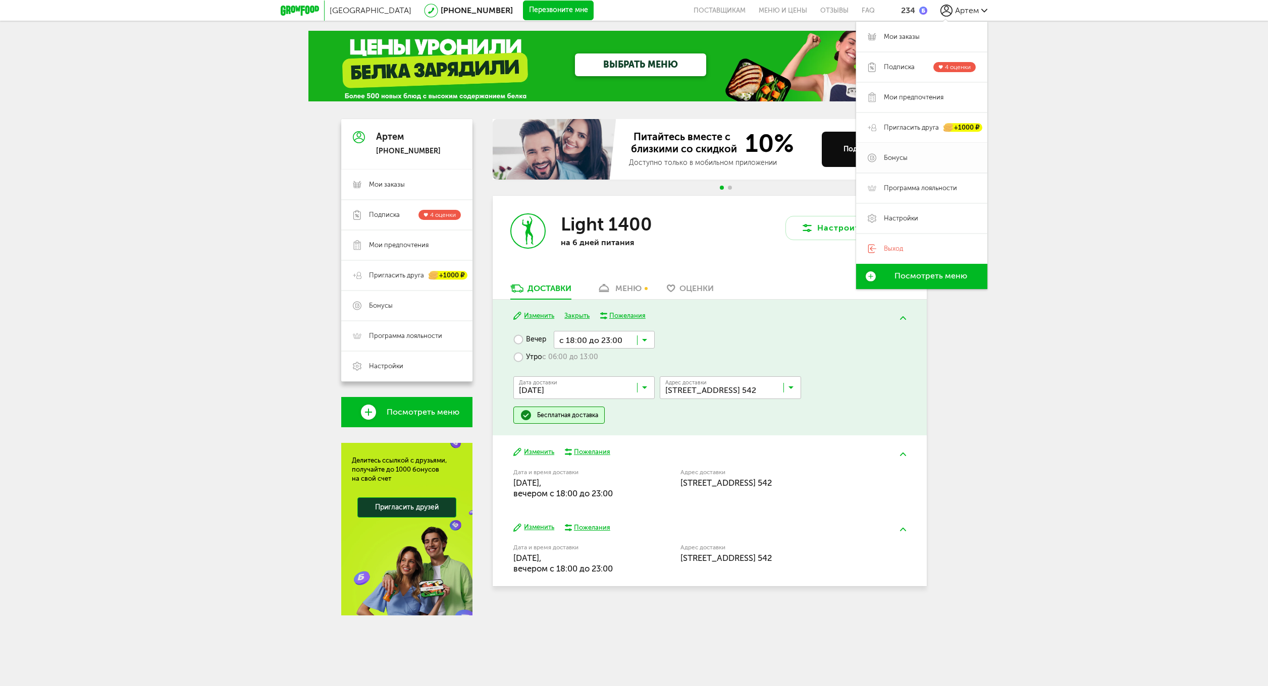
click at [928, 165] on link "Бонусы" at bounding box center [921, 158] width 131 height 30
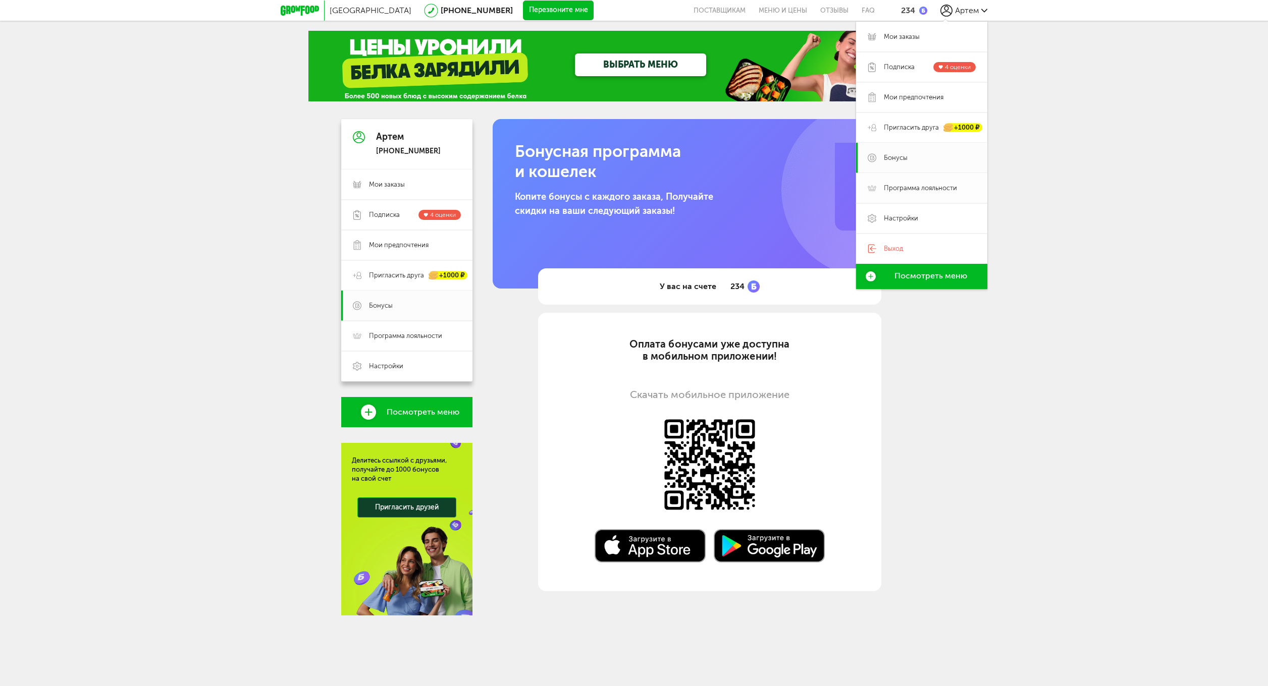
click at [943, 184] on span "Программа лояльности" at bounding box center [920, 188] width 73 height 9
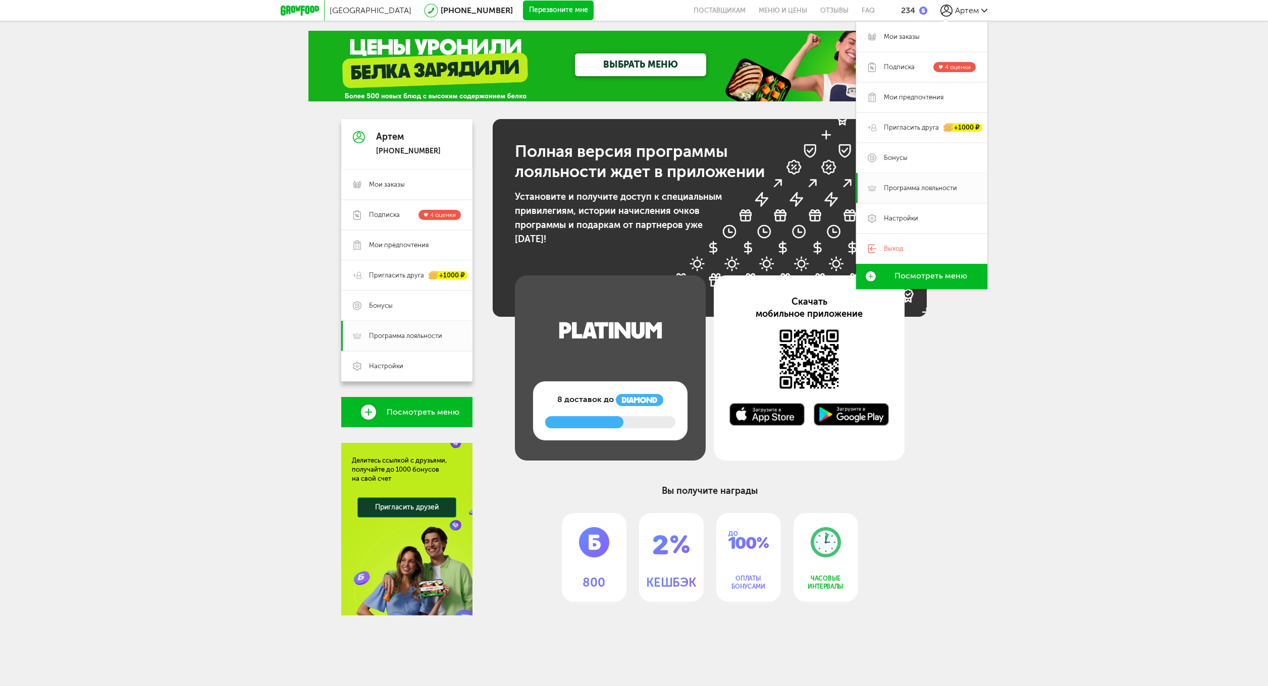
click at [943, 488] on div "Москва [PHONE_NUMBER] Перезвоните мне поставщикам Меню и цены Отзывы FAQ 234 Ар…" at bounding box center [634, 328] width 1268 height 656
